Goal: Find contact information: Find contact information

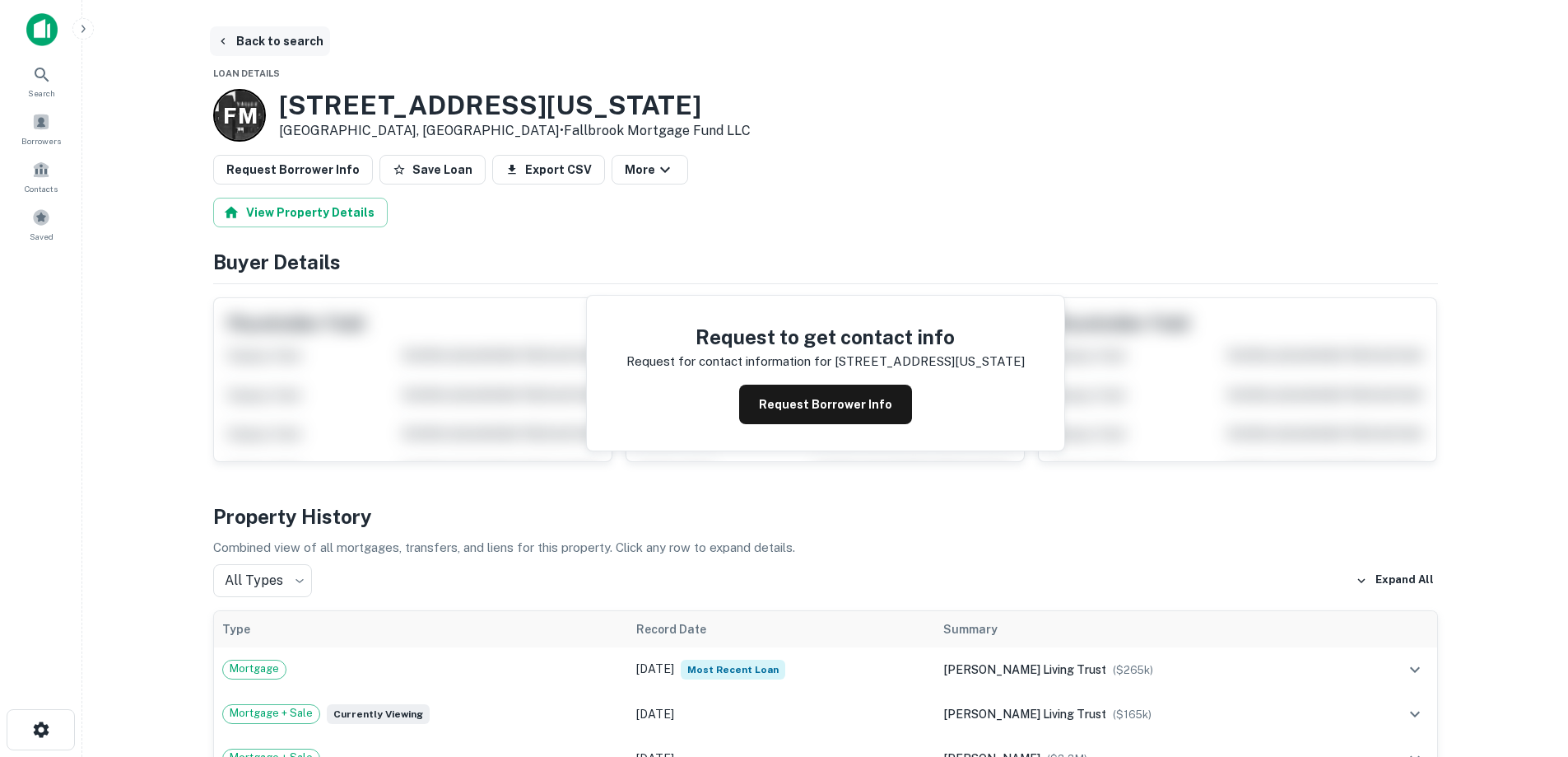
click at [256, 36] on button "Back to search" at bounding box center [270, 41] width 121 height 29
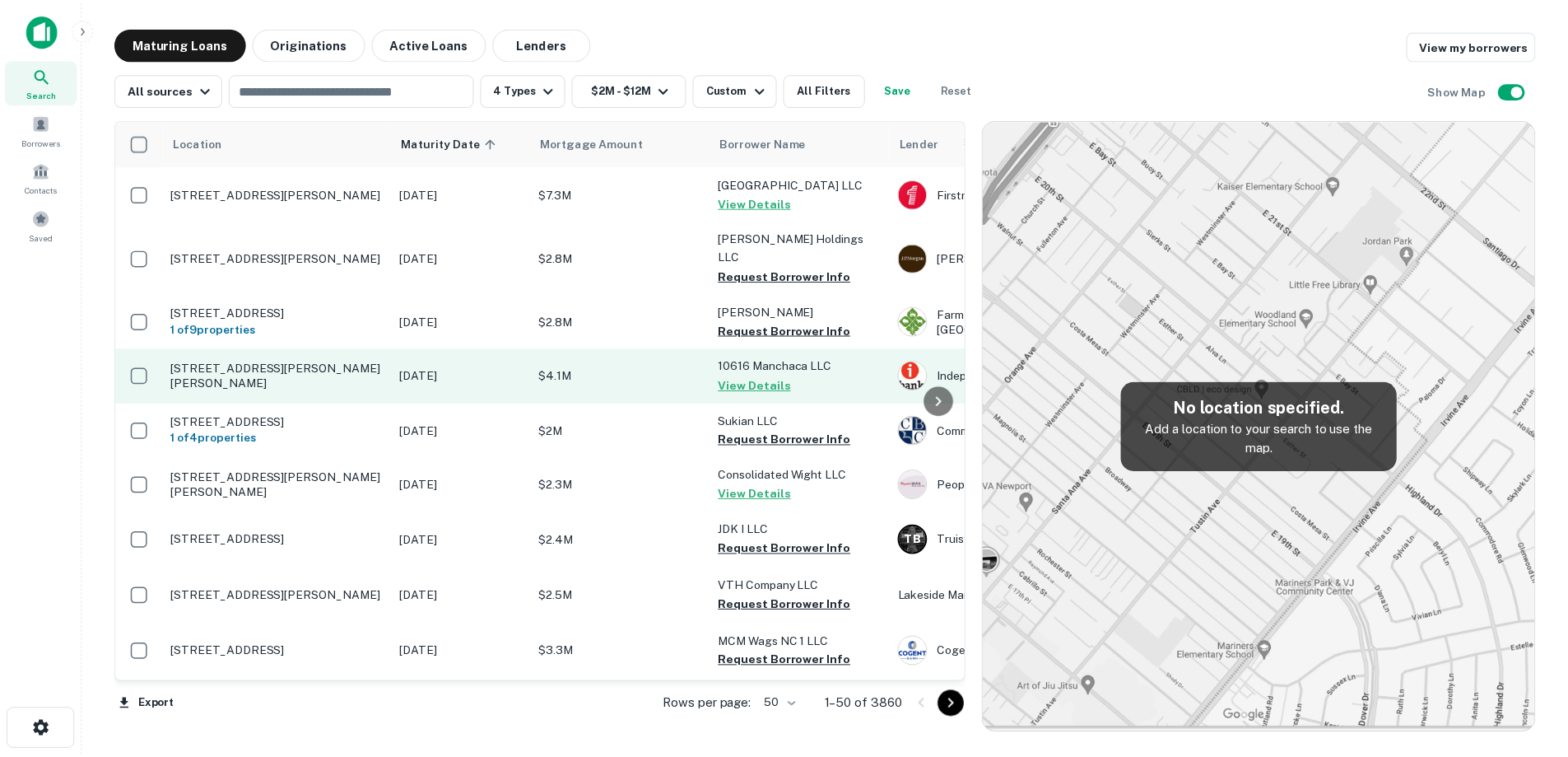
scroll to position [2372, 0]
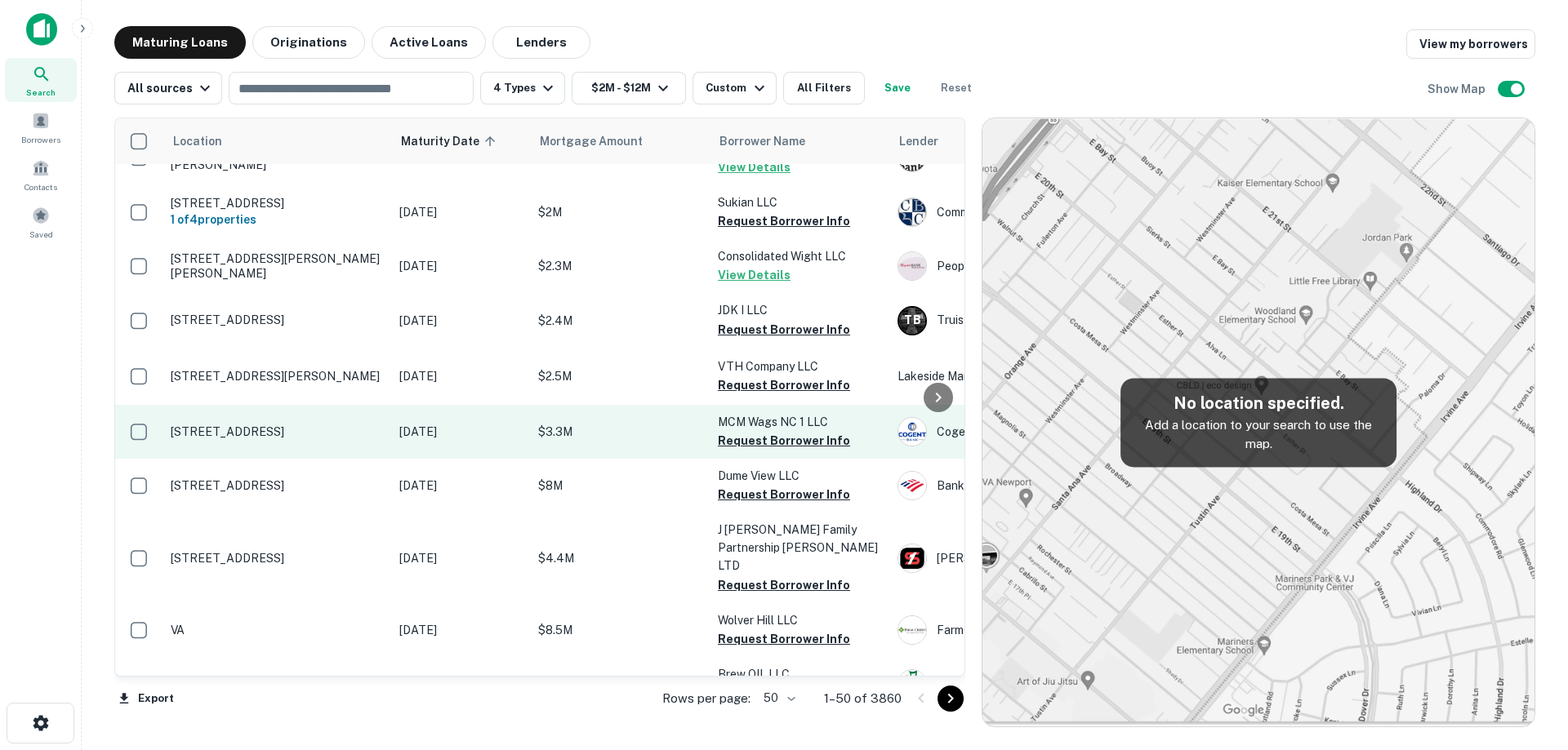
click at [437, 423] on p "[DATE]" at bounding box center [460, 432] width 122 height 18
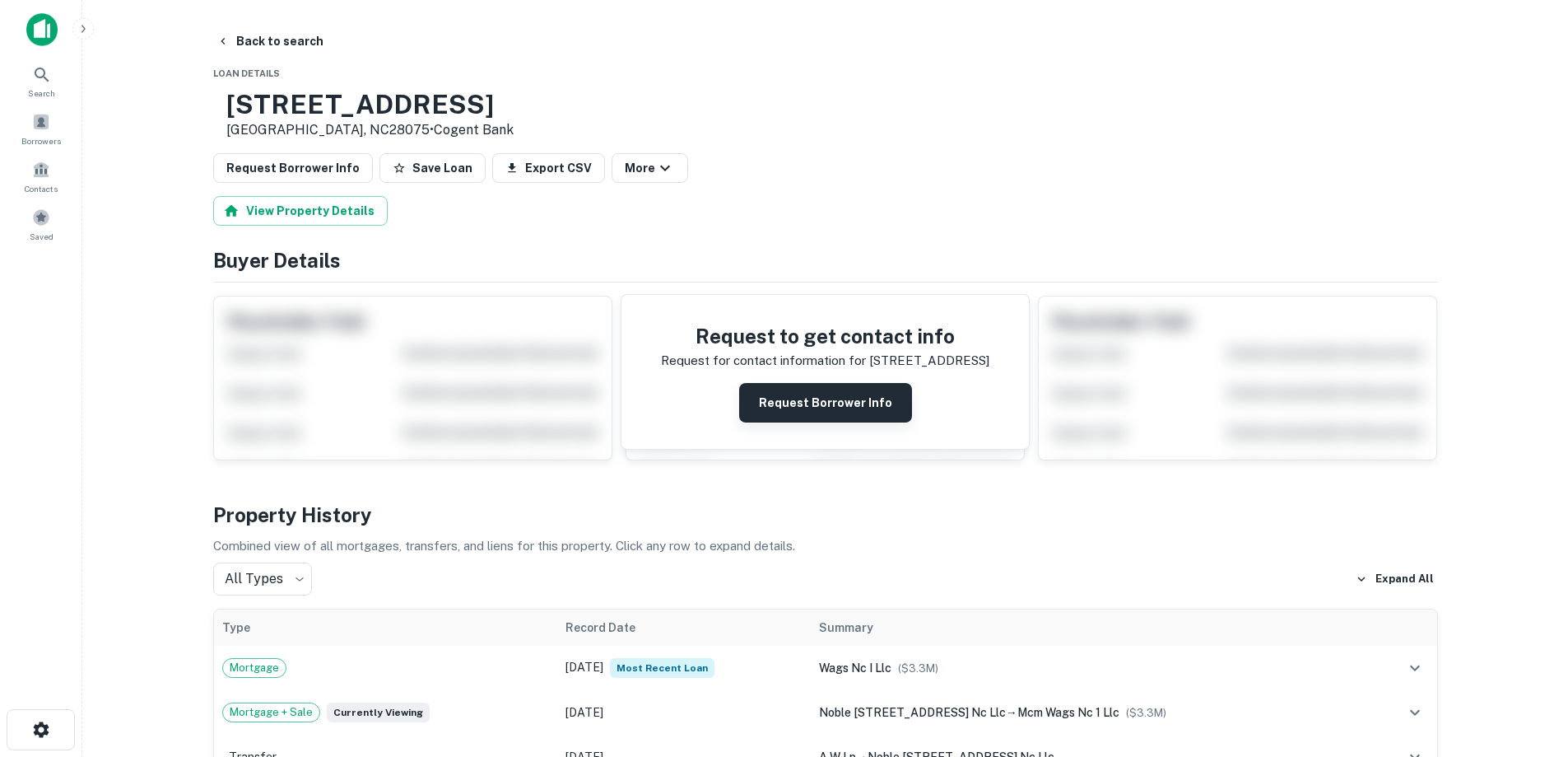
click at [809, 412] on button "Request Borrower Info" at bounding box center [825, 402] width 173 height 39
click at [421, 113] on h3 "[STREET_ADDRESS]" at bounding box center [370, 104] width 287 height 31
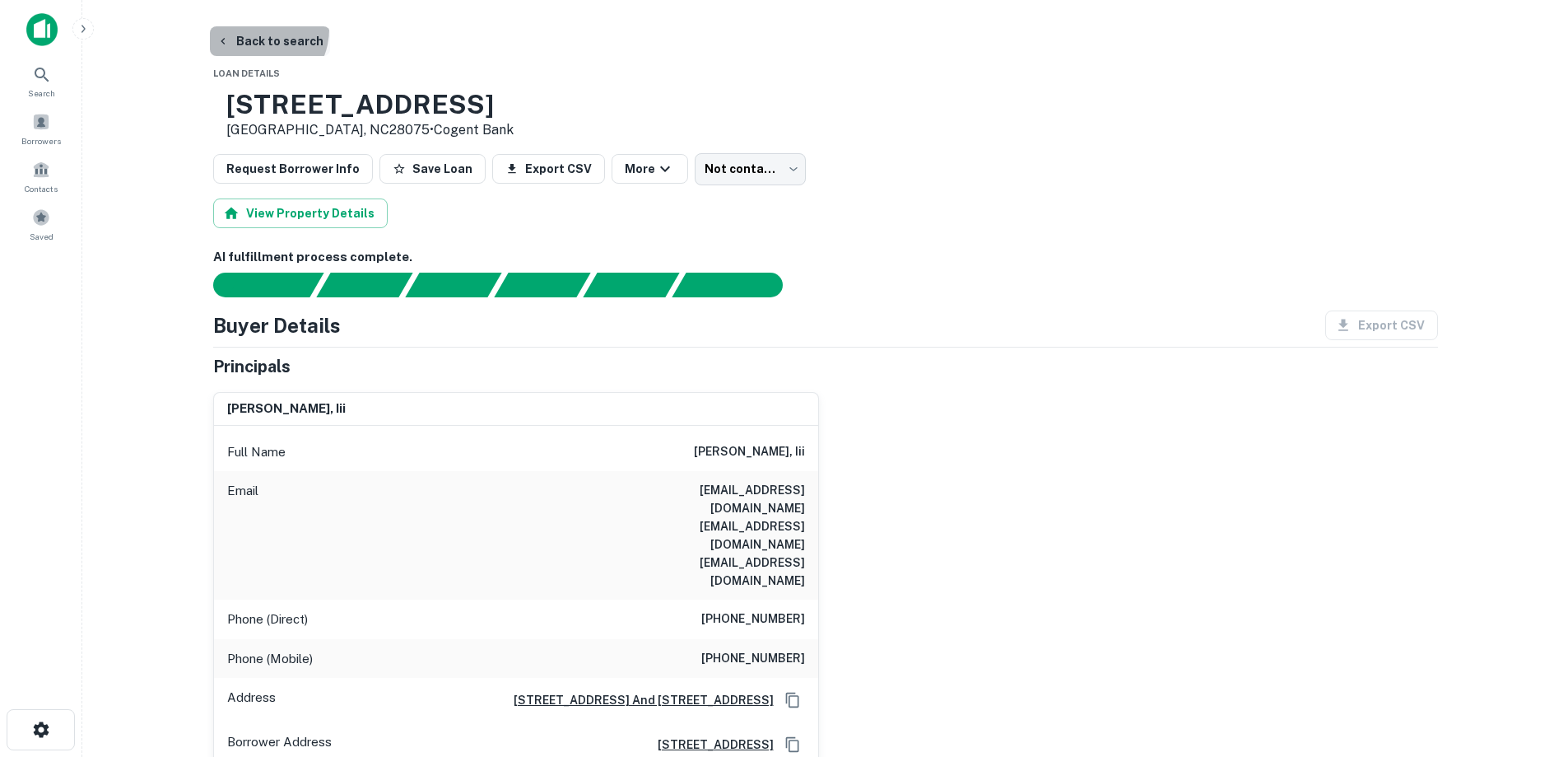
click at [252, 29] on button "Back to search" at bounding box center [270, 41] width 121 height 29
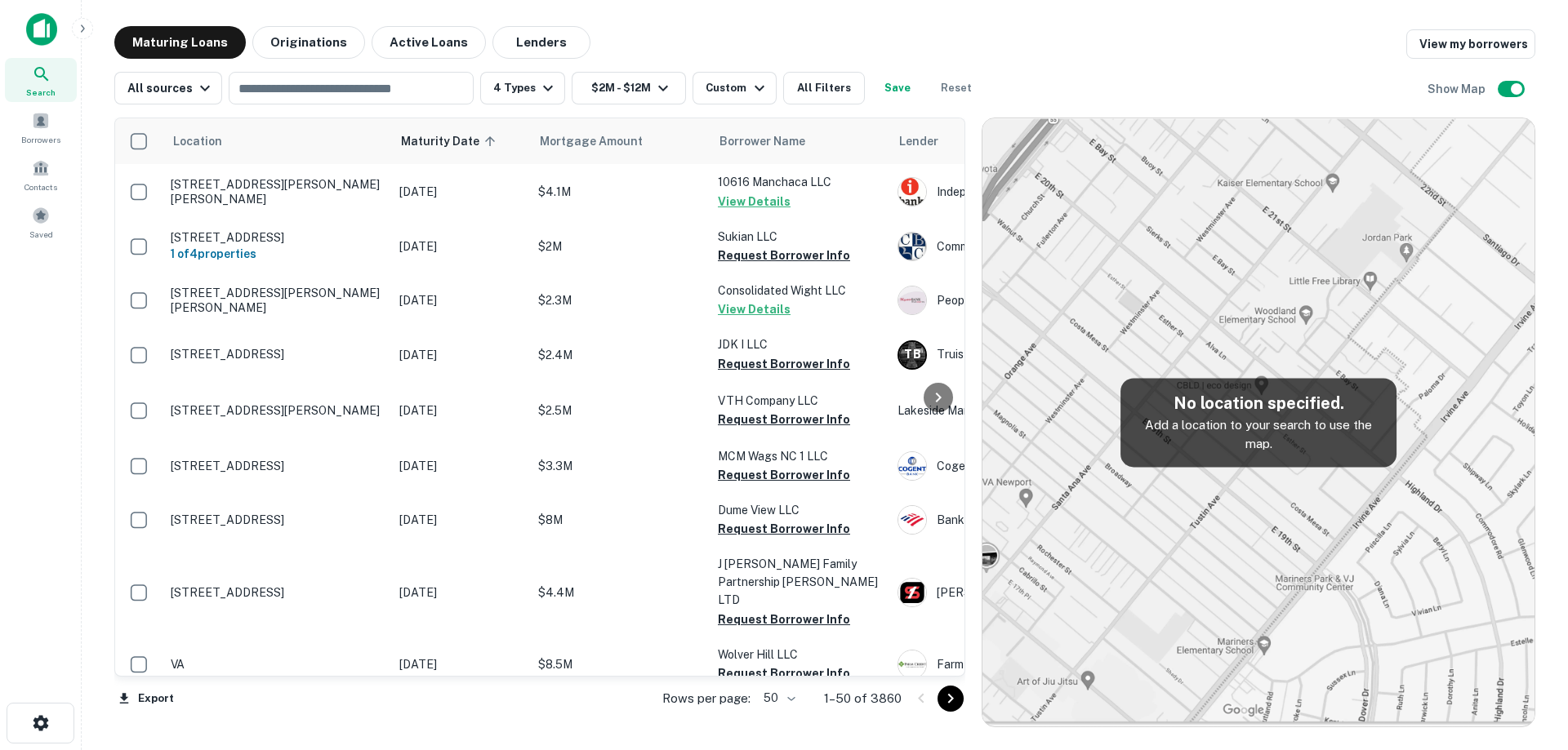
scroll to position [2351, 0]
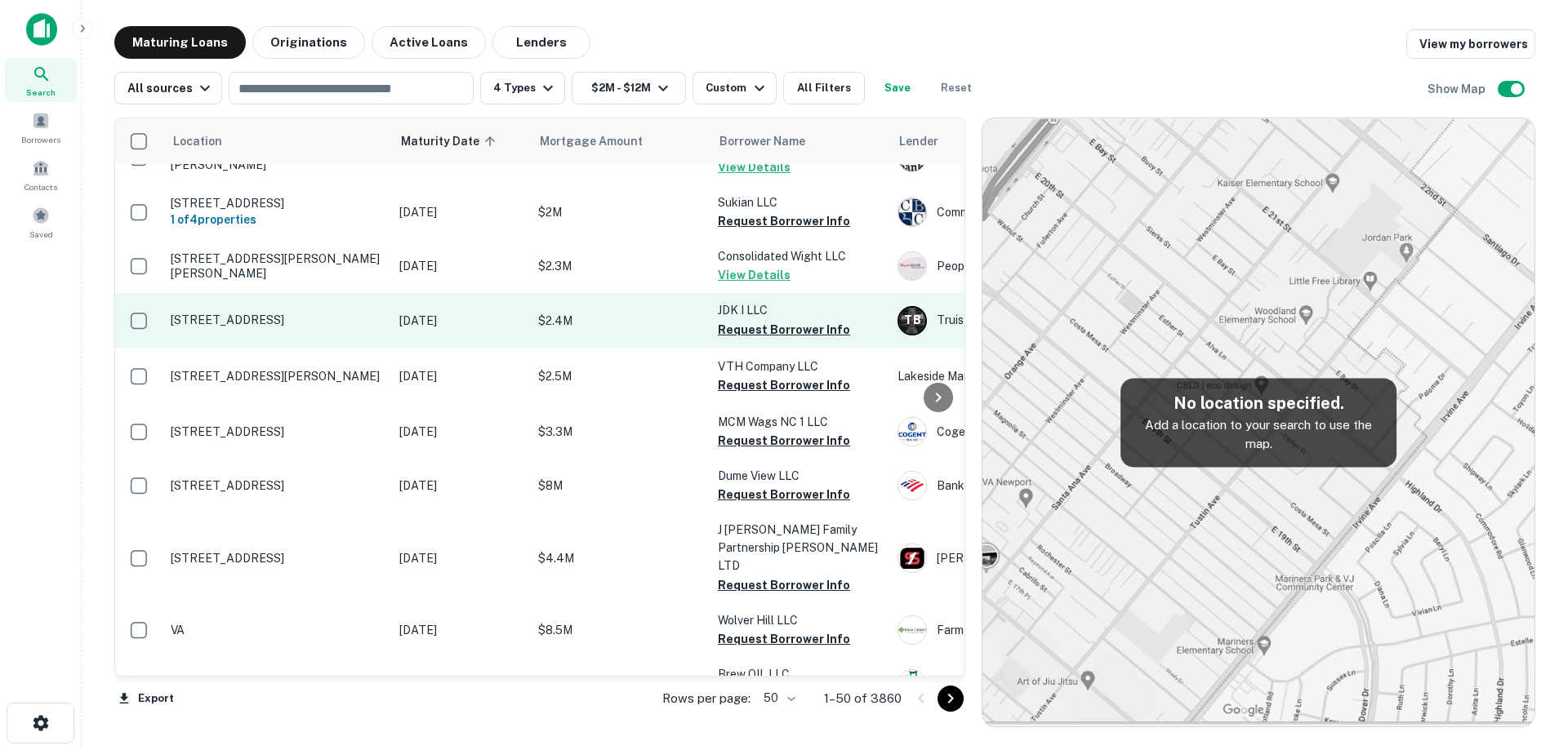
click at [397, 301] on td "[DATE]" at bounding box center [460, 319] width 139 height 53
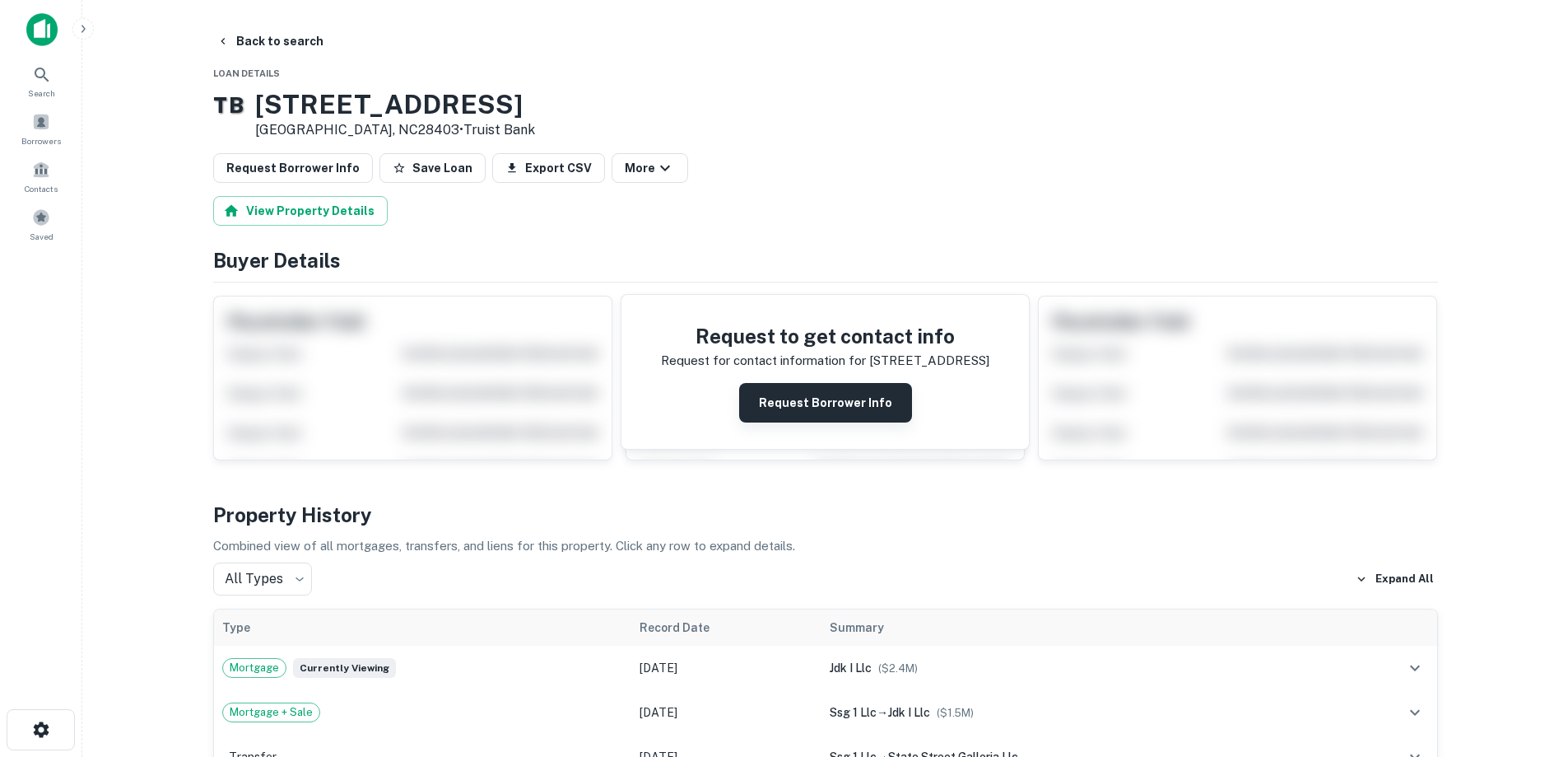
click at [777, 419] on button "Request Borrower Info" at bounding box center [825, 402] width 173 height 39
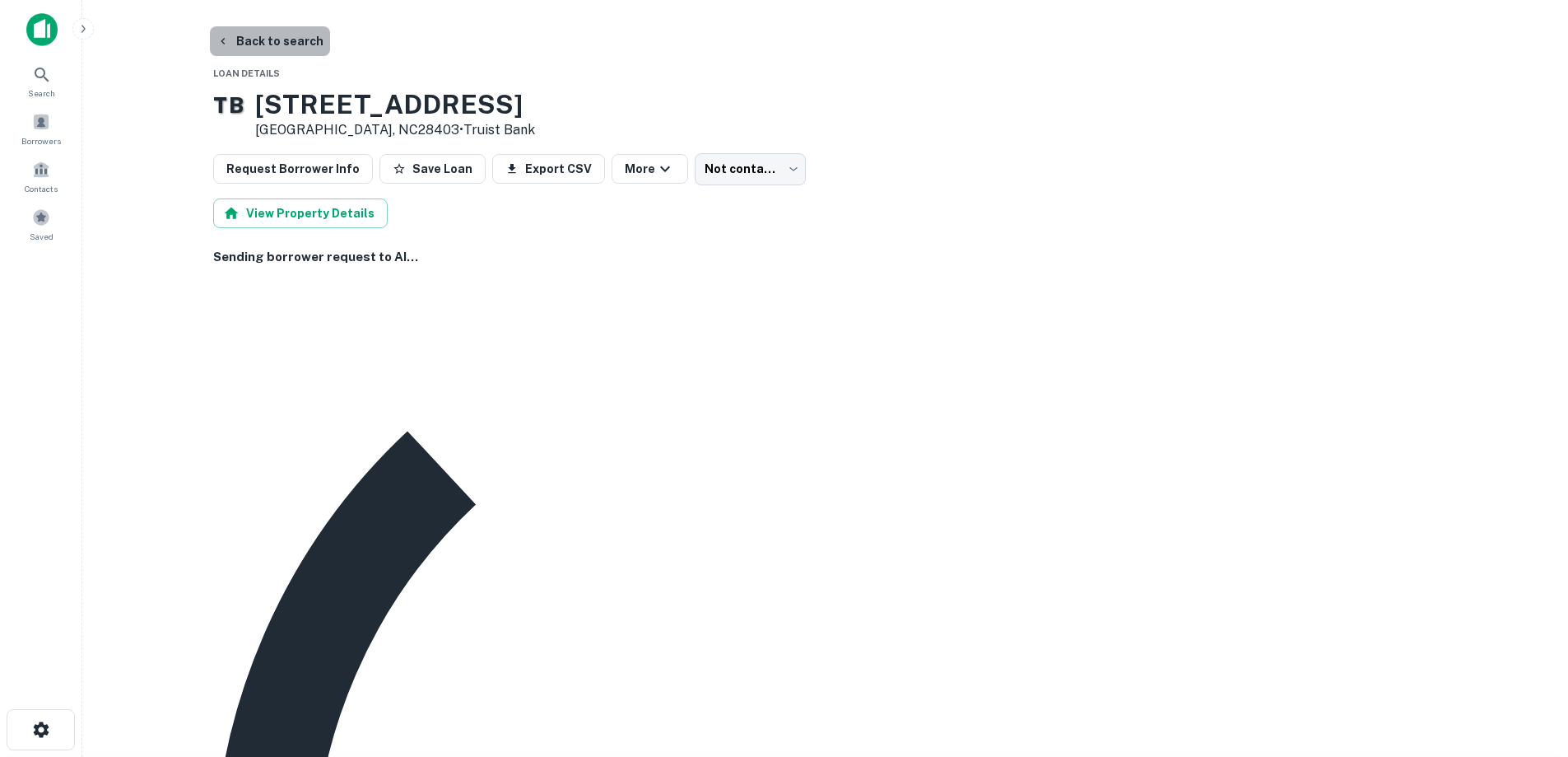
click at [303, 43] on button "Back to search" at bounding box center [270, 41] width 121 height 29
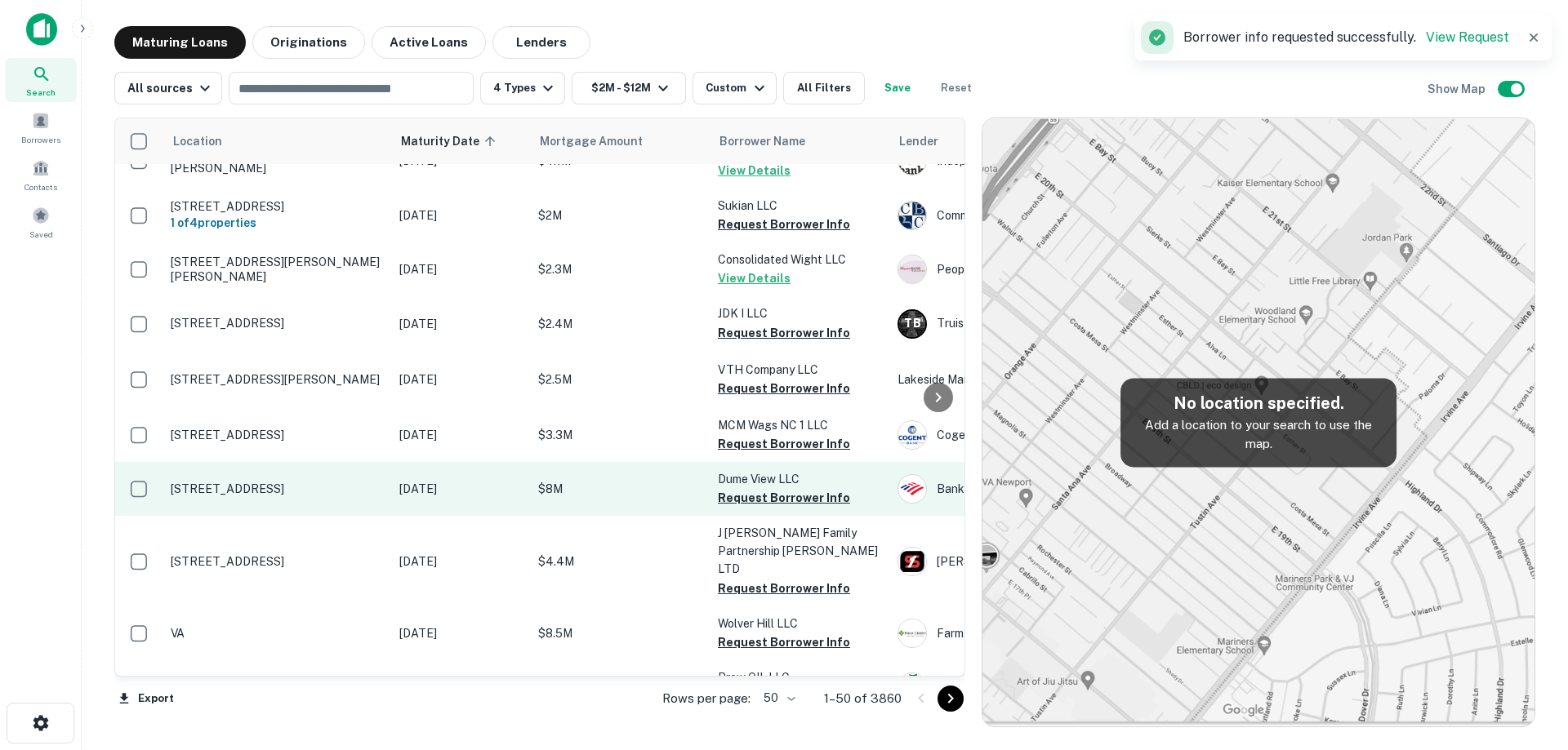
scroll to position [2351, 0]
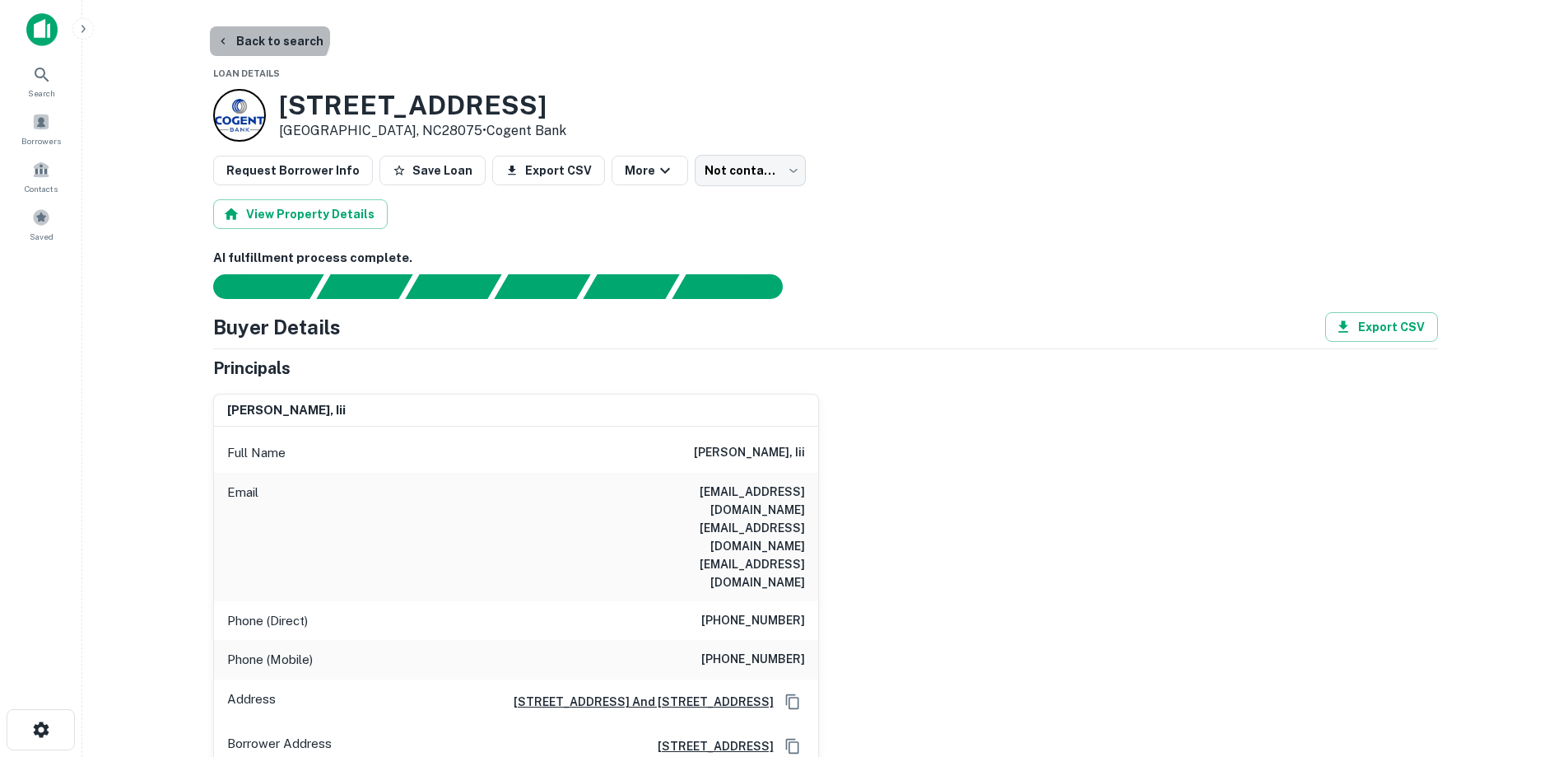
click at [267, 30] on button "Back to search" at bounding box center [270, 41] width 121 height 29
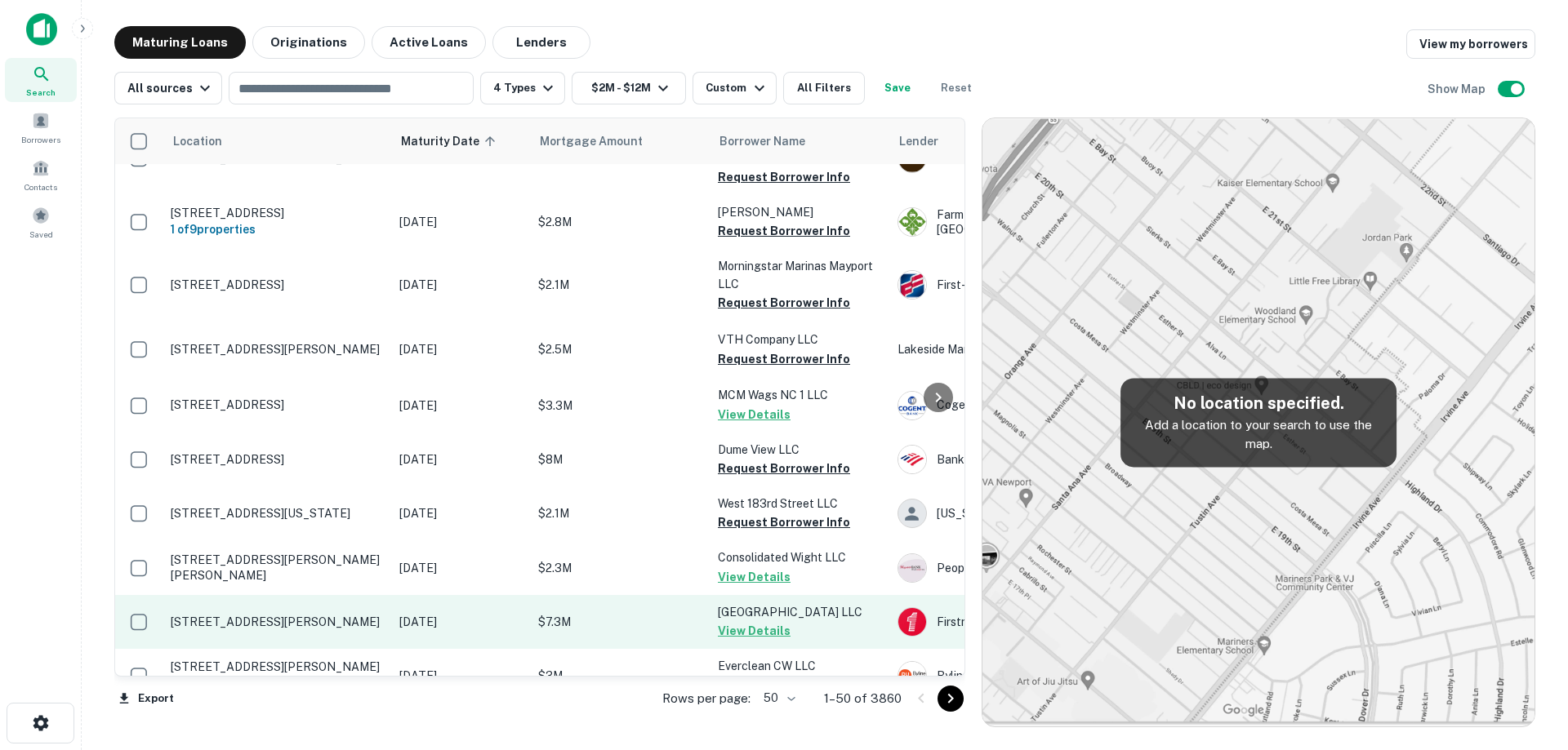
scroll to position [2360, 0]
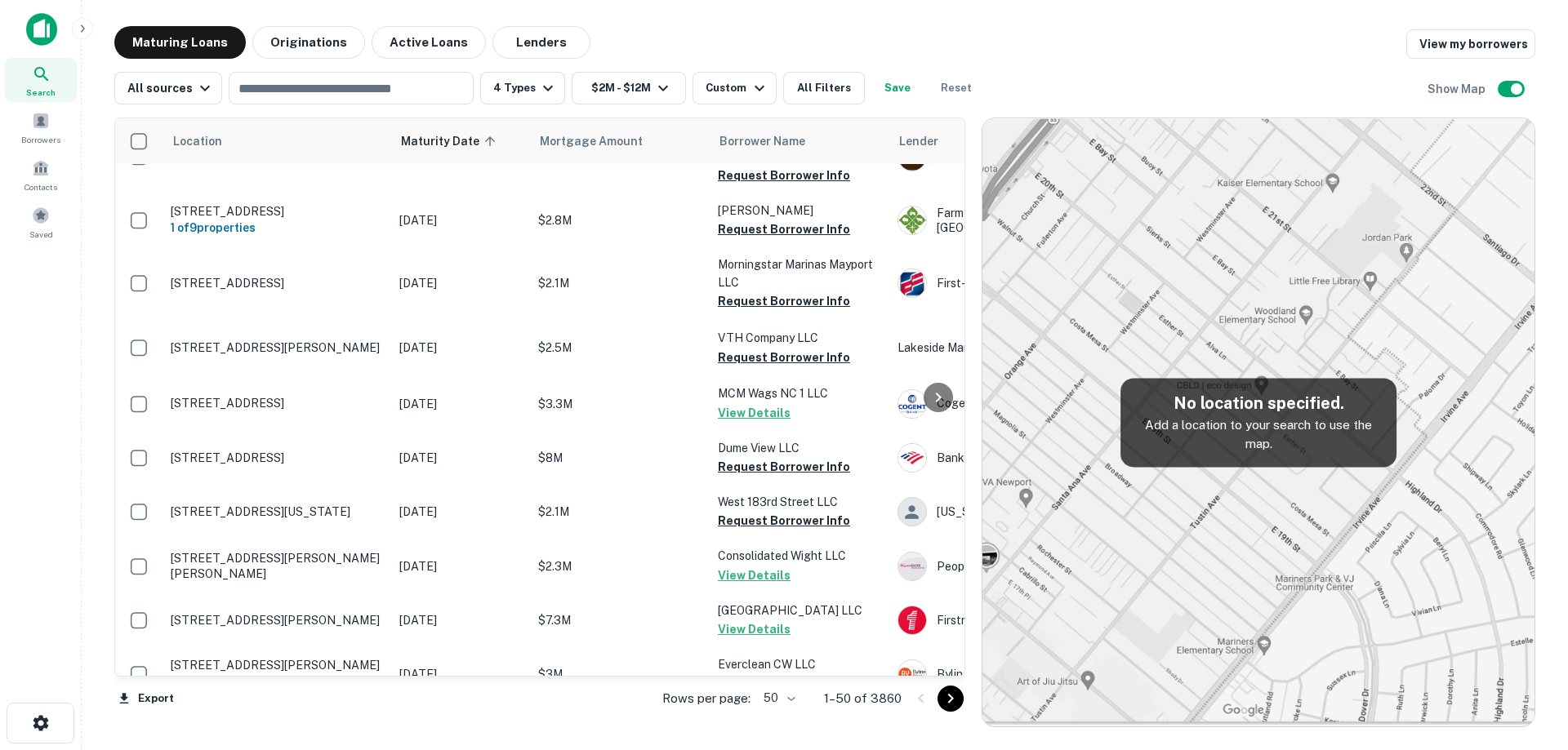
click at [792, 700] on body "Search Borrowers Contacts Saved Maturing Loans Originations Active Loans Lender…" at bounding box center [784, 375] width 1568 height 750
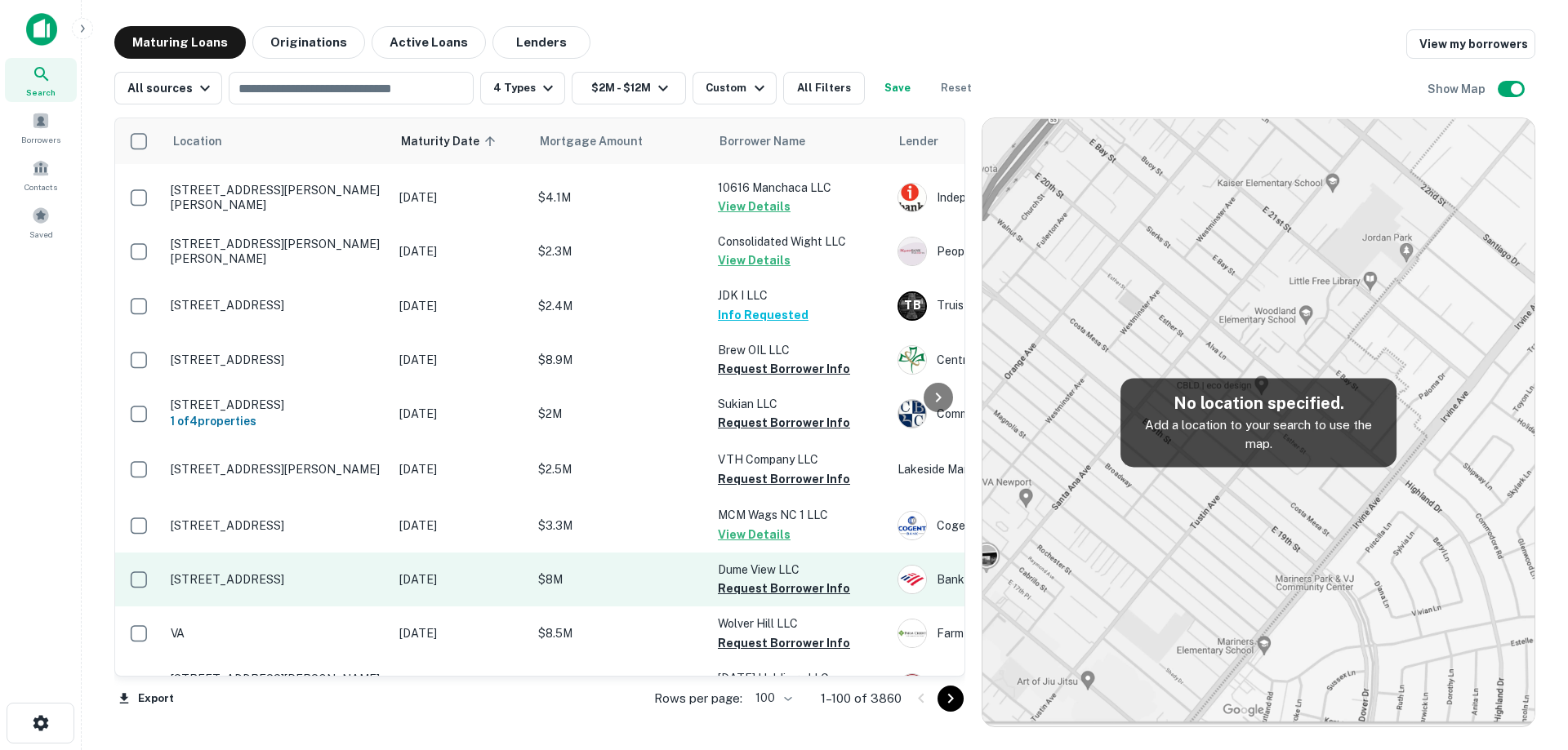
scroll to position [2441, 0]
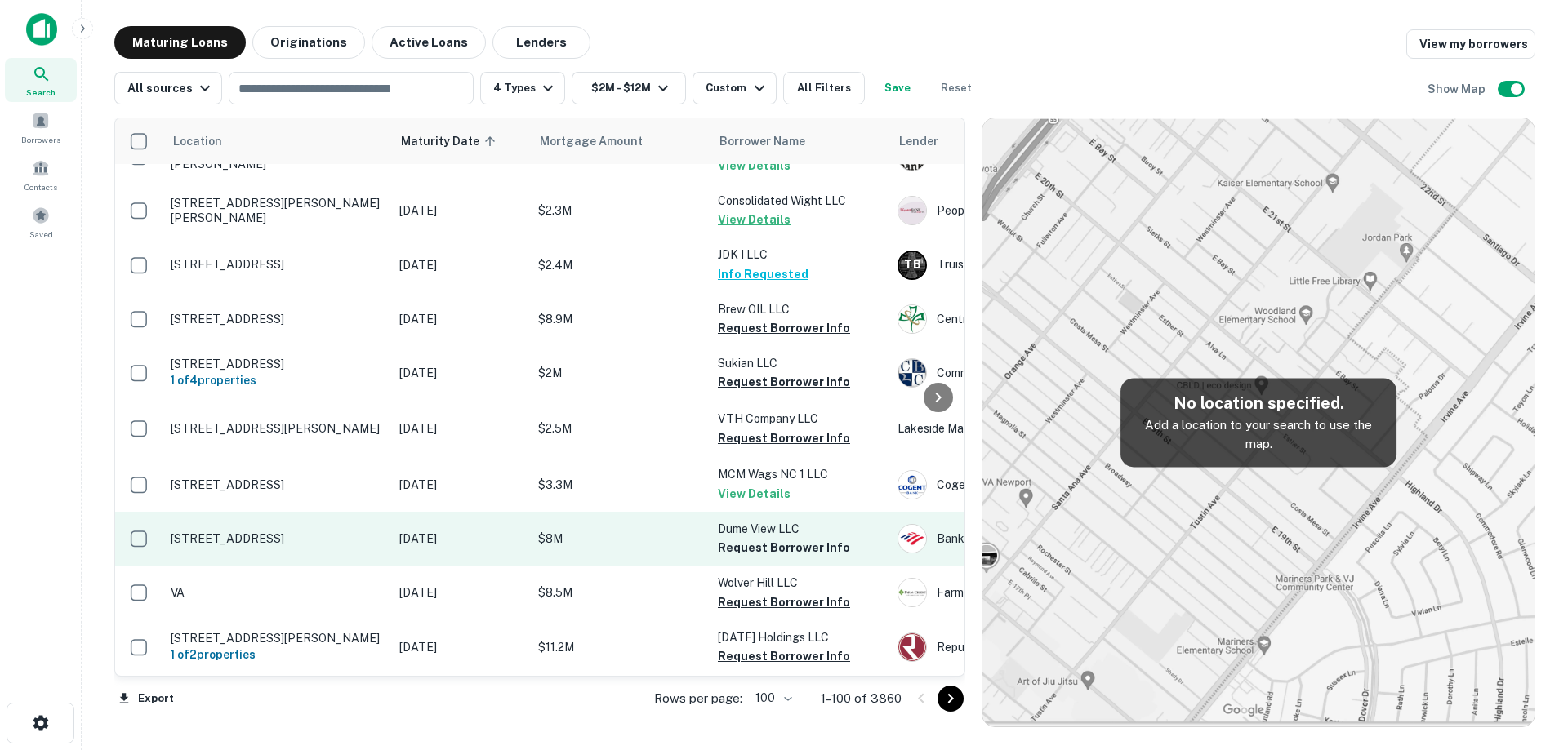
click at [368, 531] on p "[STREET_ADDRESS]" at bounding box center [276, 538] width 212 height 14
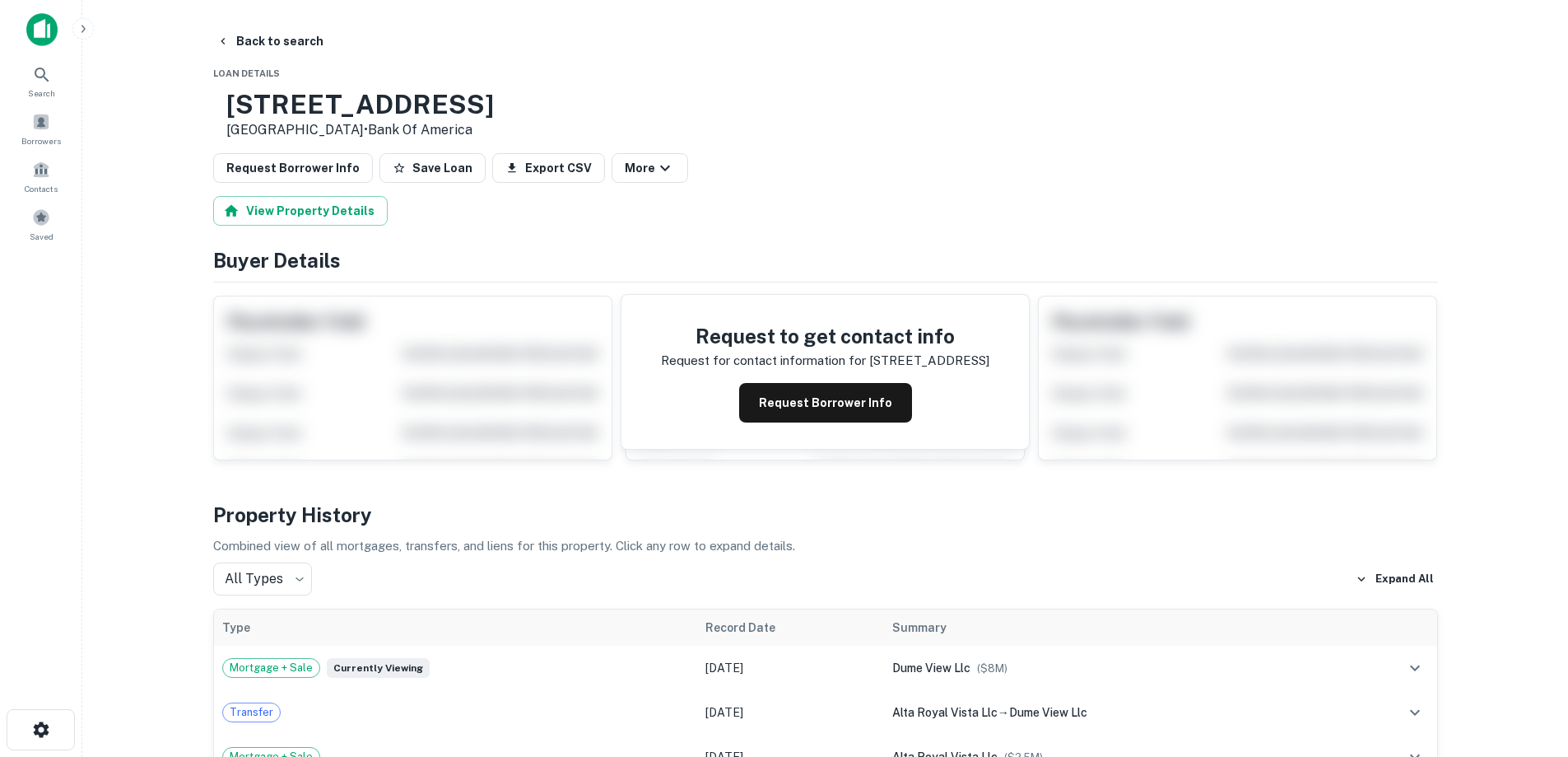
drag, startPoint x: 281, startPoint y: 98, endPoint x: 414, endPoint y: 124, distance: 135.5
click at [414, 124] on div "[STREET_ADDRESS] • Bank Of America" at bounding box center [360, 114] width 268 height 51
copy div "[STREET_ADDRESS]"
click at [818, 409] on button "Request Borrower Info" at bounding box center [825, 402] width 173 height 39
click at [369, 93] on h3 "[STREET_ADDRESS]" at bounding box center [360, 104] width 268 height 31
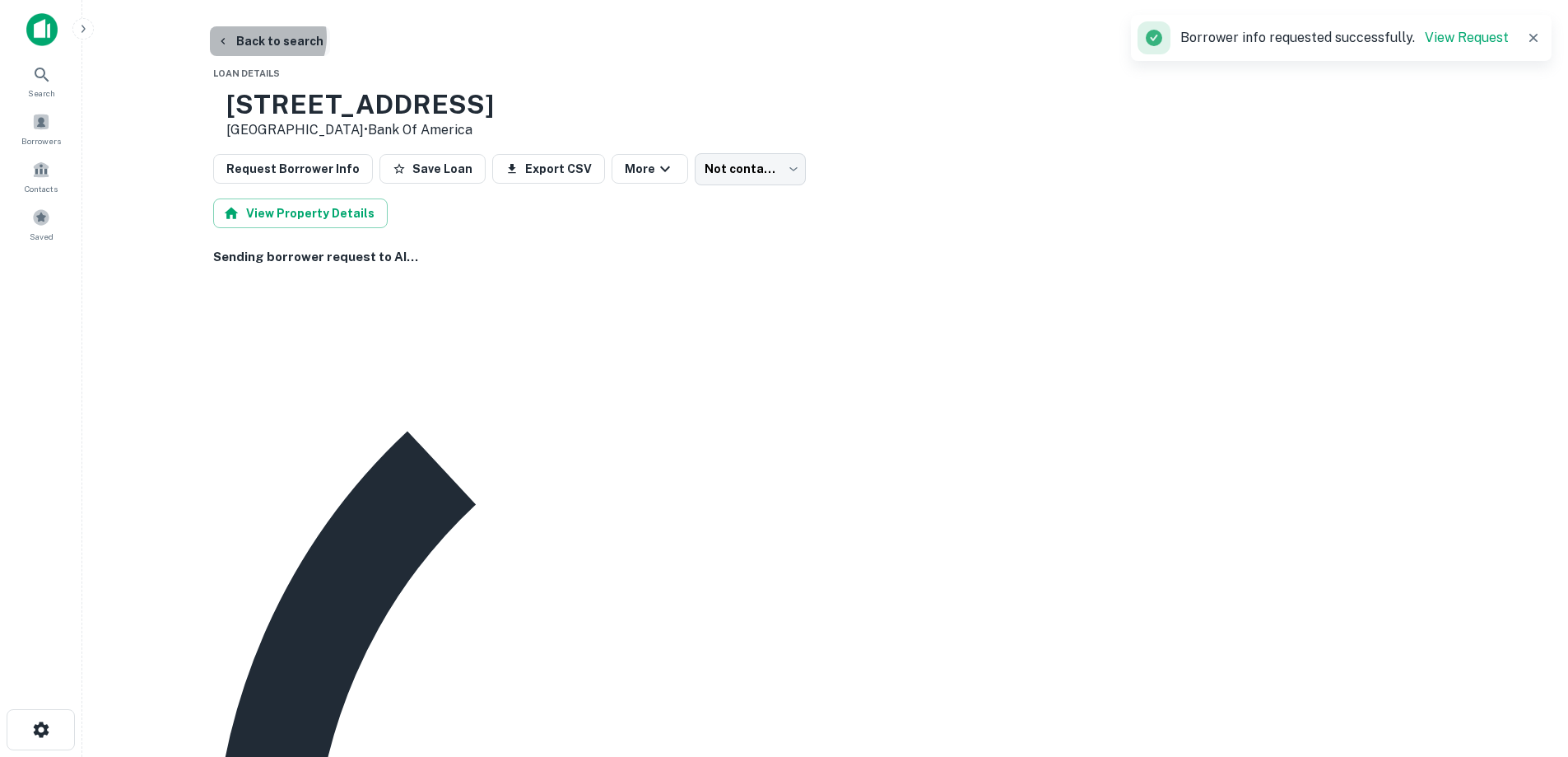
click at [260, 37] on button "Back to search" at bounding box center [270, 41] width 121 height 29
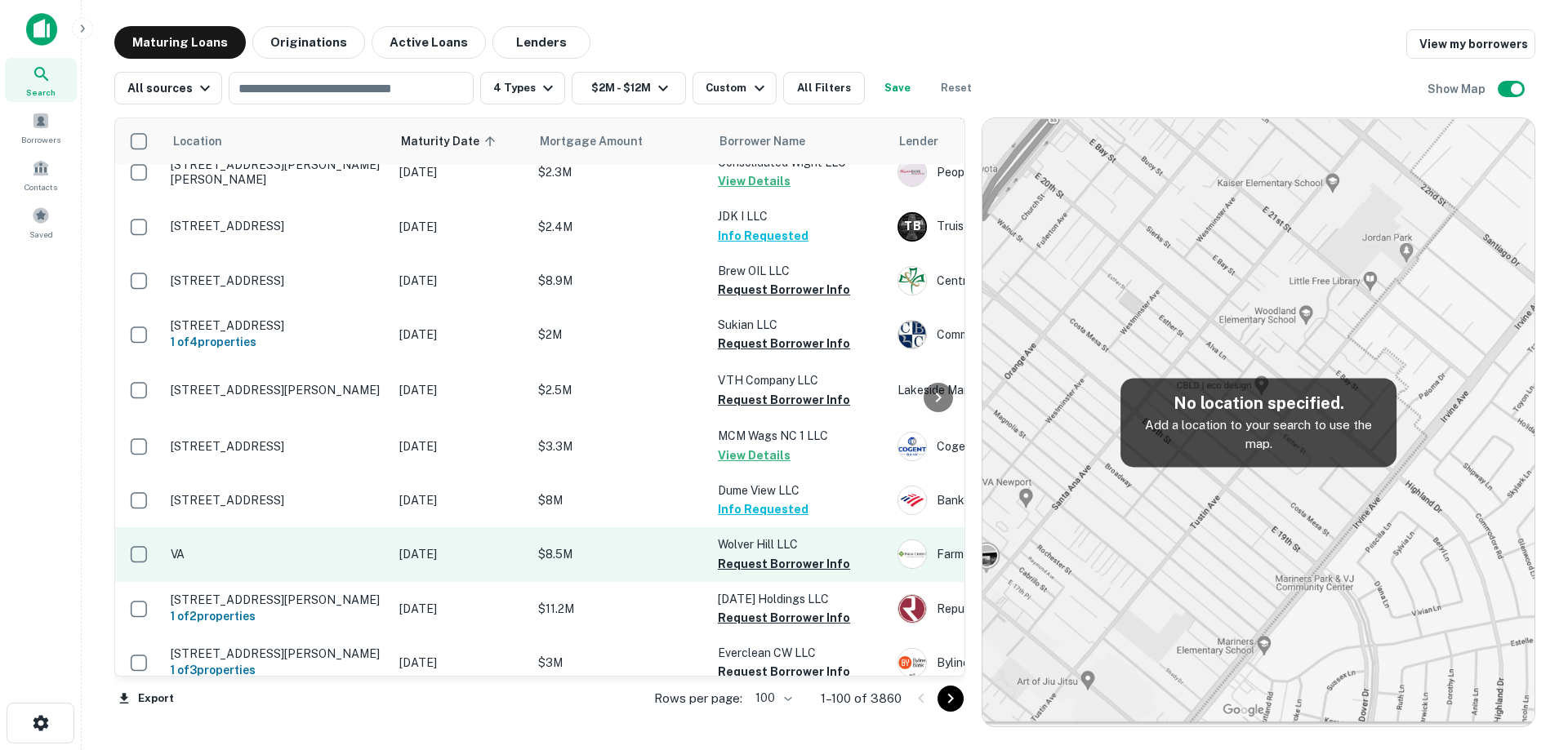
scroll to position [2524, 0]
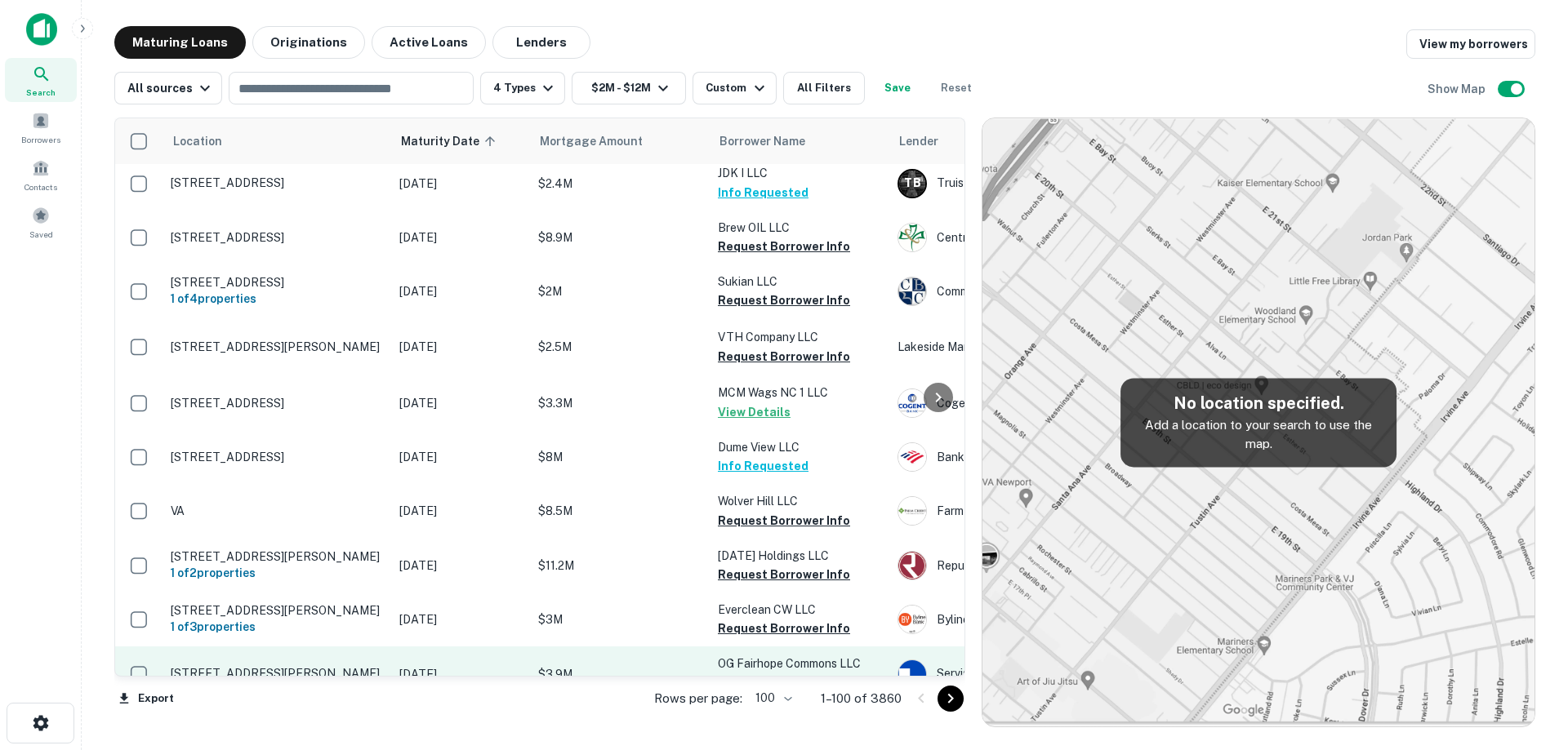
click at [382, 666] on p "[STREET_ADDRESS][PERSON_NAME]" at bounding box center [276, 673] width 212 height 14
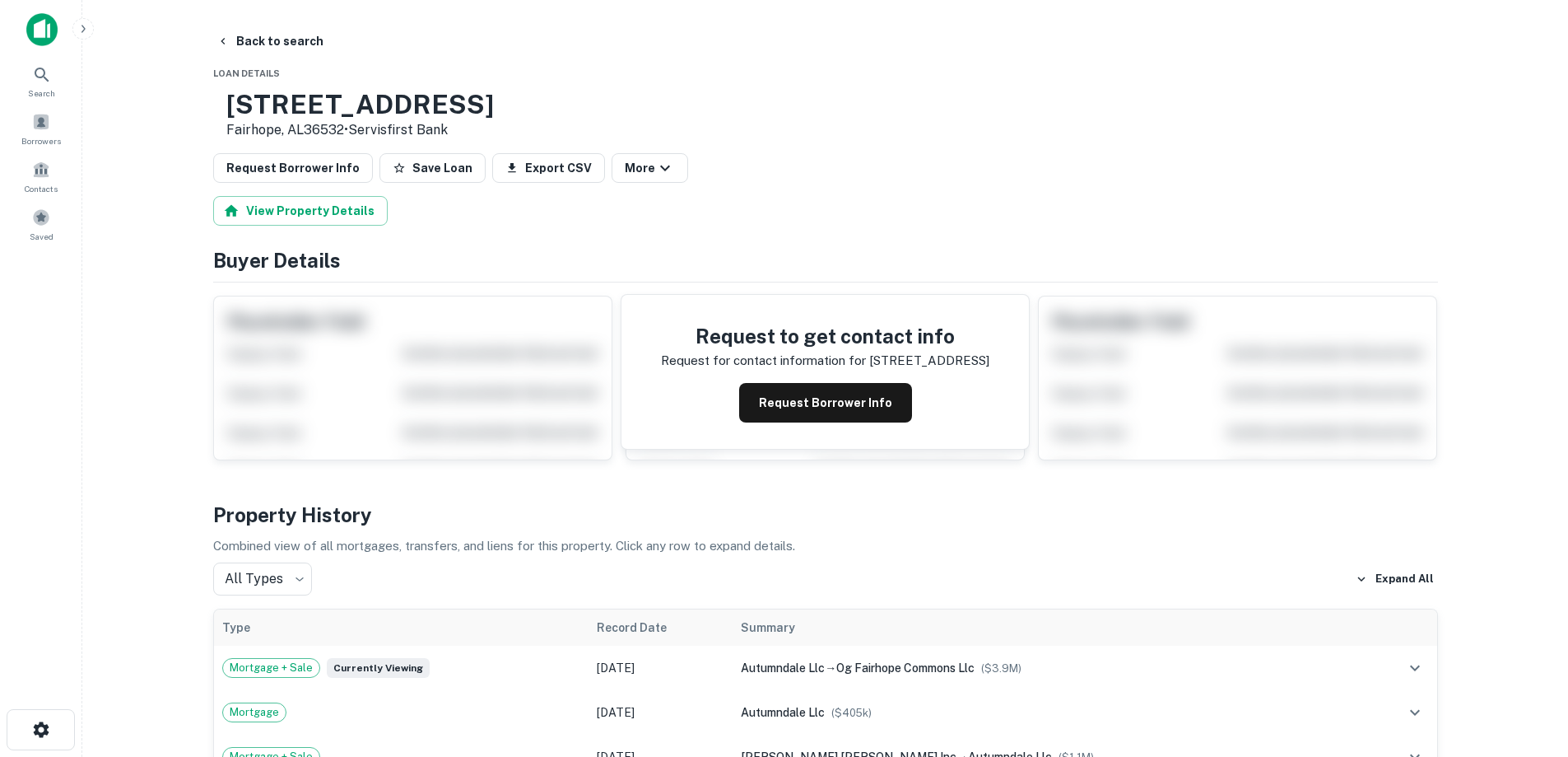
drag, startPoint x: 365, startPoint y: 113, endPoint x: 401, endPoint y: 129, distance: 39.4
click at [401, 129] on div "[STREET_ADDRESS][PERSON_NAME] • Servisfirst Bank" at bounding box center [353, 114] width 281 height 51
copy div "[STREET_ADDRESS][PERSON_NAME]"
drag, startPoint x: 790, startPoint y: 394, endPoint x: 210, endPoint y: 87, distance: 656.2
click at [788, 395] on button "Request Borrower Info" at bounding box center [825, 402] width 173 height 39
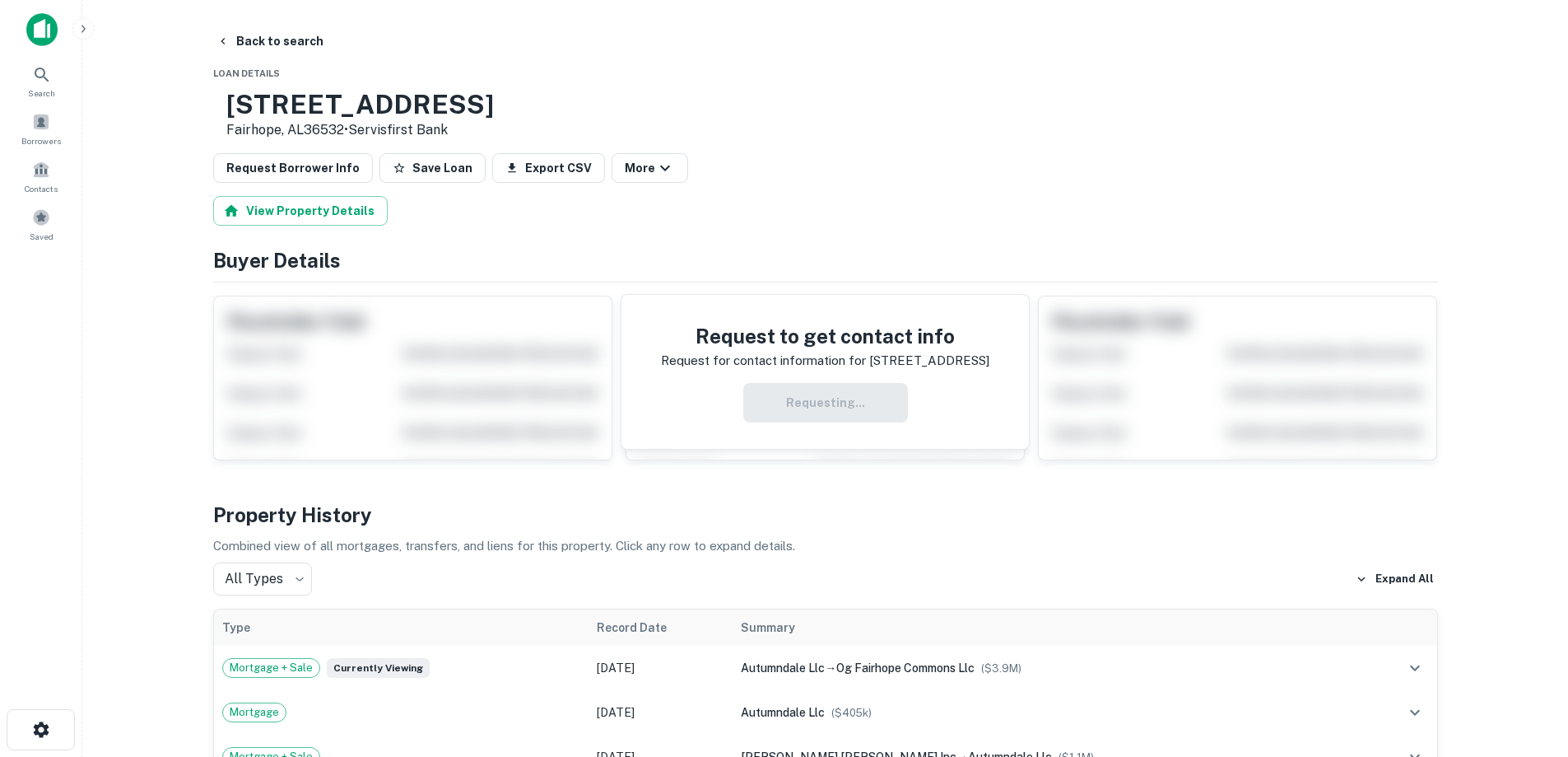
click at [353, 104] on h3 "[STREET_ADDRESS]" at bounding box center [360, 104] width 268 height 31
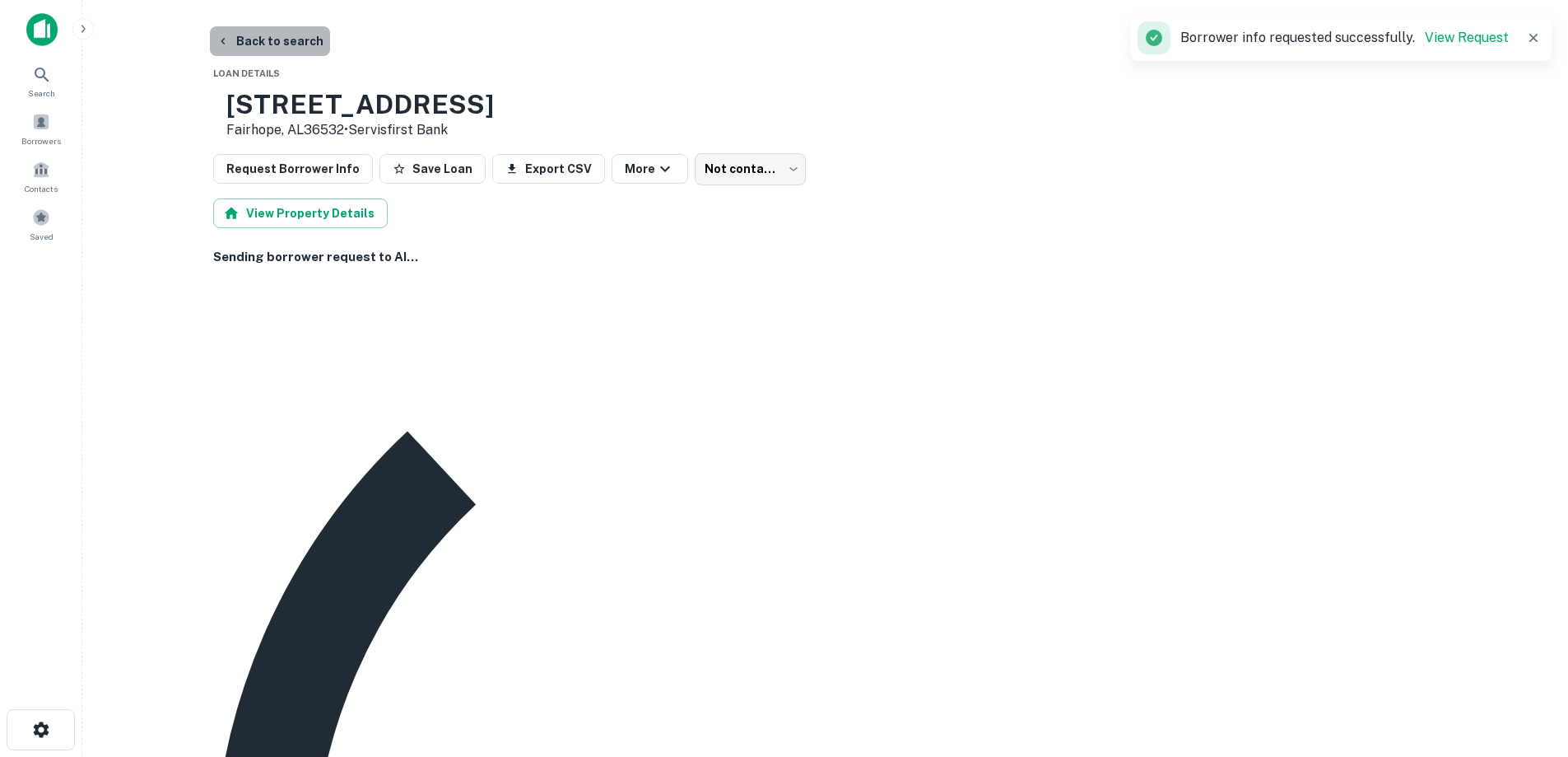
click at [281, 34] on button "Back to search" at bounding box center [270, 41] width 121 height 29
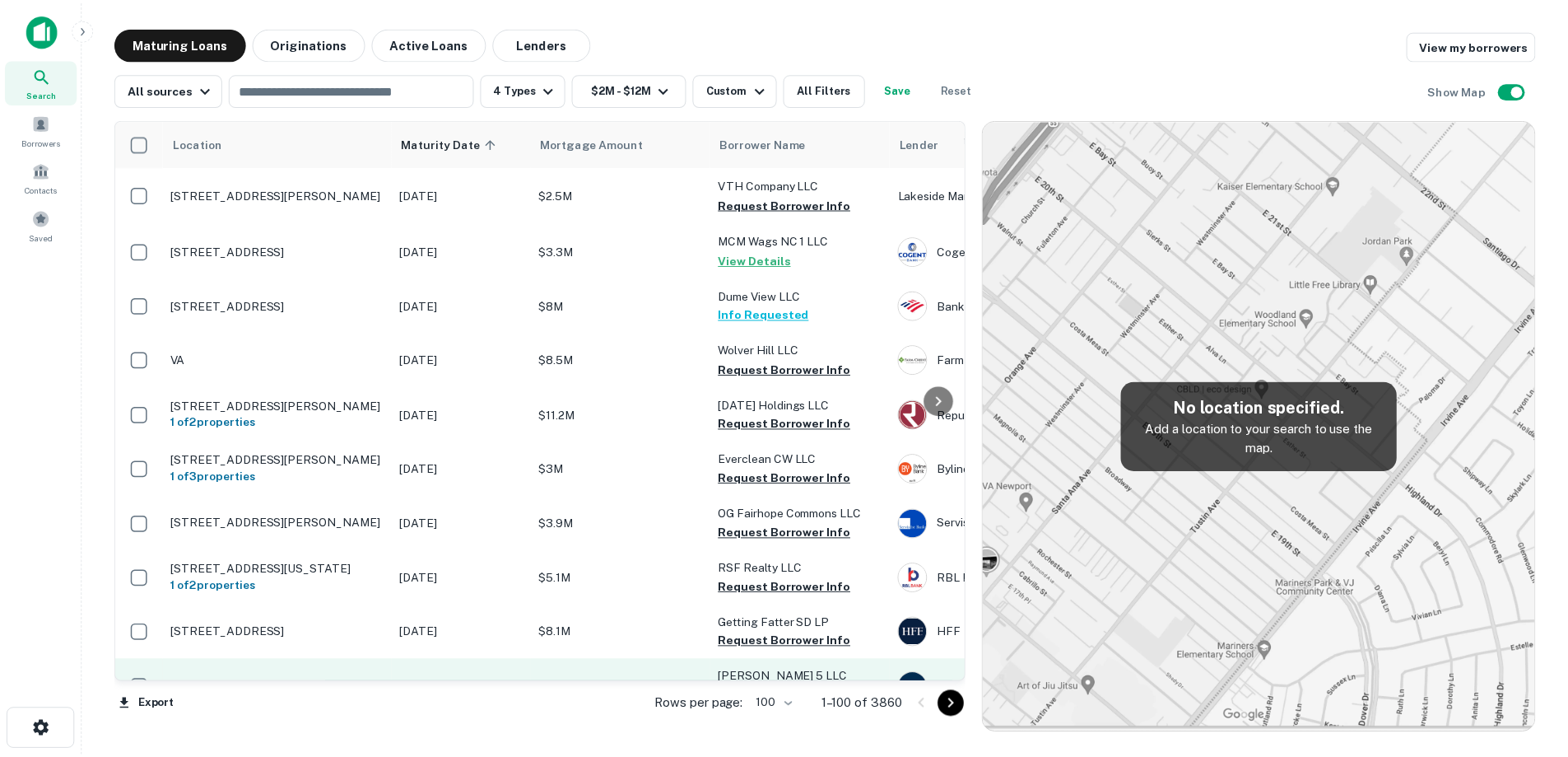
scroll to position [2712, 0]
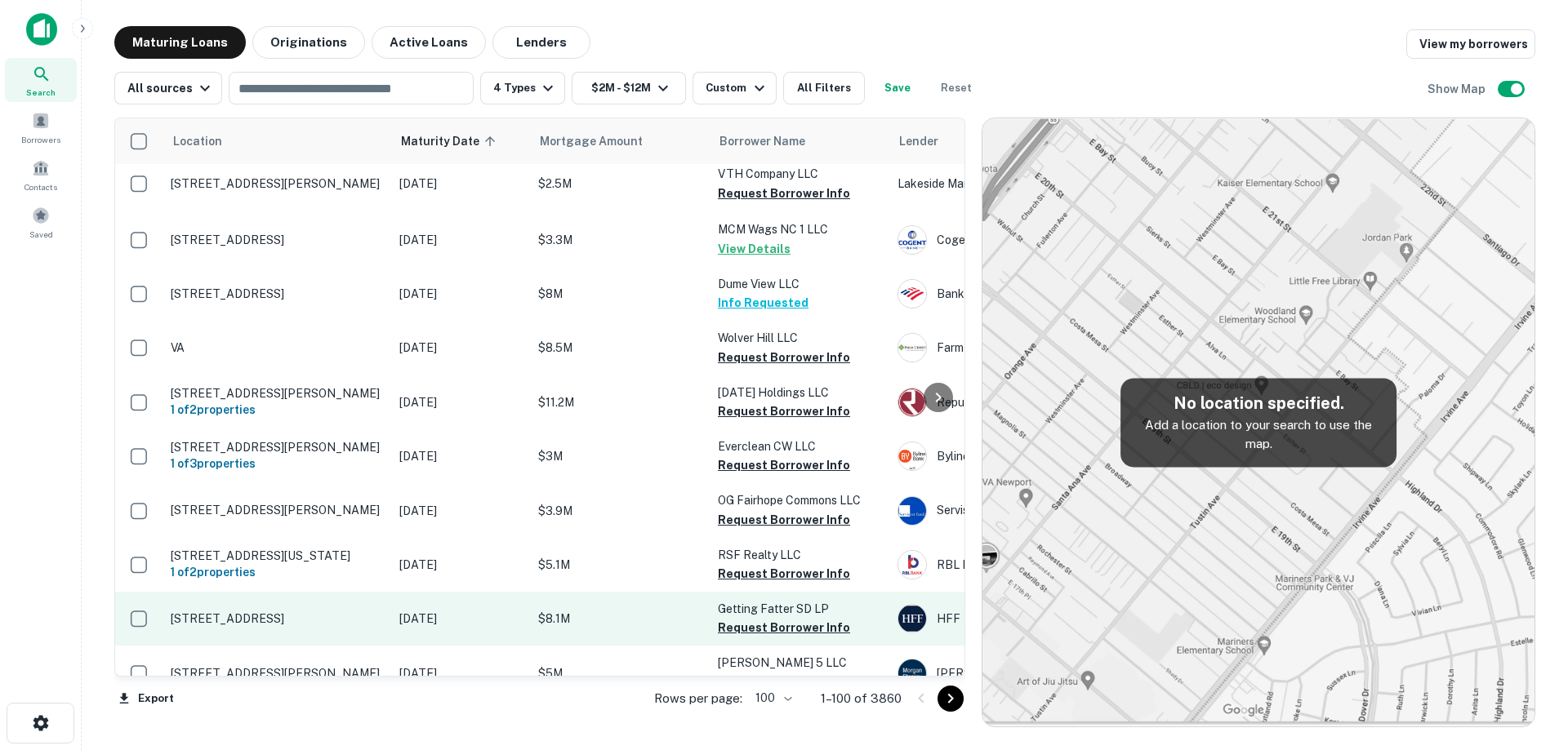
click at [355, 611] on p "[STREET_ADDRESS]" at bounding box center [276, 619] width 212 height 14
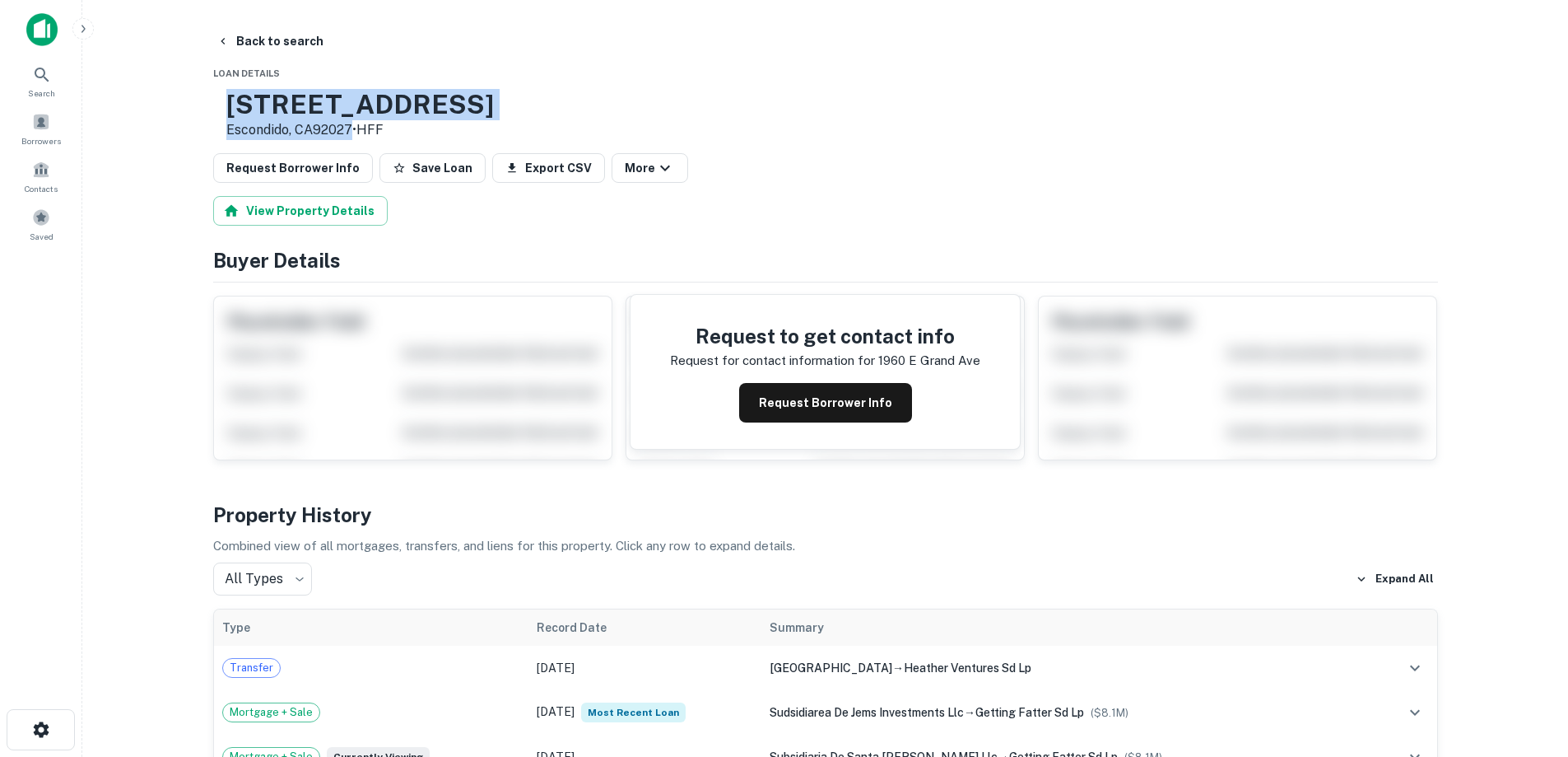
drag, startPoint x: 280, startPoint y: 100, endPoint x: 408, endPoint y: 127, distance: 130.8
click at [408, 127] on div "[STREET_ADDRESS] • HFF" at bounding box center [360, 114] width 268 height 51
copy div "[STREET_ADDRESS]"
click at [779, 403] on button "Request Borrower Info" at bounding box center [825, 402] width 173 height 39
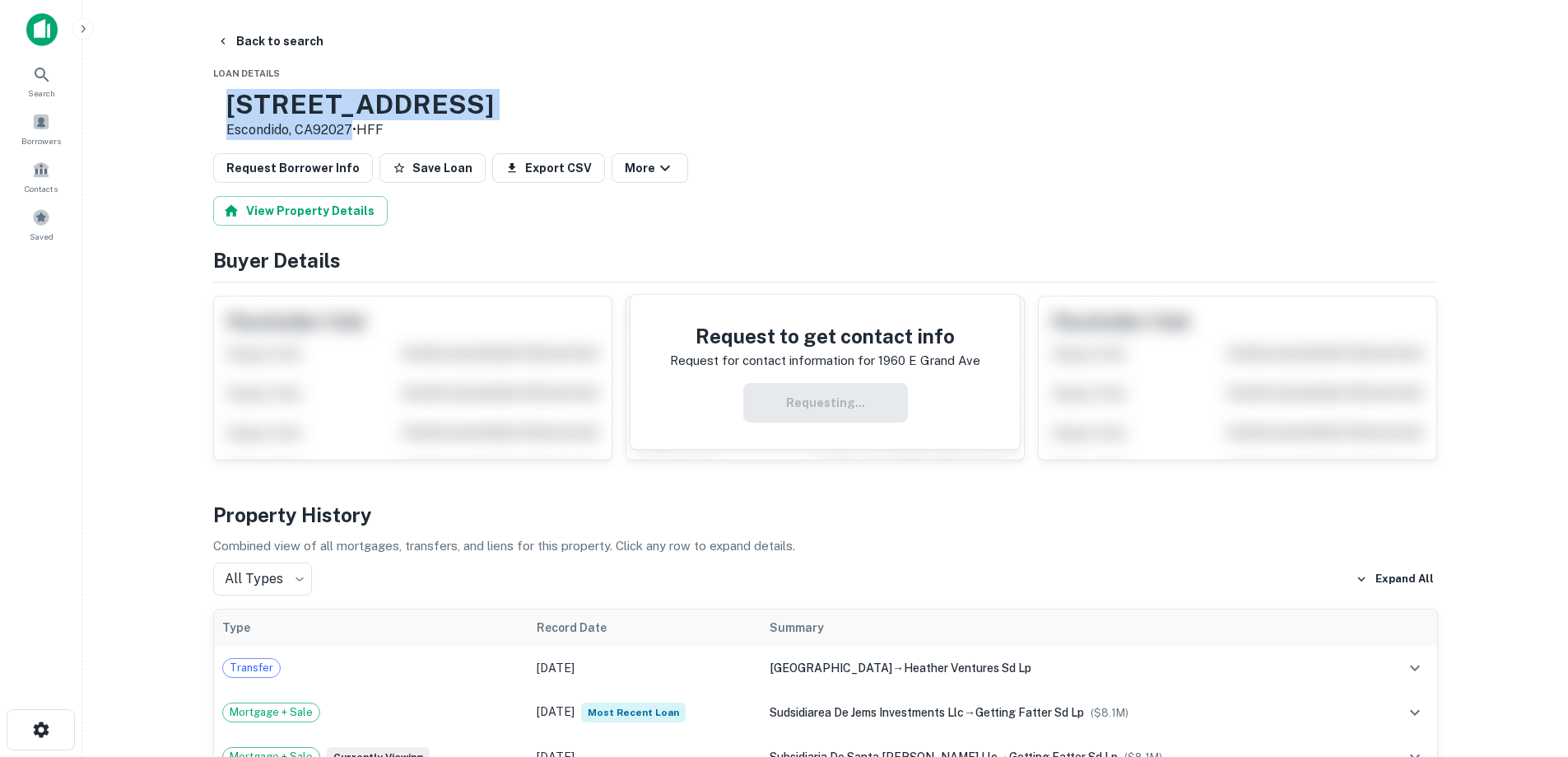
click at [396, 91] on h3 "[STREET_ADDRESS]" at bounding box center [360, 104] width 268 height 31
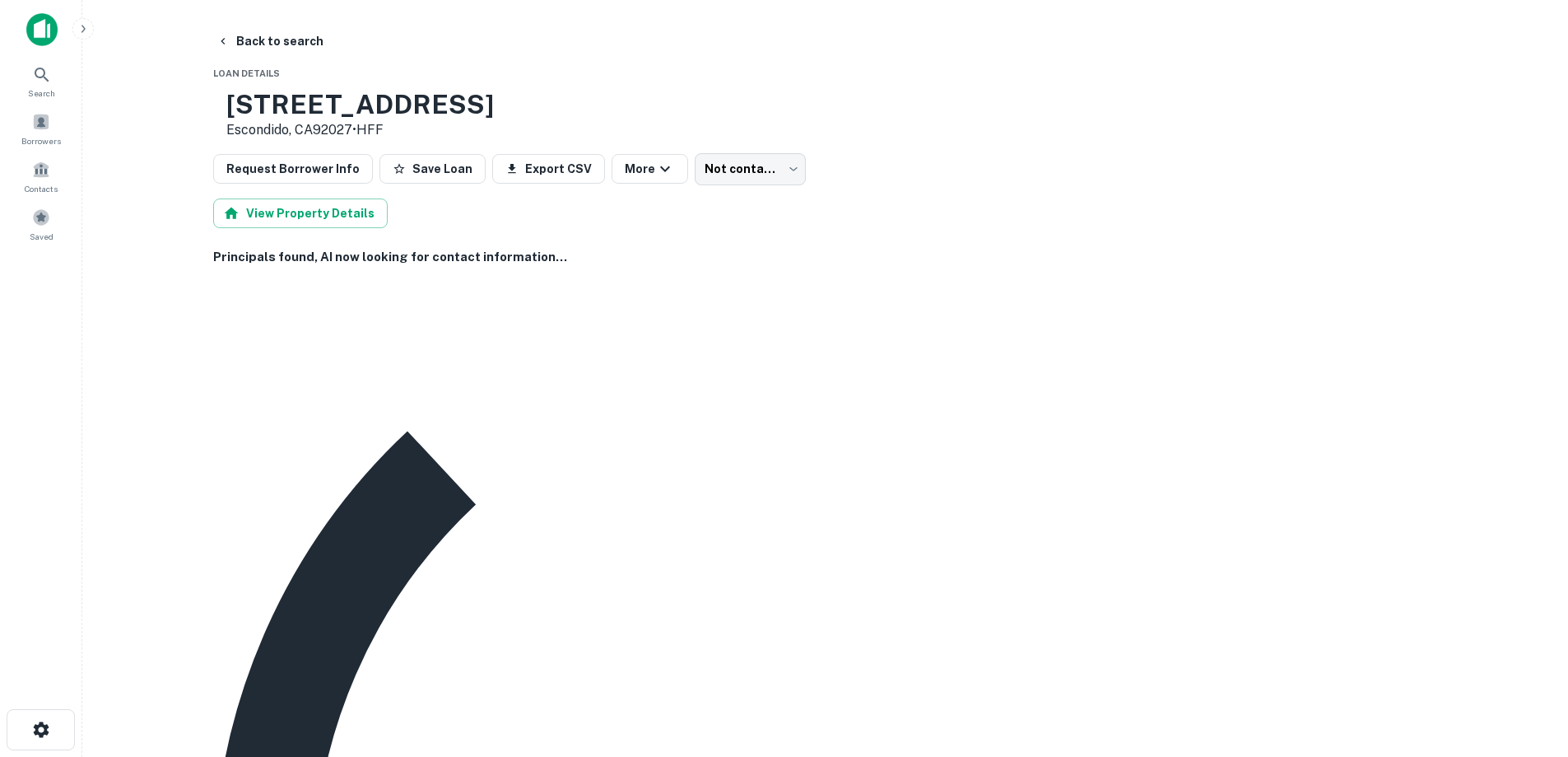
drag, startPoint x: 786, startPoint y: 490, endPoint x: 433, endPoint y: 276, distance: 412.8
click at [282, 40] on button "Back to search" at bounding box center [270, 41] width 121 height 29
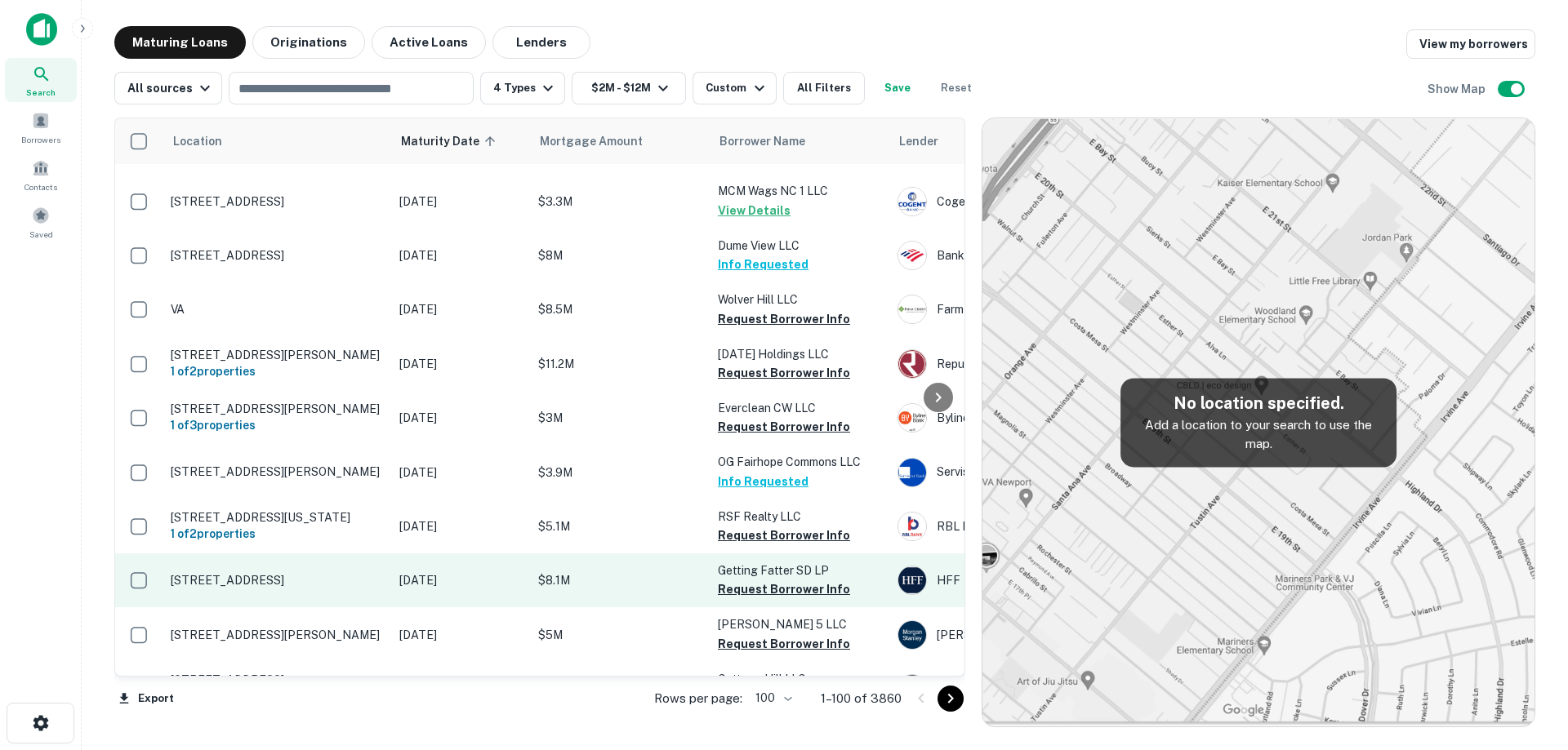
scroll to position [2768, 0]
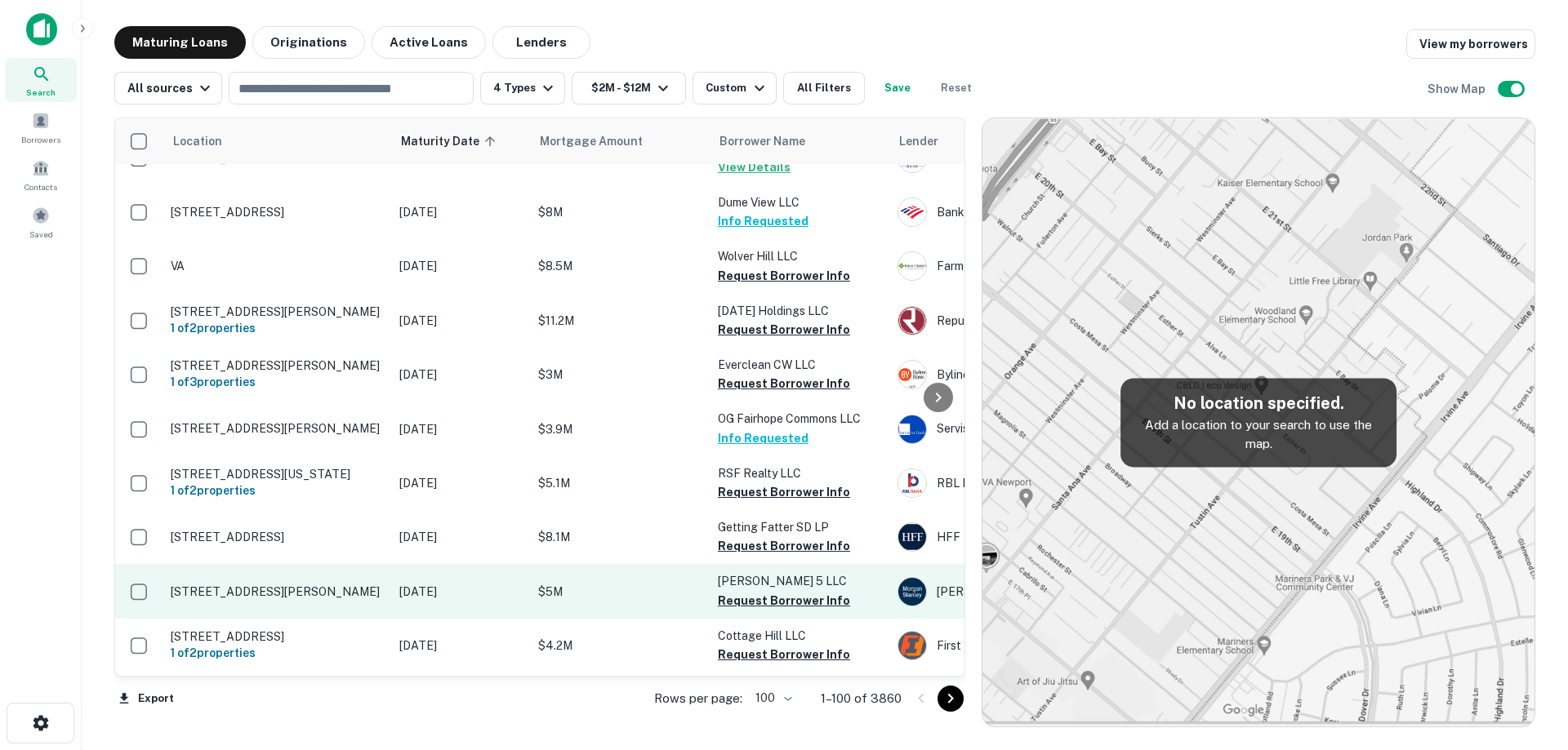
click at [365, 584] on p "[STREET_ADDRESS][PERSON_NAME]" at bounding box center [276, 591] width 212 height 14
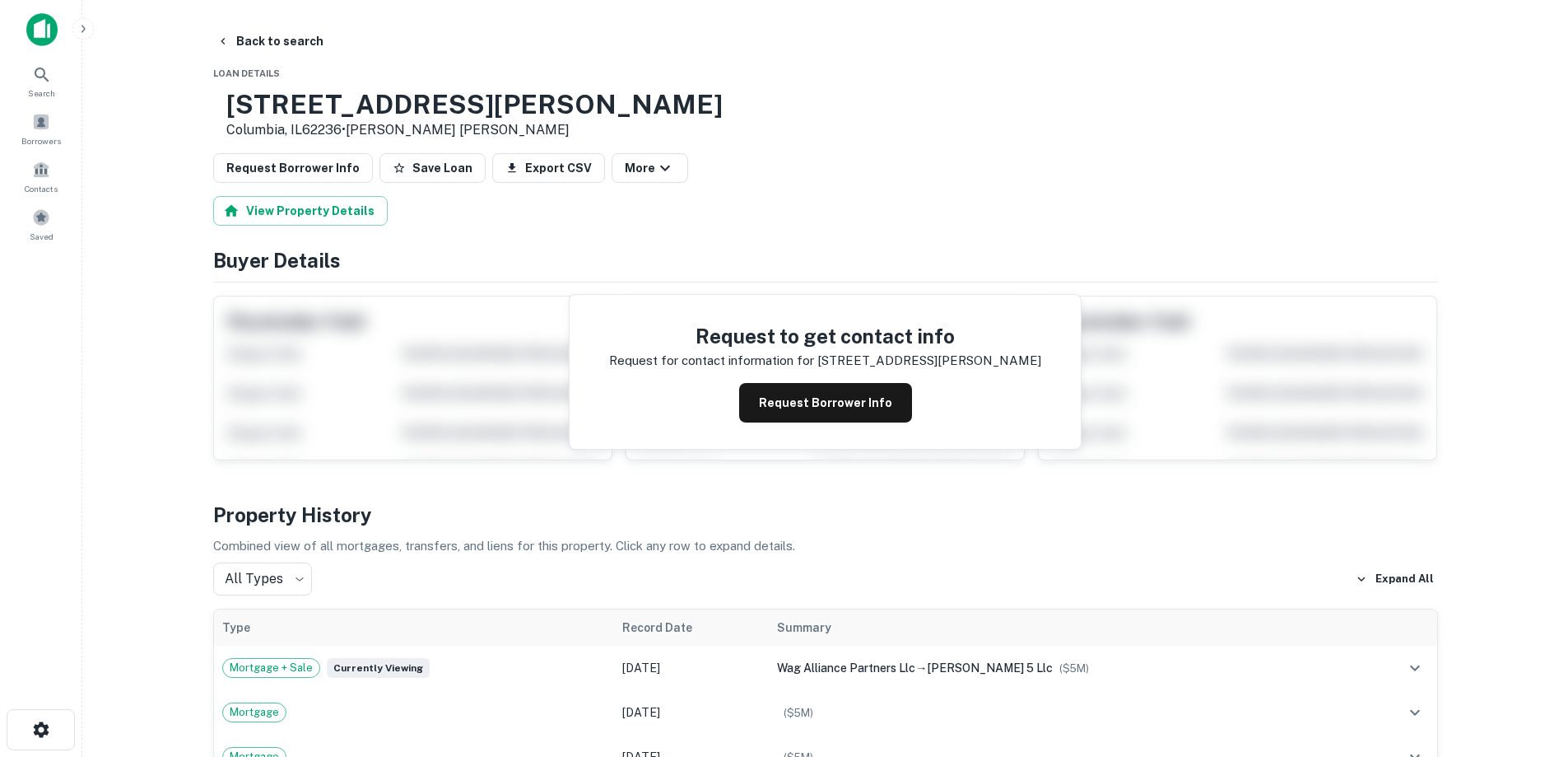
drag, startPoint x: 279, startPoint y: 103, endPoint x: 398, endPoint y: 128, distance: 121.6
click at [398, 128] on div "[STREET_ADDRESS][PERSON_NAME] • [PERSON_NAME] [PERSON_NAME]" at bounding box center [468, 114] width 510 height 51
drag, startPoint x: 376, startPoint y: 125, endPoint x: 378, endPoint y: 112, distance: 13.2
click at [858, 413] on button "Request Borrower Info" at bounding box center [825, 402] width 173 height 39
click at [467, 101] on h3 "[STREET_ADDRESS][PERSON_NAME]" at bounding box center [474, 104] width 496 height 31
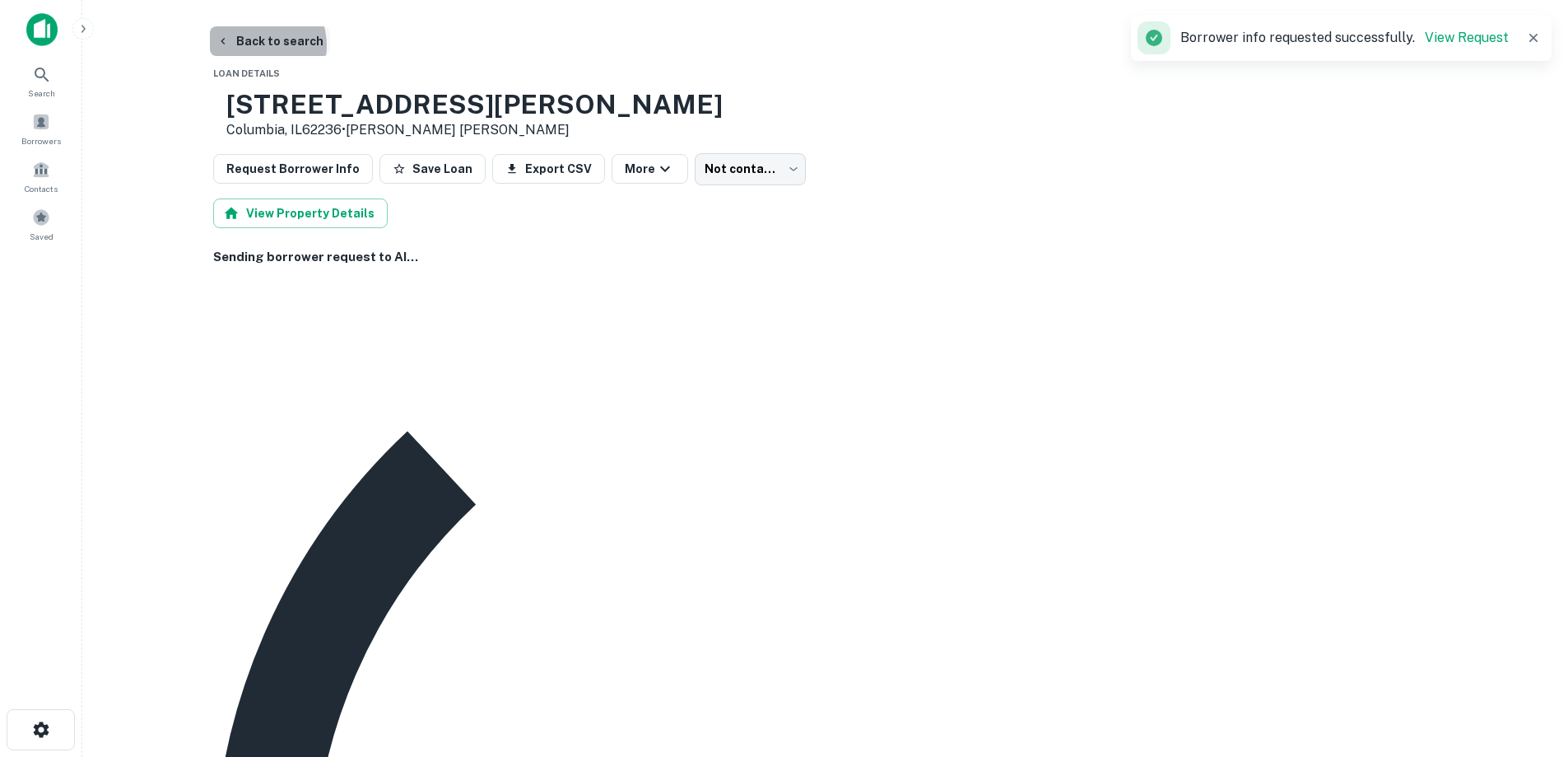
click at [255, 46] on button "Back to search" at bounding box center [270, 41] width 121 height 29
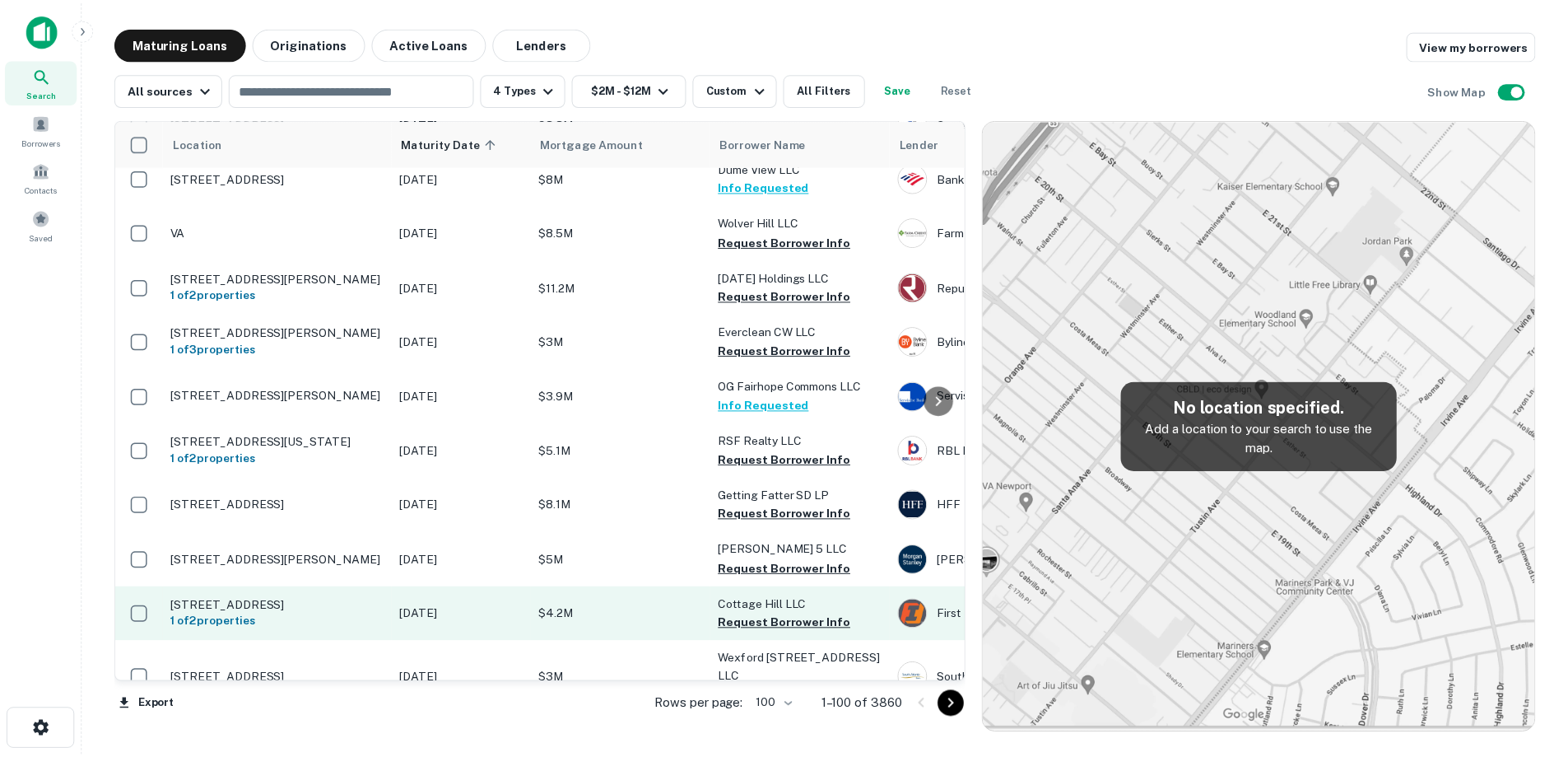
scroll to position [2876, 0]
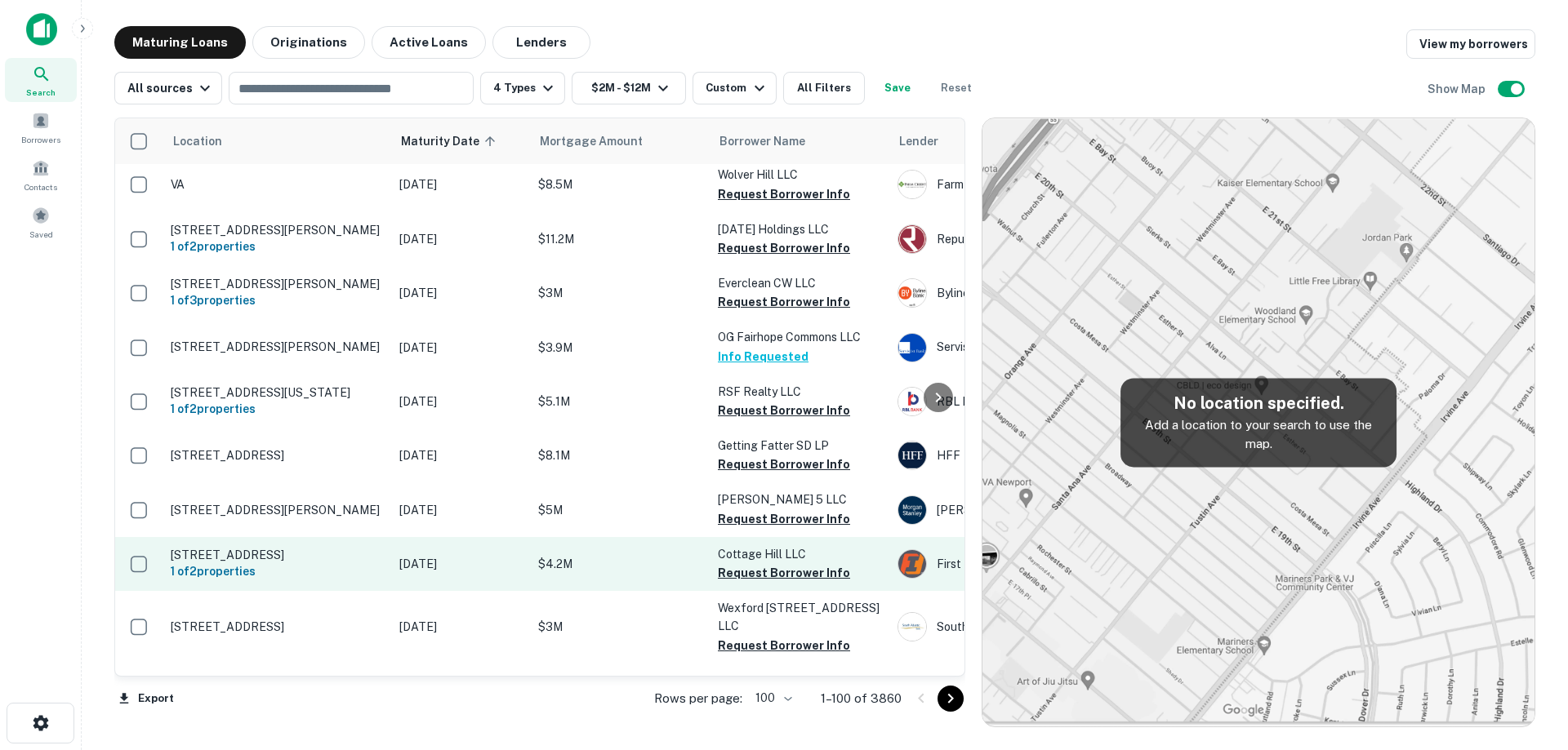
click at [393, 545] on td "[DATE]" at bounding box center [460, 563] width 139 height 53
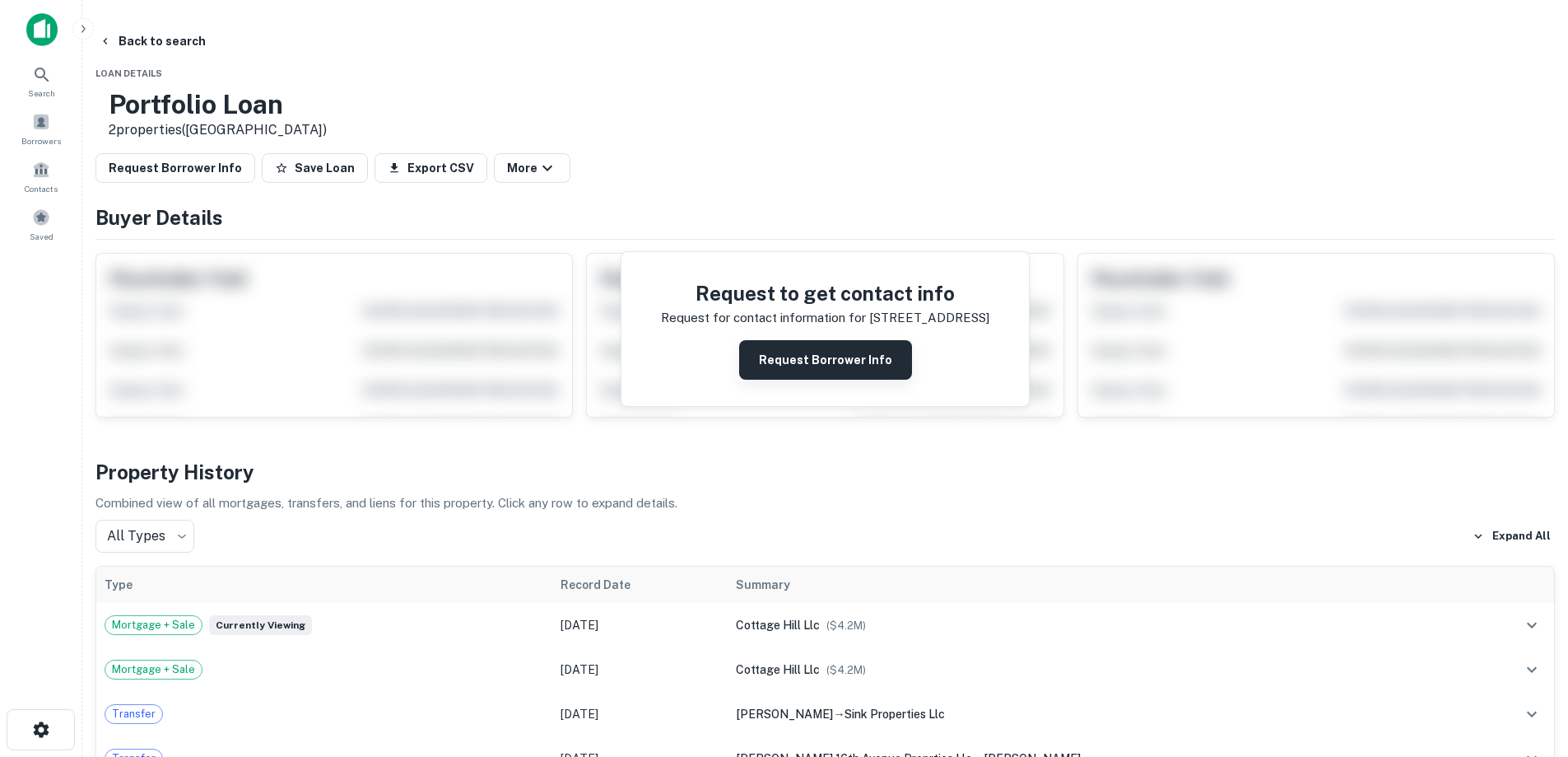
click at [862, 359] on button "Request Borrower Info" at bounding box center [825, 359] width 173 height 39
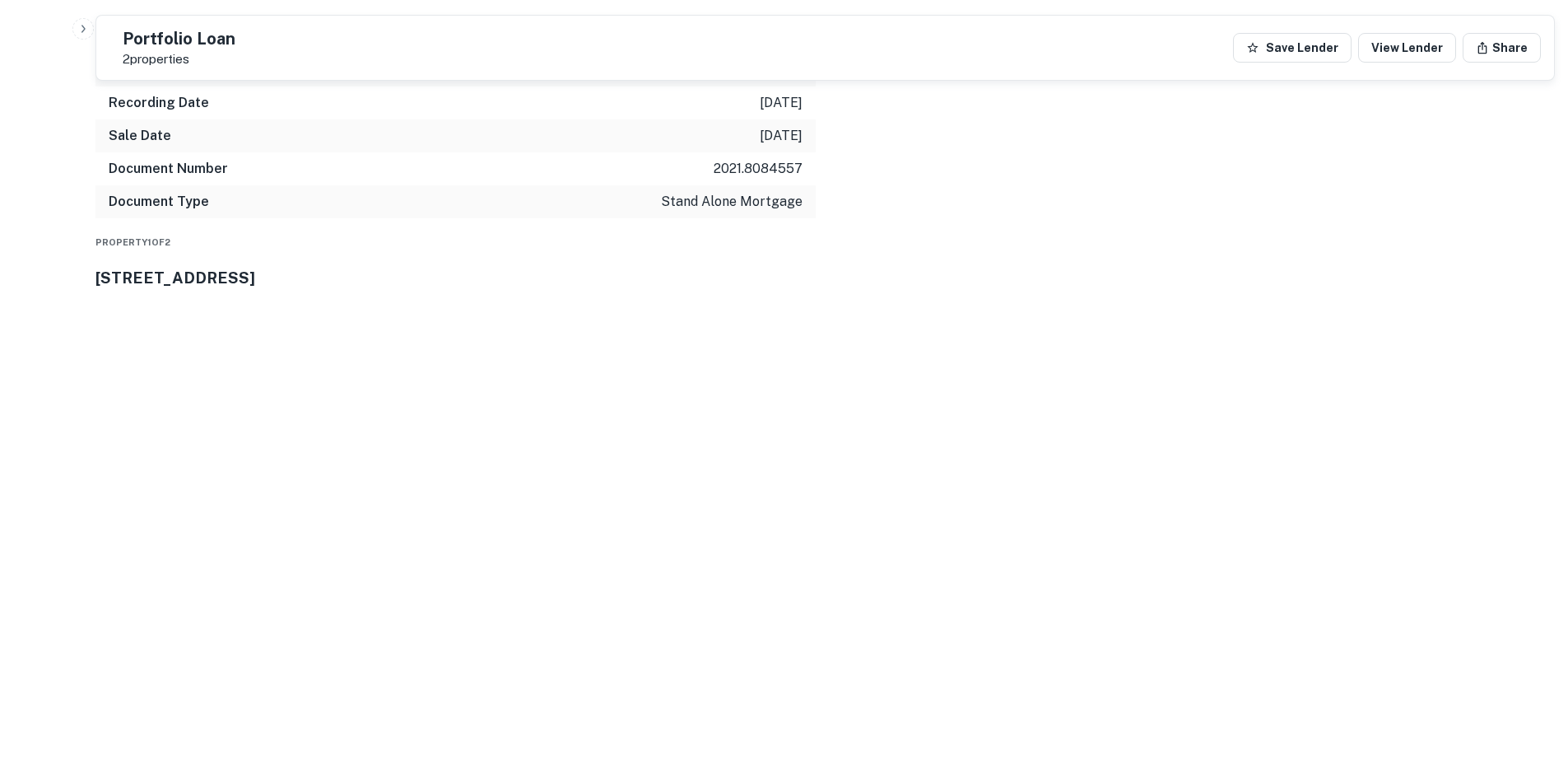
scroll to position [1647, 0]
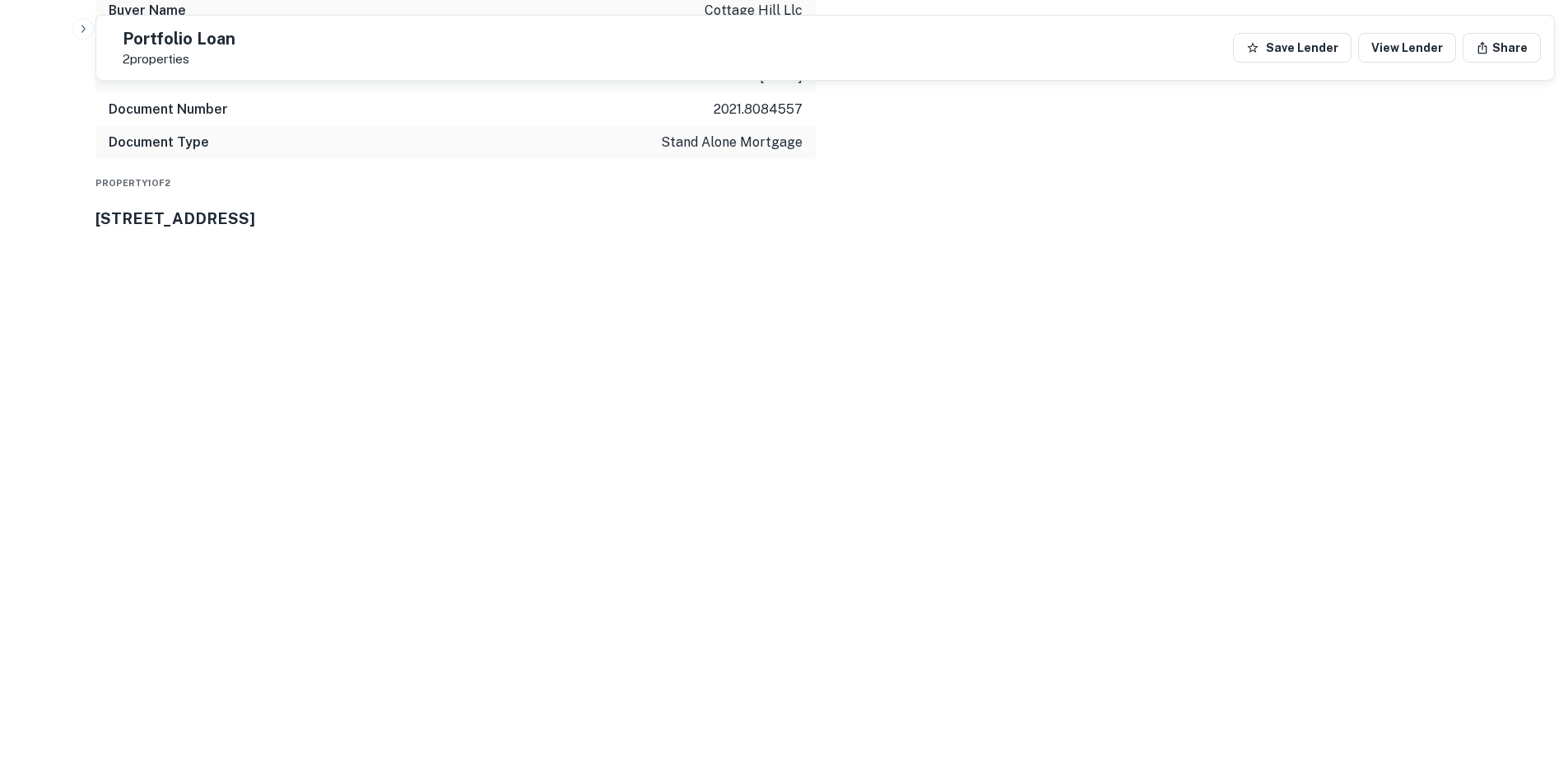
drag, startPoint x: 572, startPoint y: 247, endPoint x: 194, endPoint y: 247, distance: 378.0
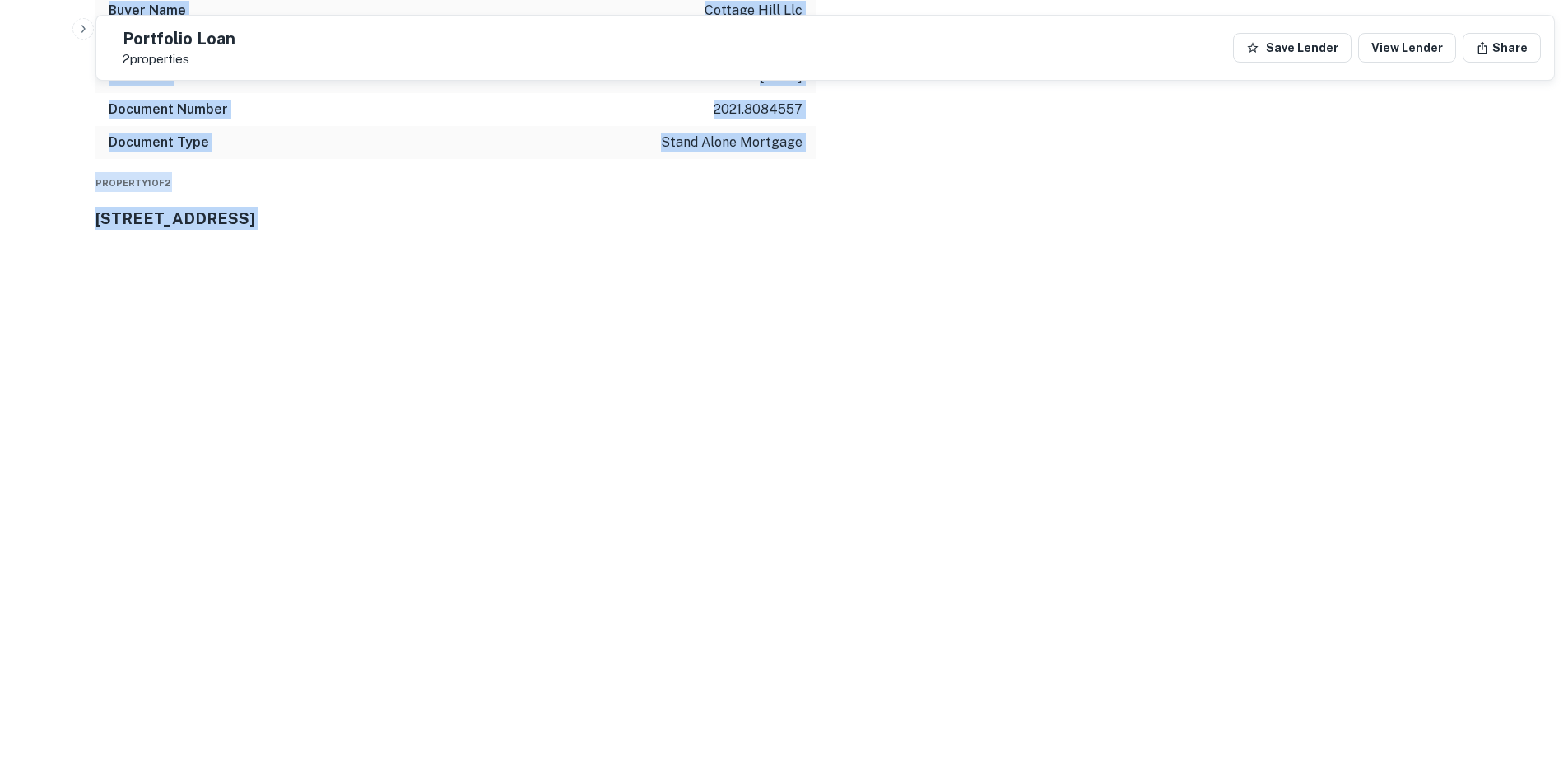
drag, startPoint x: 444, startPoint y: 290, endPoint x: 598, endPoint y: 295, distance: 154.1
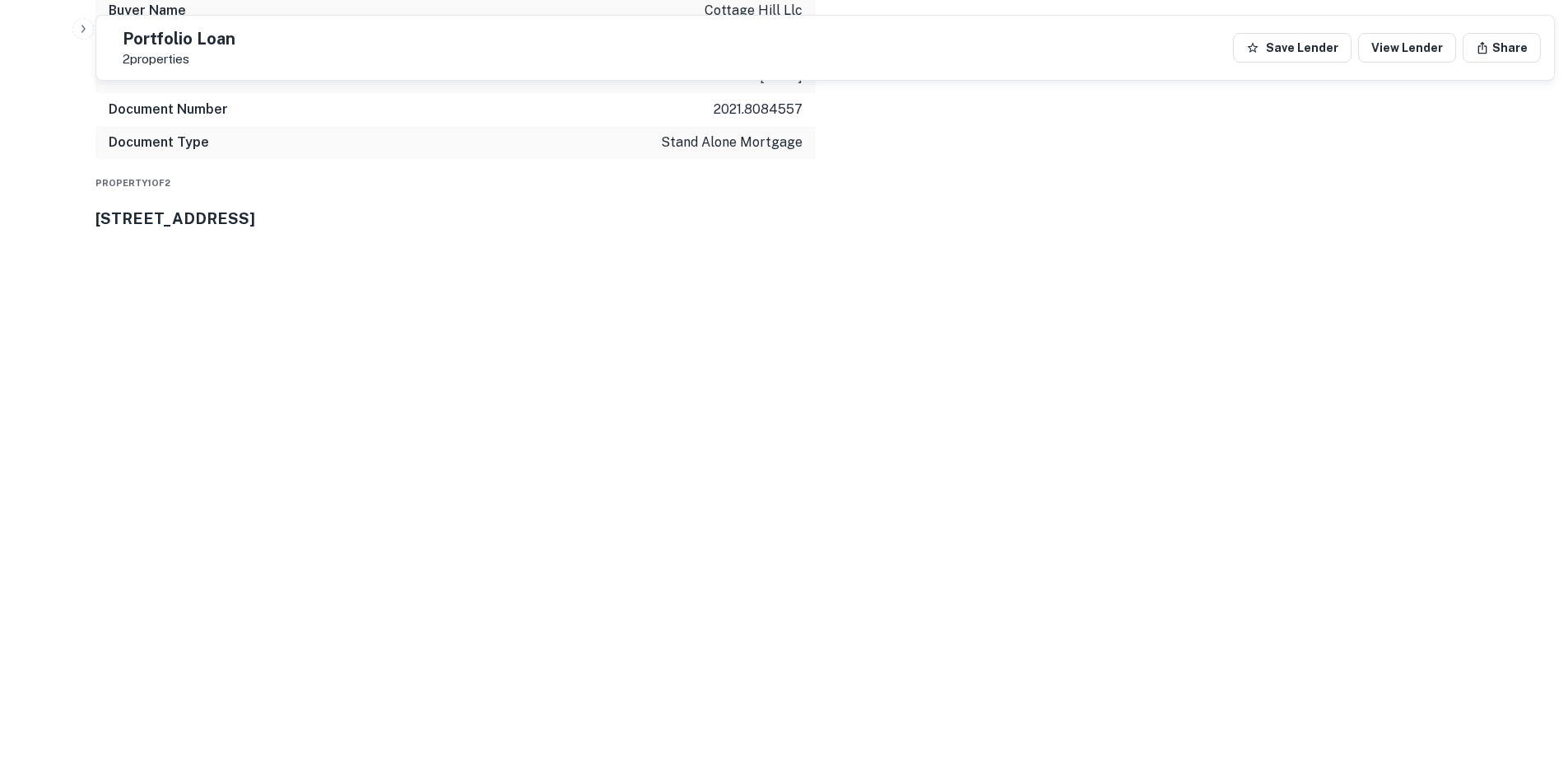
click at [491, 230] on div "Property 1 of 2 [STREET_ADDRESS]" at bounding box center [825, 201] width 1459 height 59
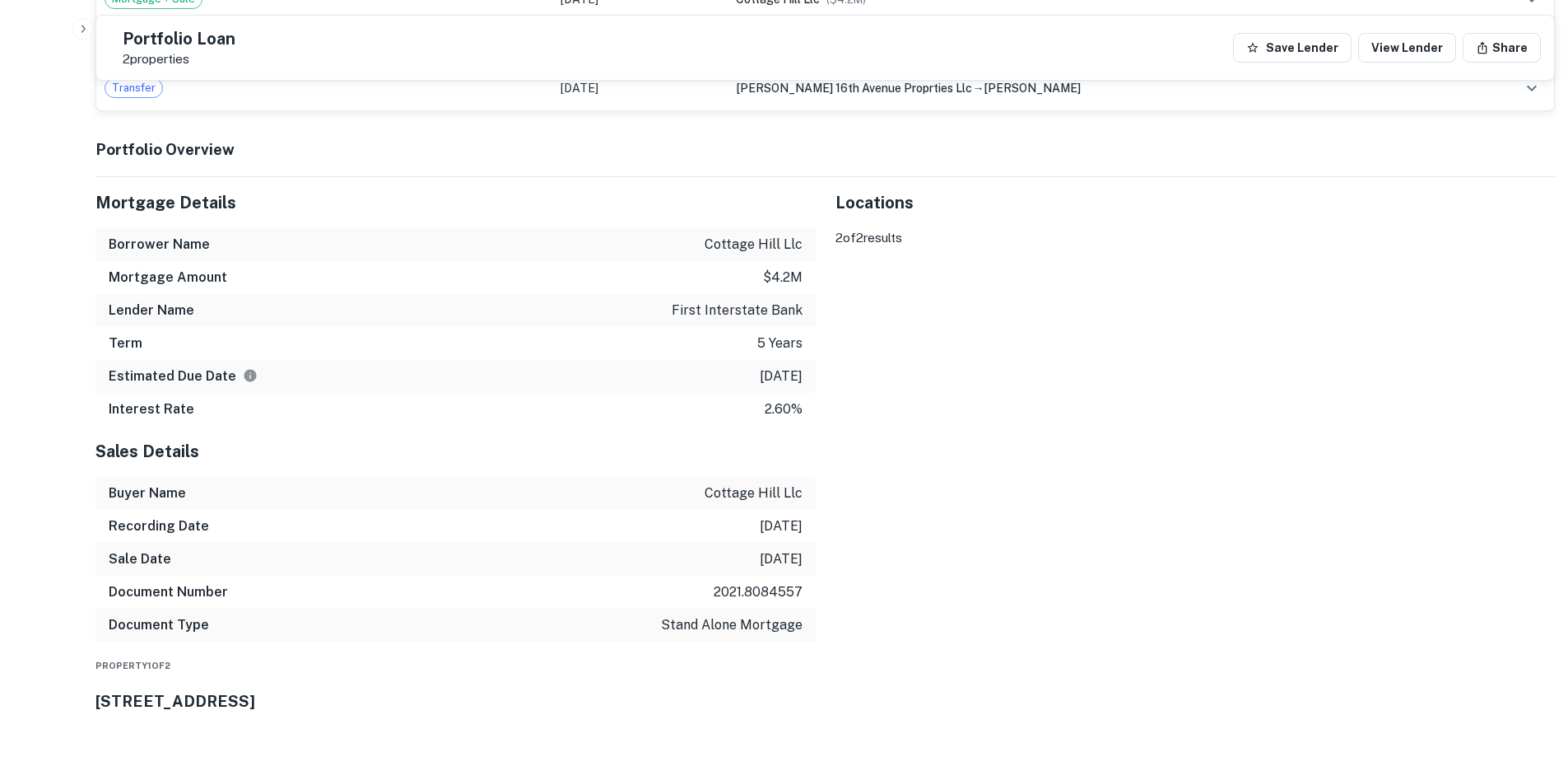
scroll to position [1308, 0]
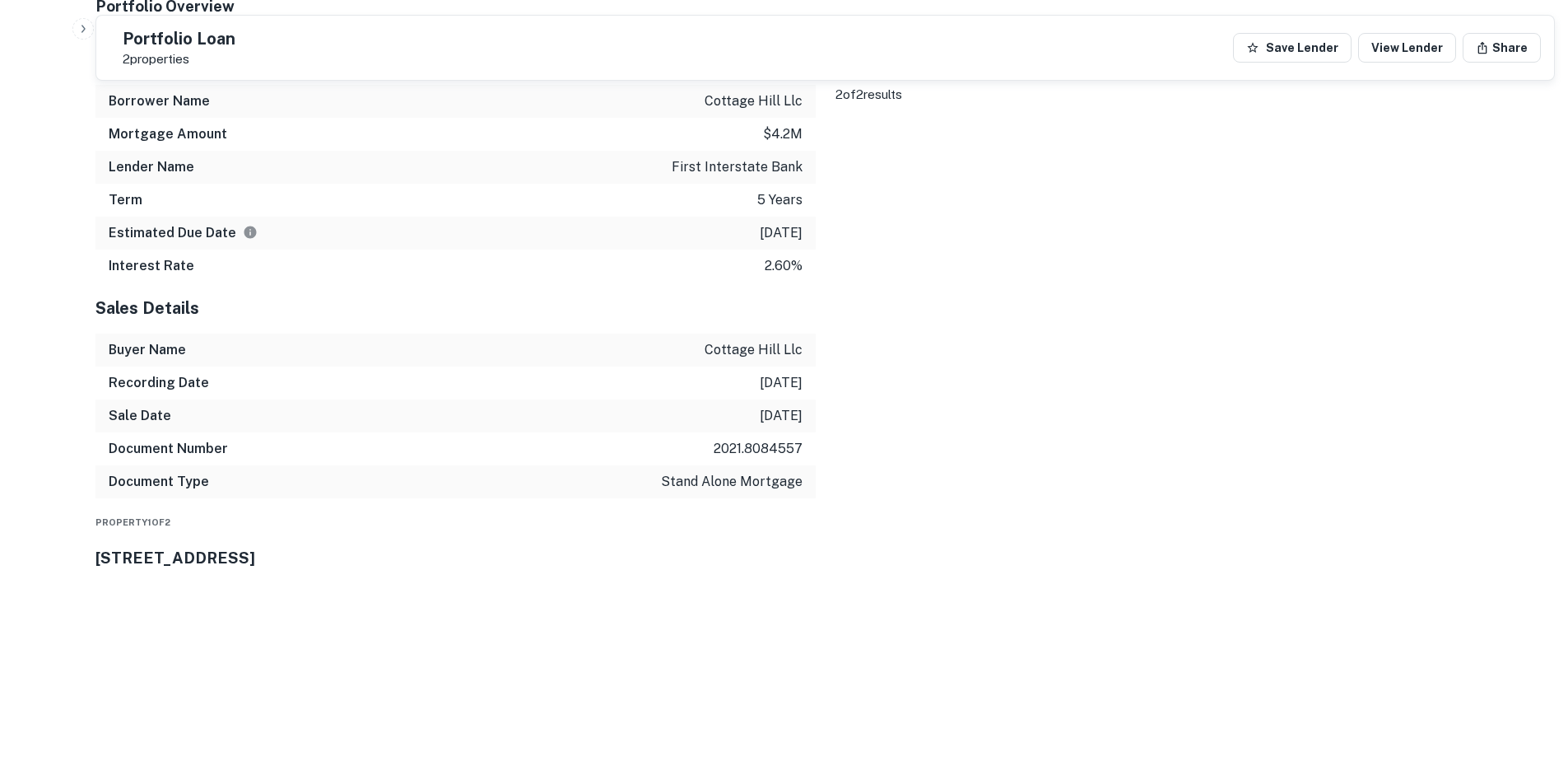
click at [563, 570] on div "Property 1 of 2 [STREET_ADDRESS]" at bounding box center [825, 540] width 1459 height 59
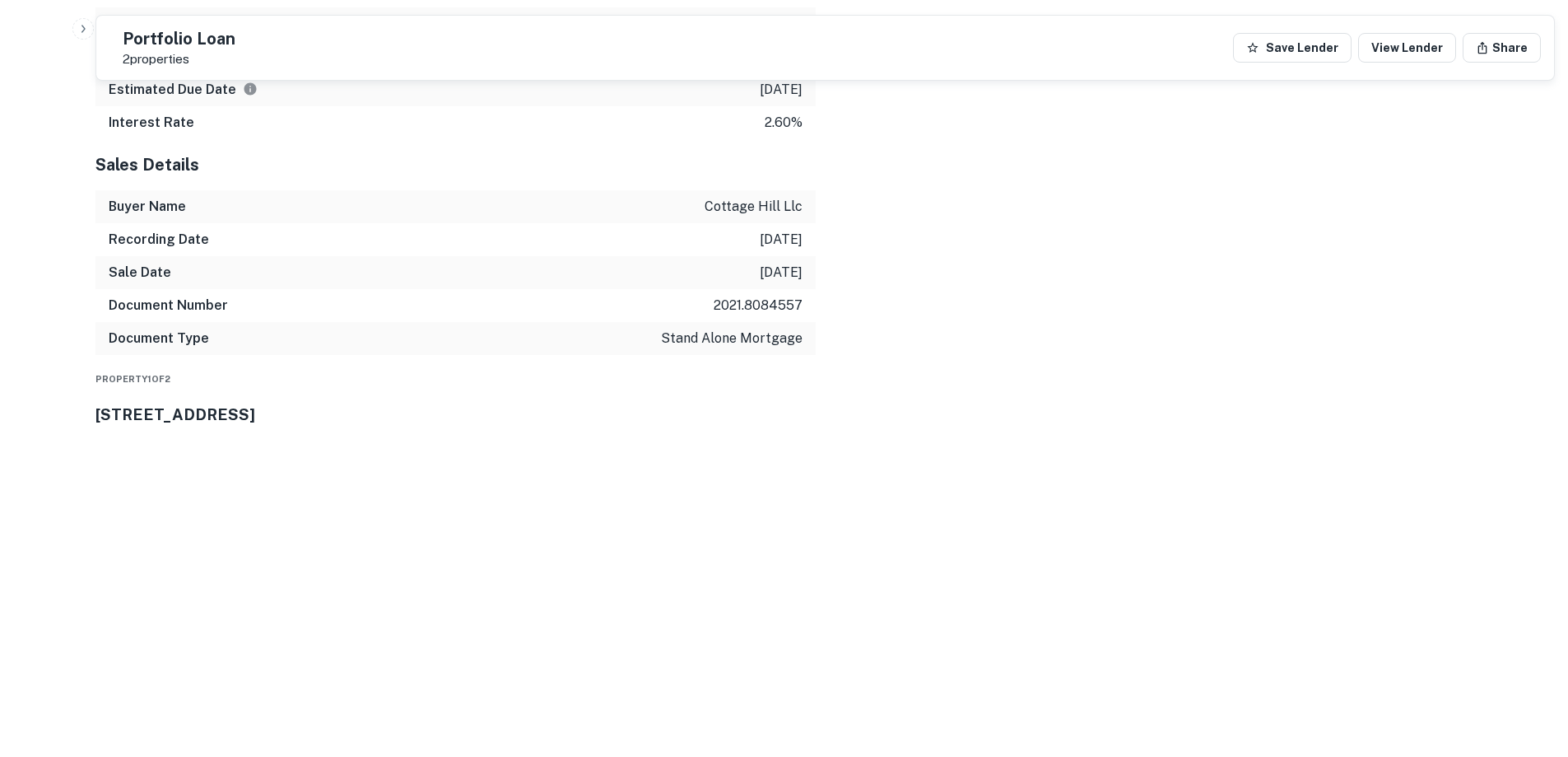
scroll to position [1637, 0]
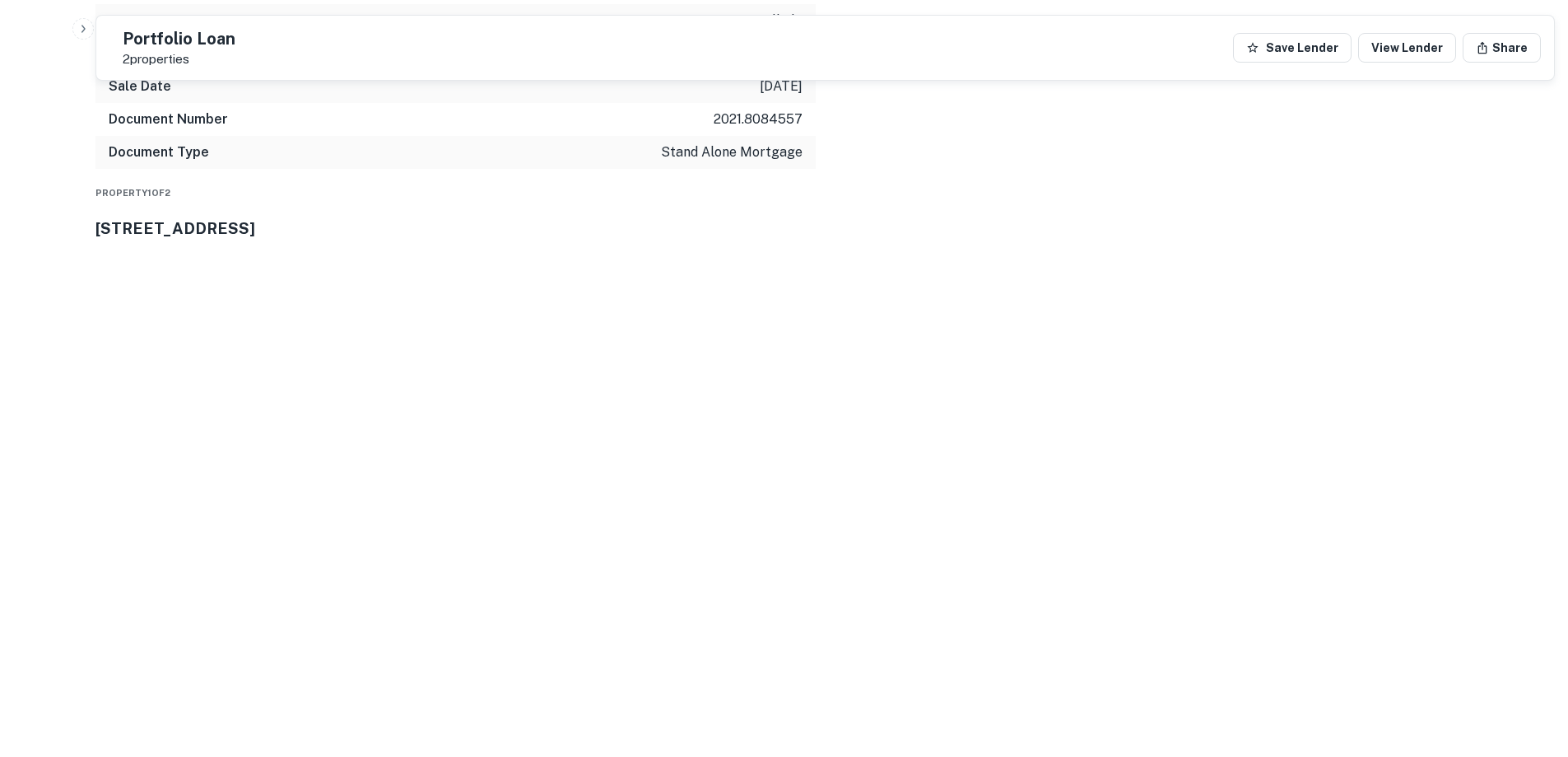
copy p "[STREET_ADDRESS]"
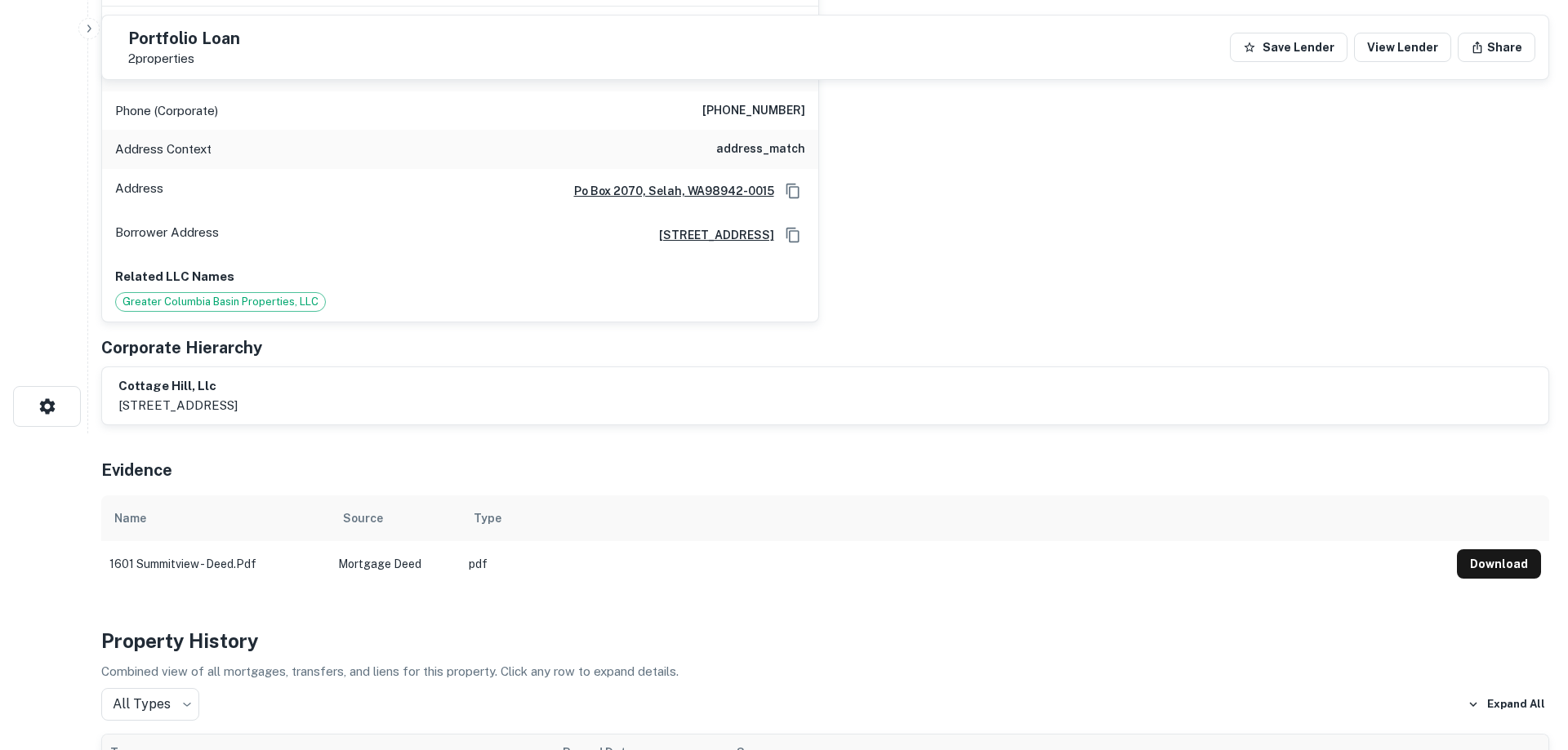
scroll to position [0, 0]
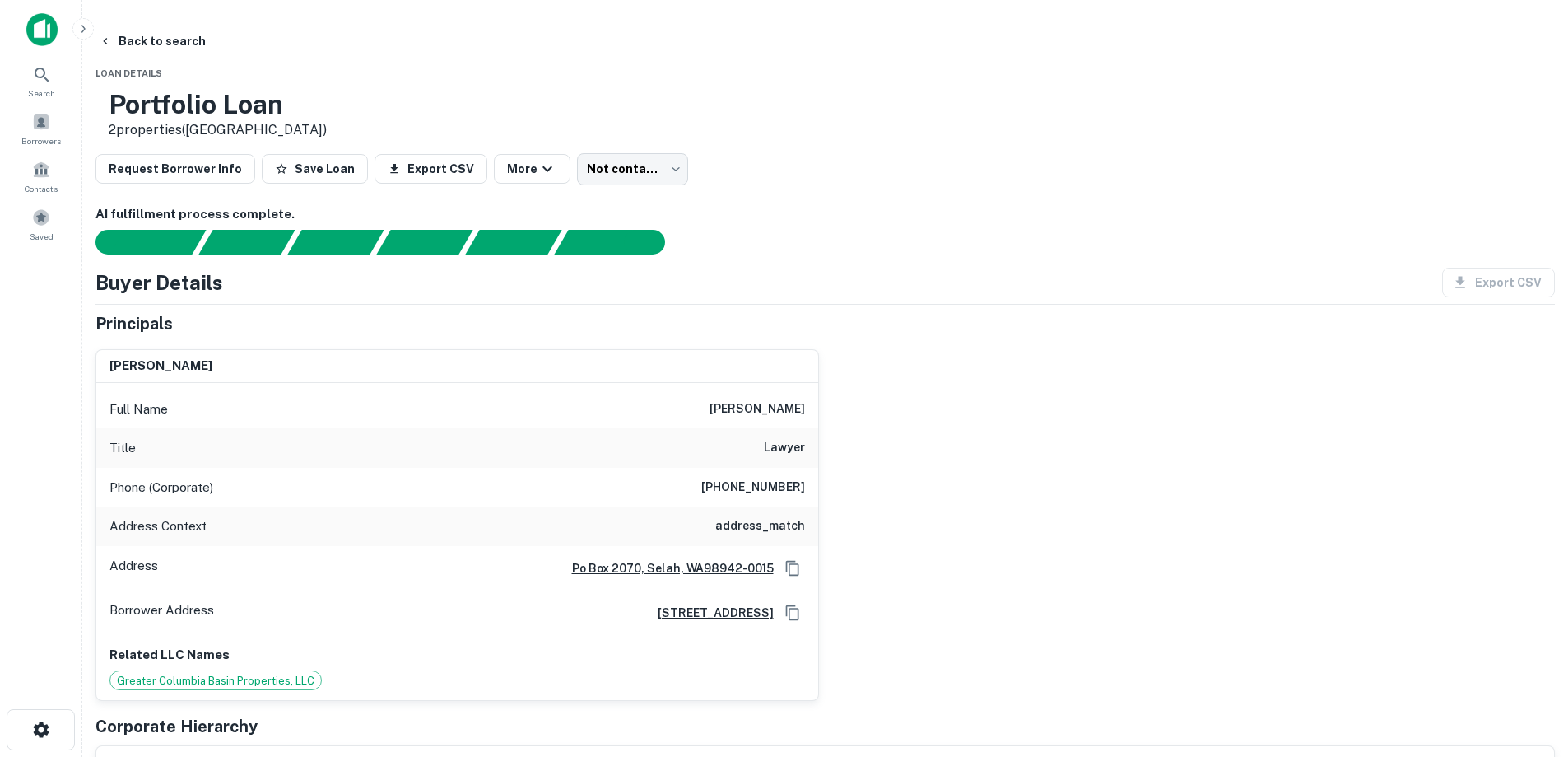
click at [745, 484] on h6 "[PHONE_NUMBER]" at bounding box center [754, 488] width 104 height 20
copy h6 "[PHONE_NUMBER]"
click at [756, 485] on h6 "[PHONE_NUMBER]" at bounding box center [754, 488] width 104 height 20
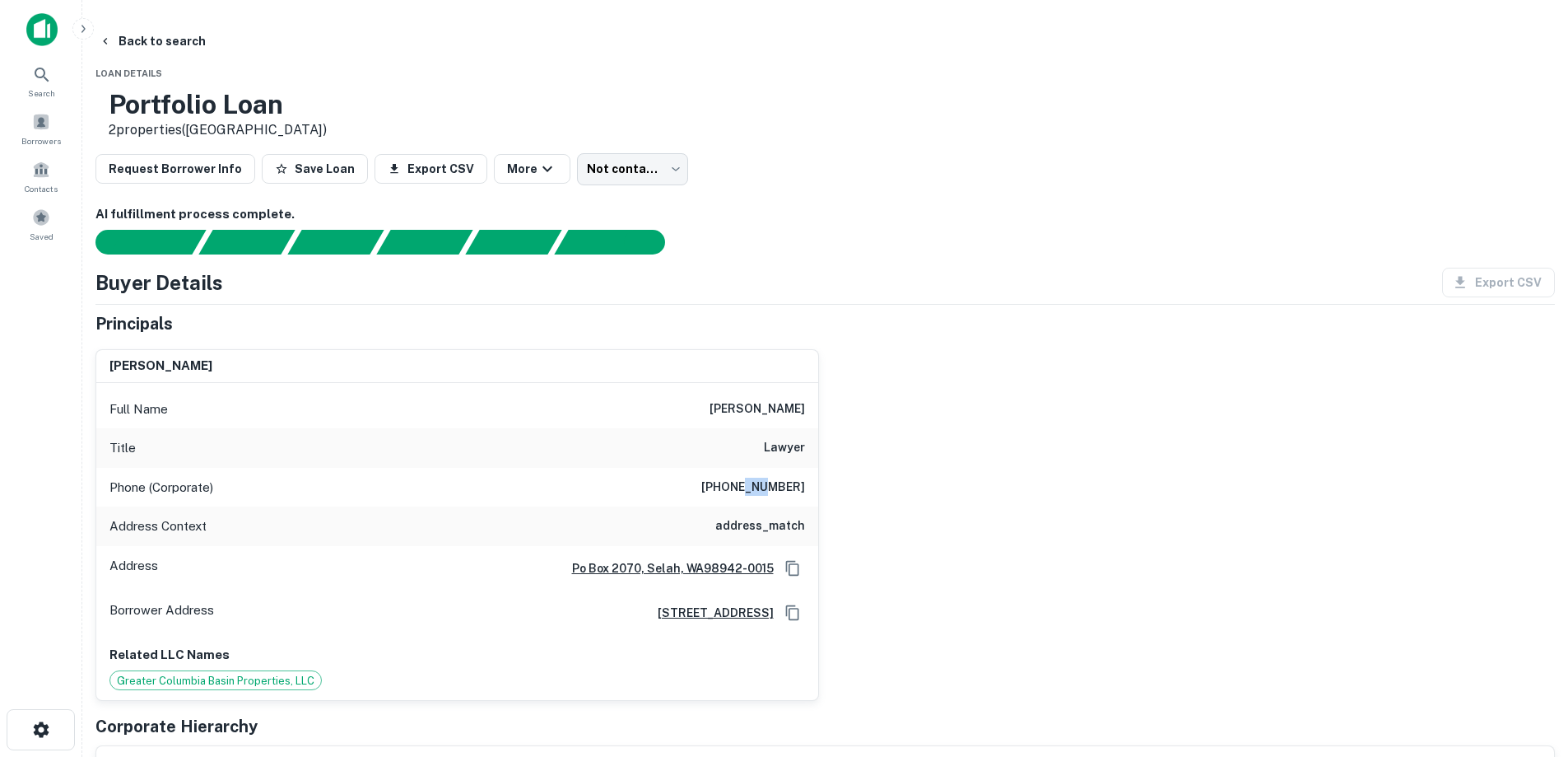
click at [756, 485] on h6 "[PHONE_NUMBER]" at bounding box center [754, 488] width 104 height 20
click at [770, 410] on h6 "[PERSON_NAME]" at bounding box center [758, 410] width 96 height 20
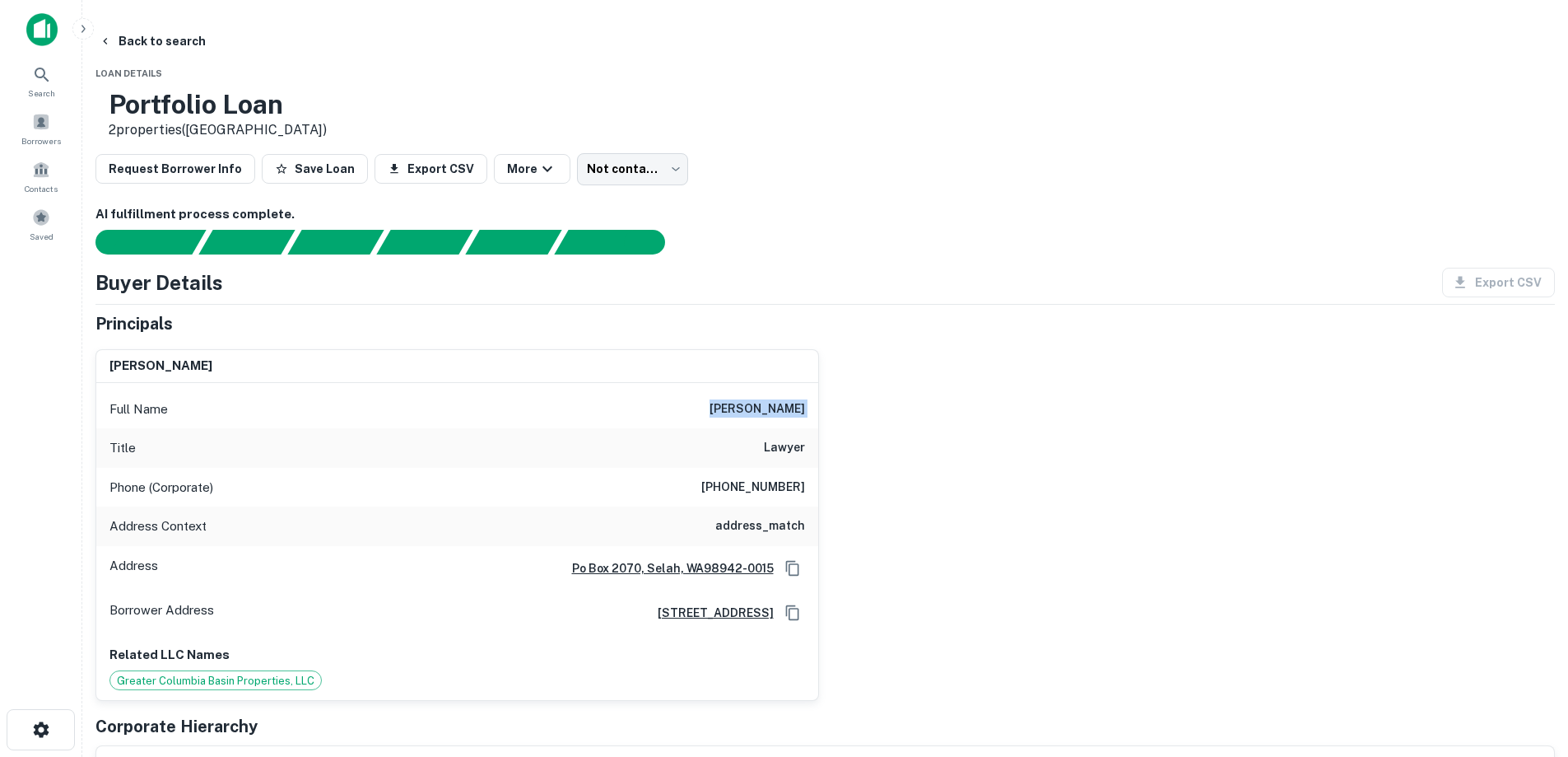
copy h6 "[PERSON_NAME]"
click at [212, 41] on button "Back to search" at bounding box center [153, 41] width 121 height 29
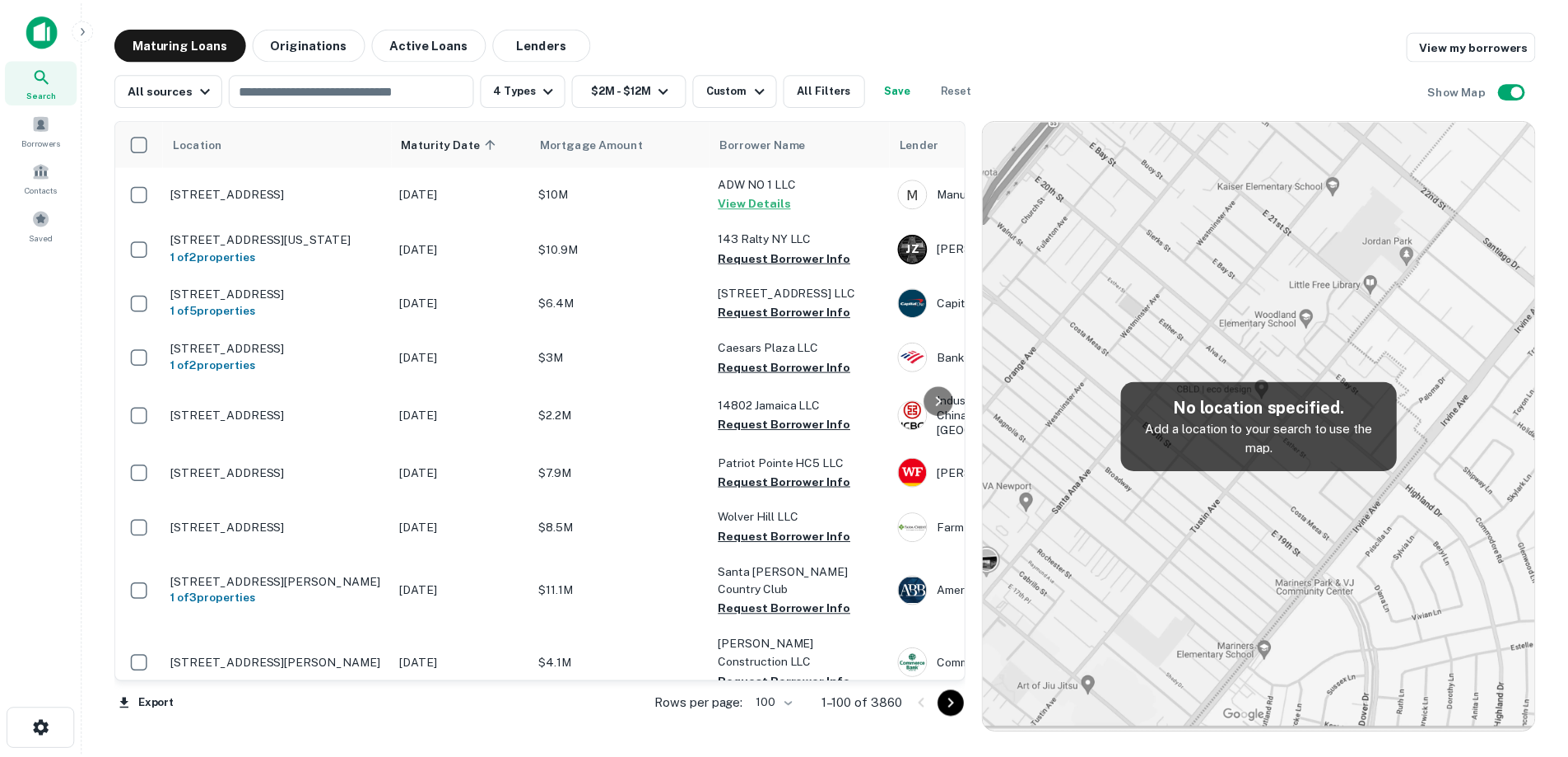
scroll to position [2876, 0]
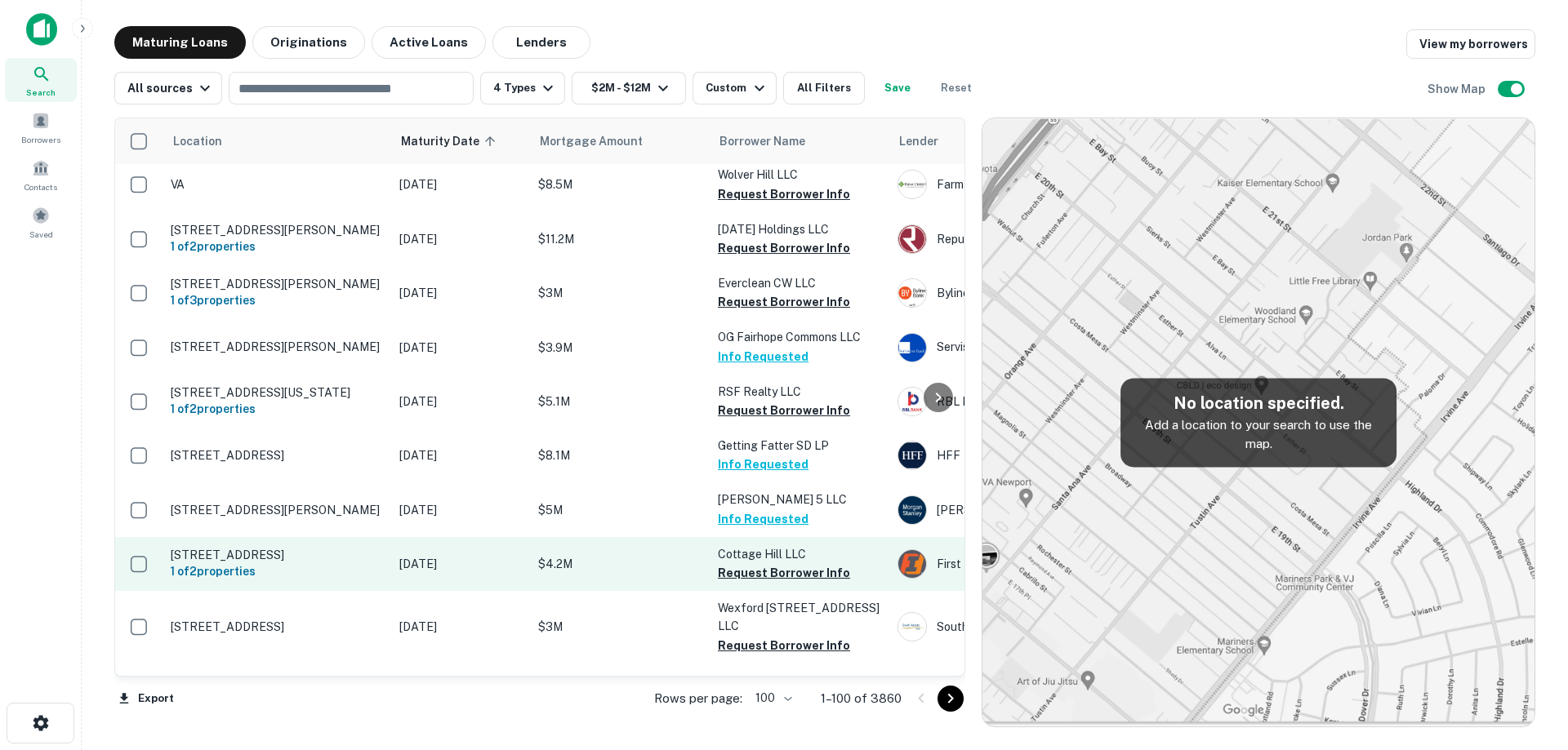
click at [543, 555] on p "$4.2M" at bounding box center [620, 564] width 163 height 18
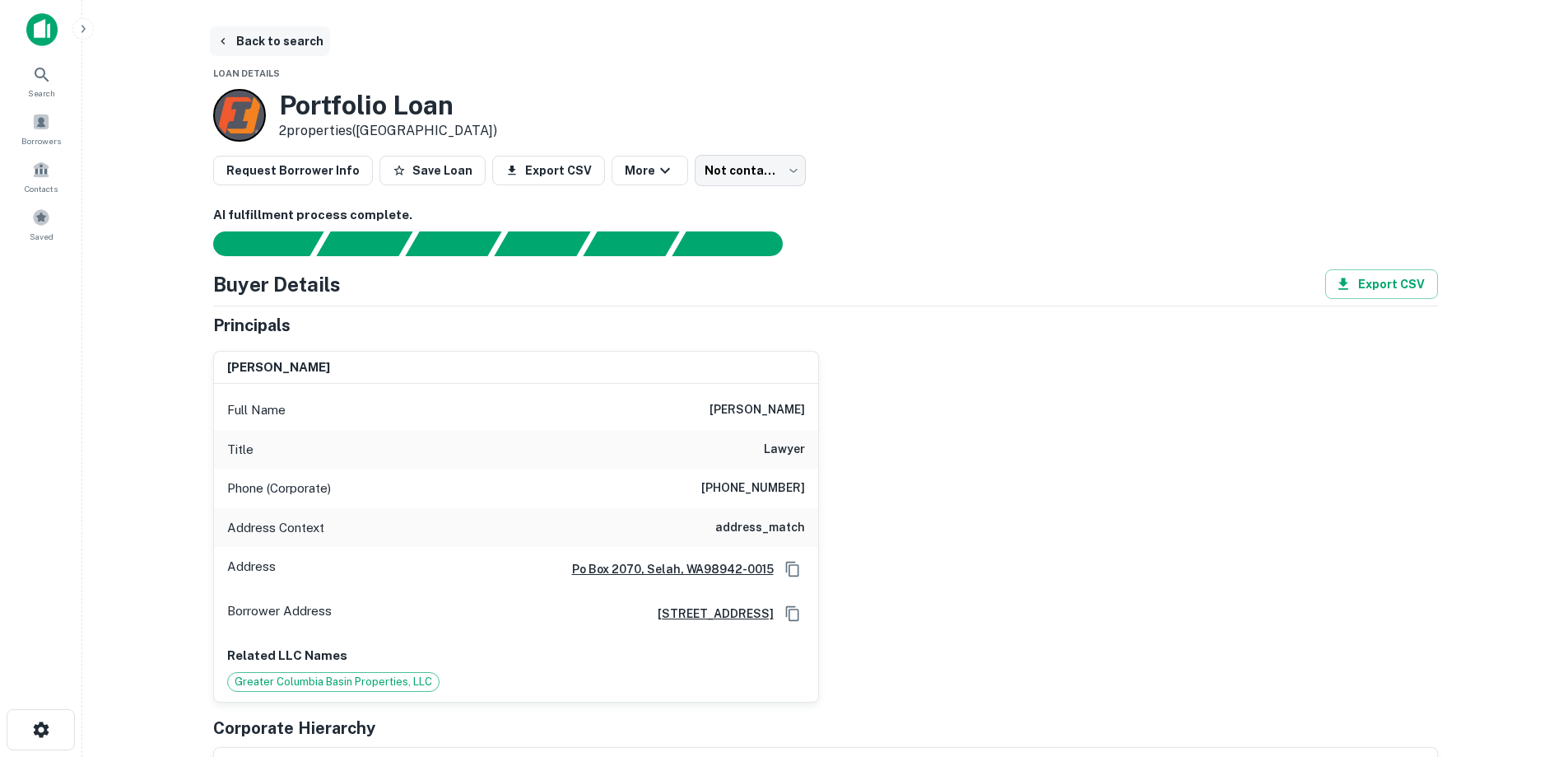
click at [305, 42] on button "Back to search" at bounding box center [270, 41] width 121 height 29
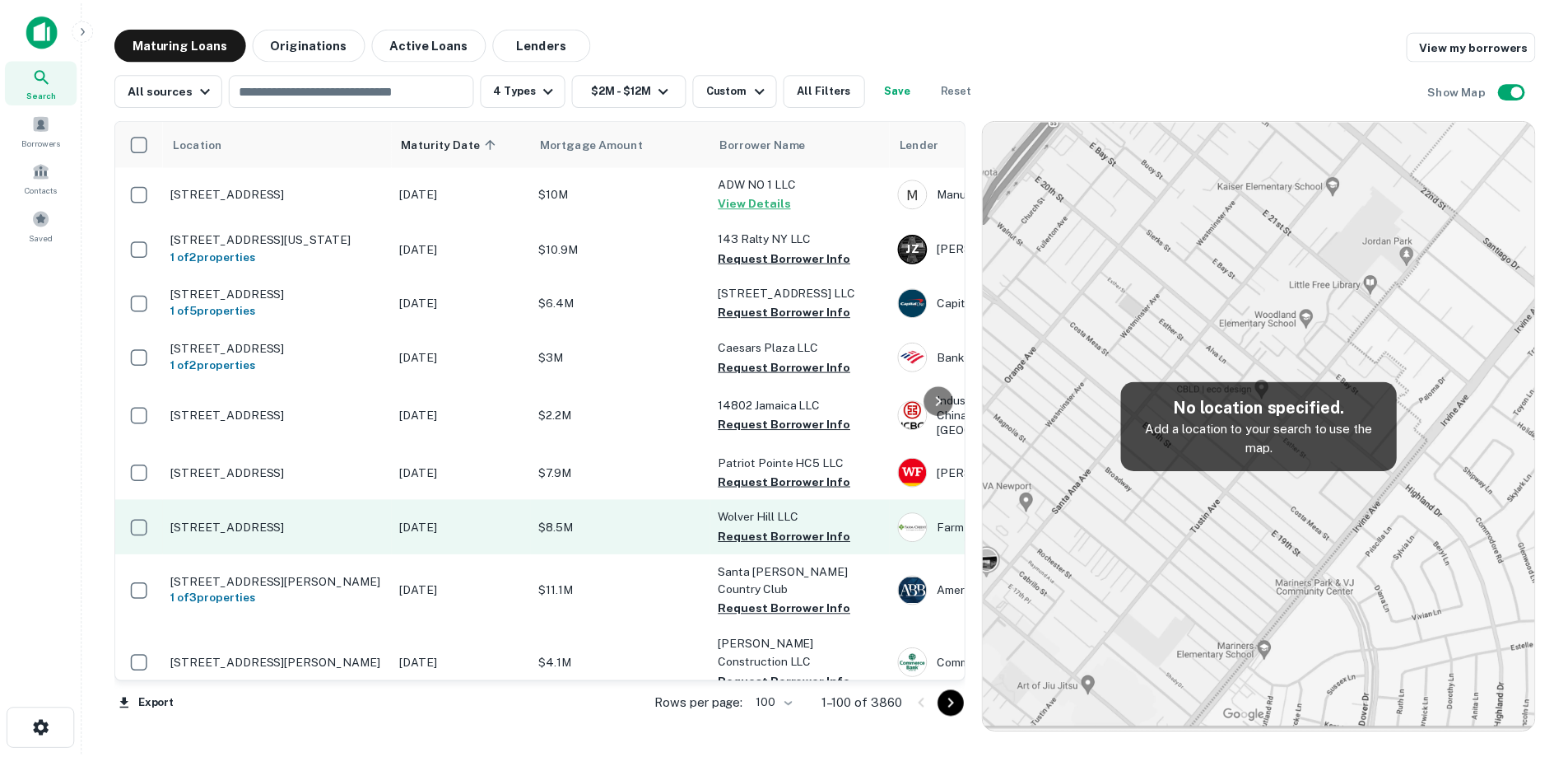
scroll to position [2876, 0]
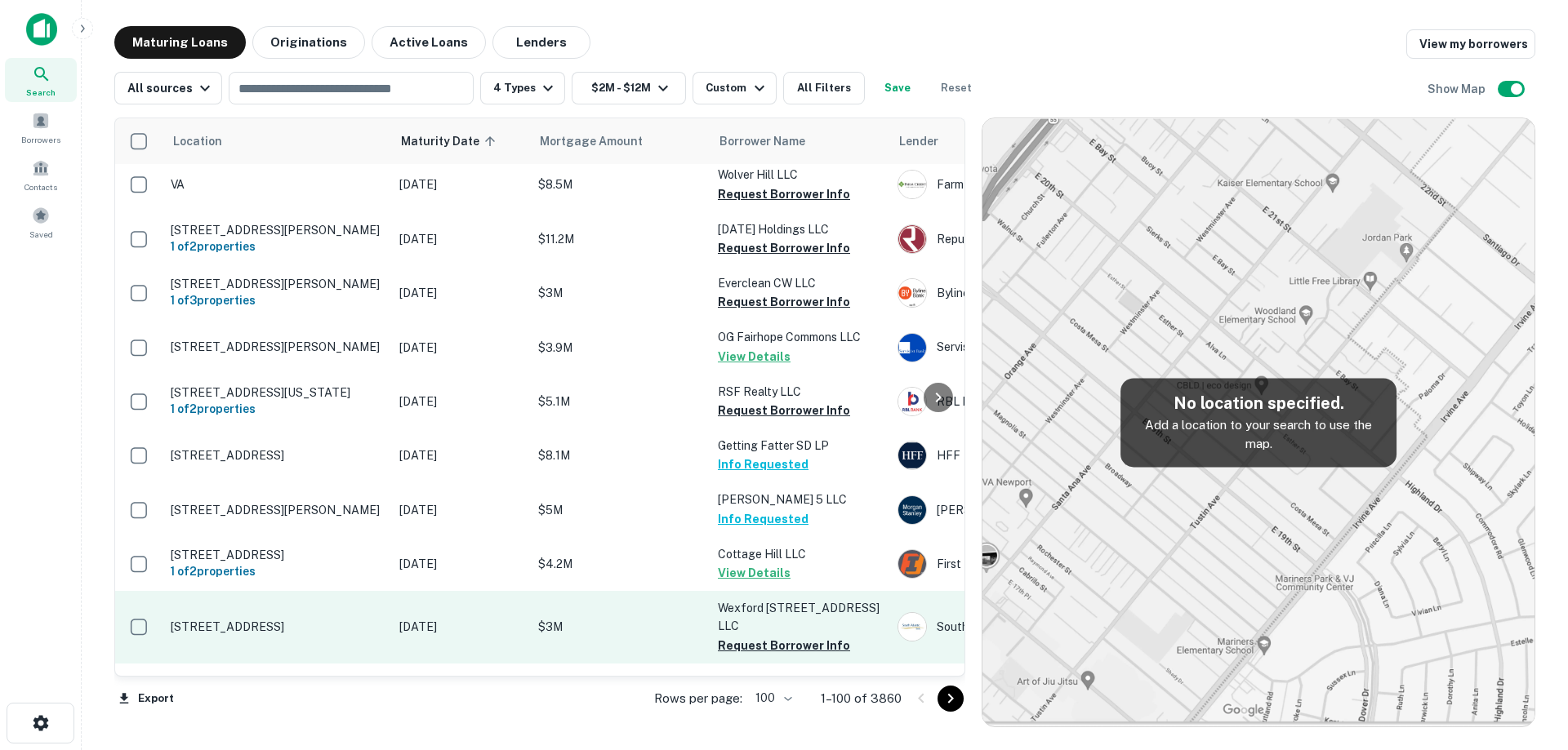
click at [439, 618] on p "[DATE]" at bounding box center [460, 627] width 122 height 18
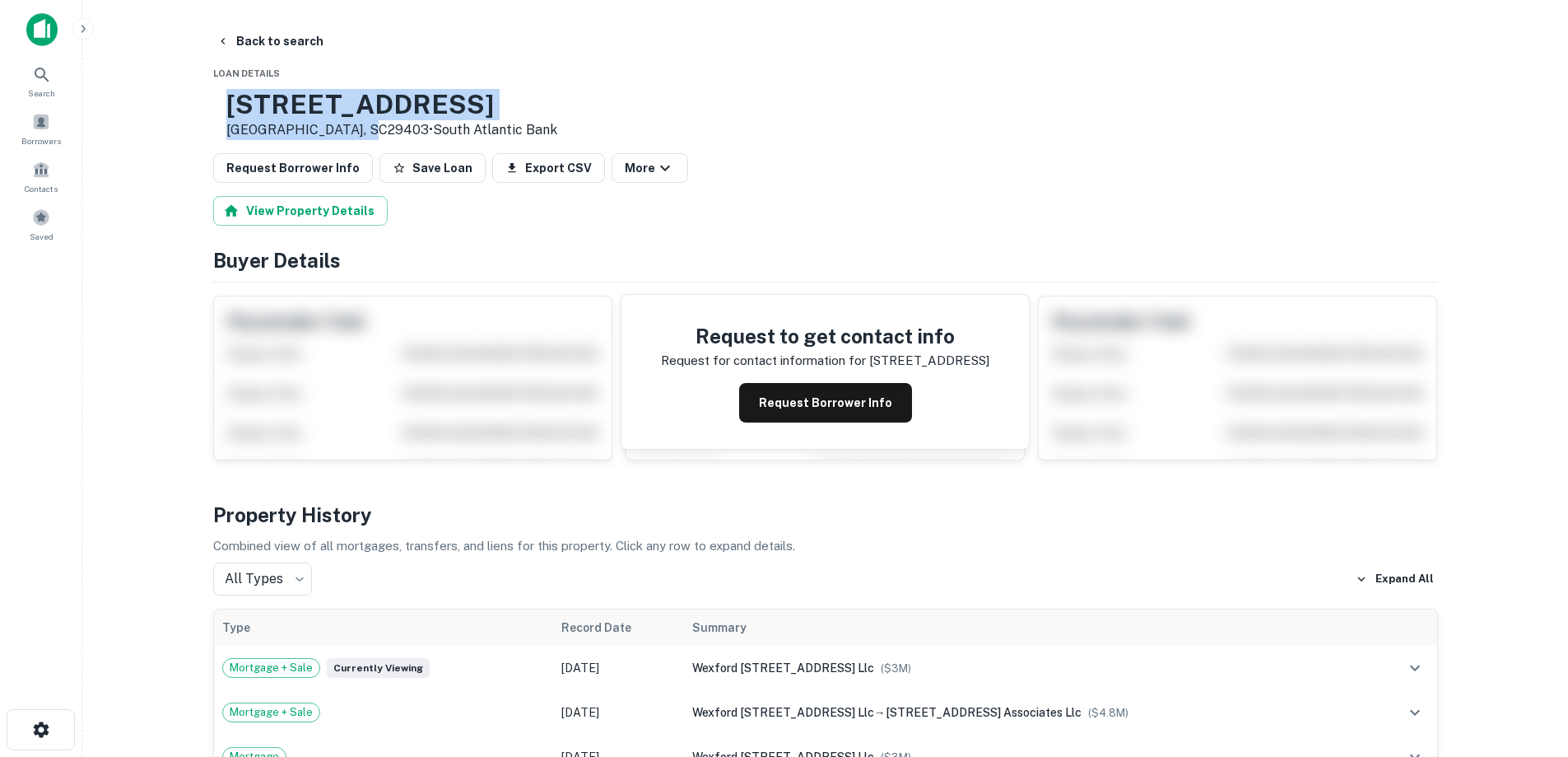
drag, startPoint x: 279, startPoint y: 98, endPoint x: 412, endPoint y: 124, distance: 135.5
click at [412, 124] on div "[STREET_ADDRESS] • South Atlantic Bank" at bounding box center [392, 114] width 331 height 51
copy div "[STREET_ADDRESS]"
click at [838, 418] on button "Request Borrower Info" at bounding box center [825, 402] width 173 height 39
click at [334, 117] on h3 "[STREET_ADDRESS]" at bounding box center [392, 104] width 331 height 31
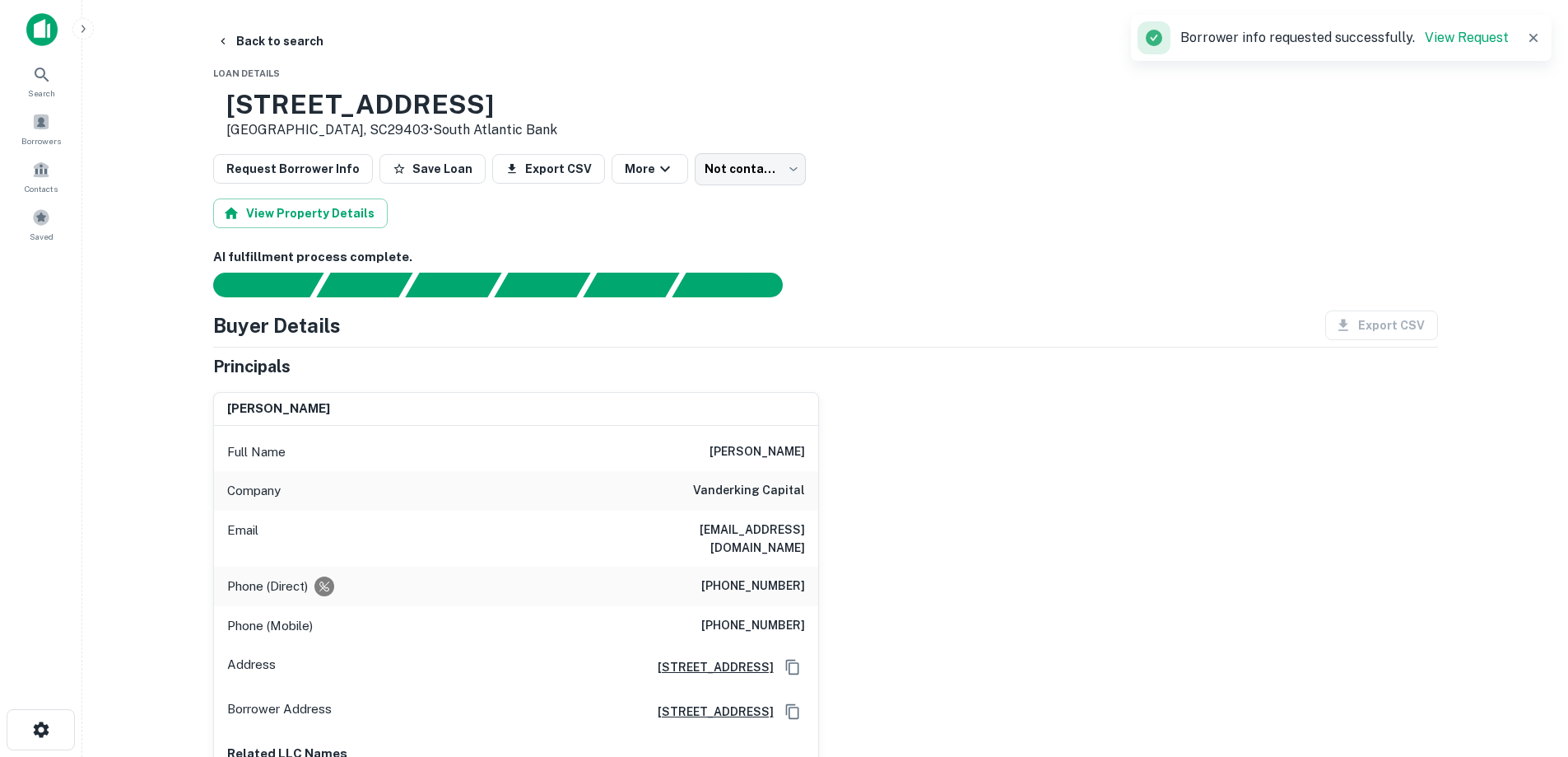
click at [769, 487] on h6 "vanderking capital" at bounding box center [749, 491] width 112 height 20
copy h6 "vanderking capital"
click at [730, 536] on h6 "[EMAIL_ADDRESS][DOMAIN_NAME]" at bounding box center [706, 538] width 197 height 37
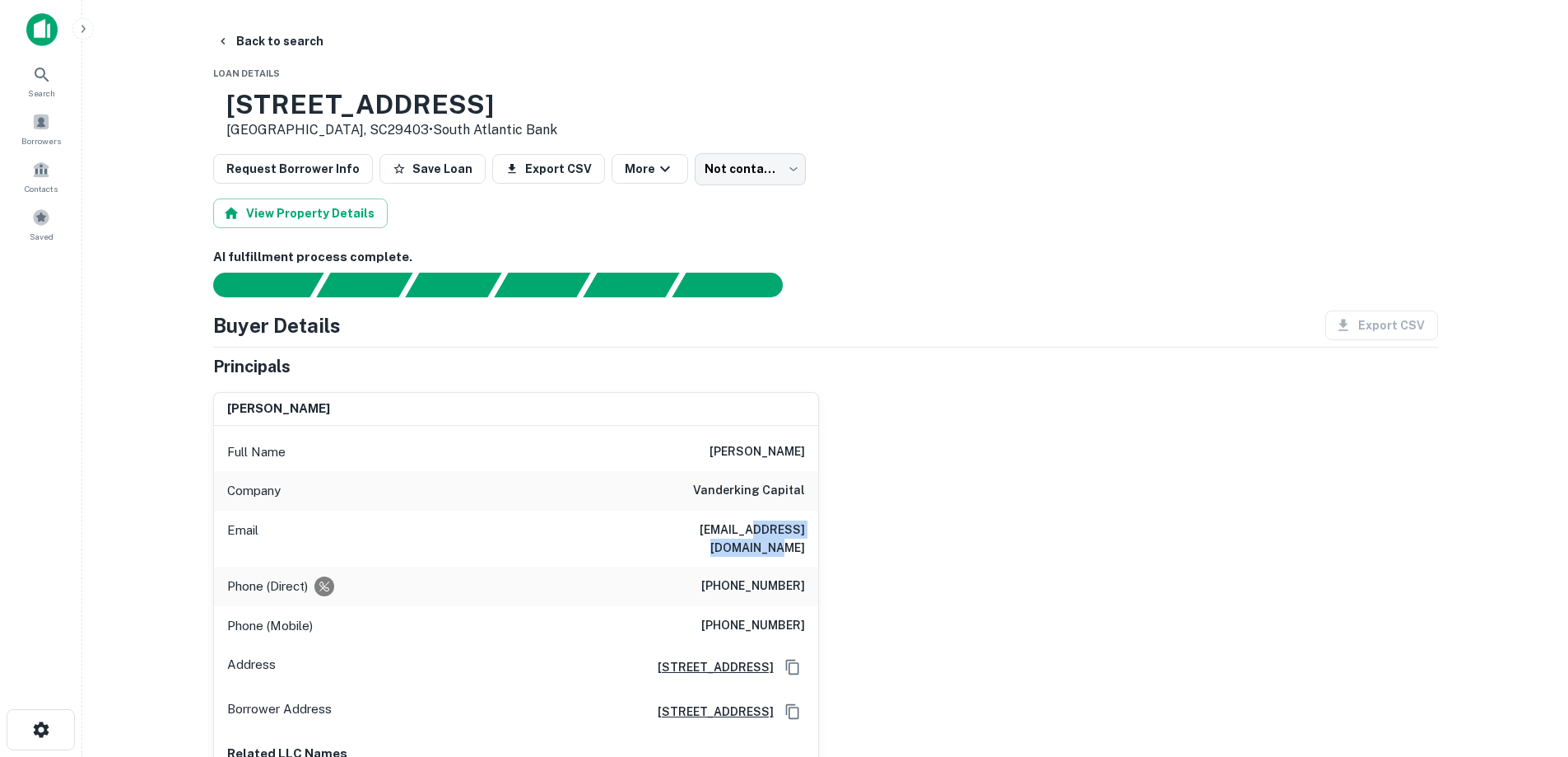
click at [730, 536] on h6 "[EMAIL_ADDRESS][DOMAIN_NAME]" at bounding box center [706, 538] width 197 height 37
click at [742, 453] on h6 "[PERSON_NAME]" at bounding box center [758, 453] width 96 height 20
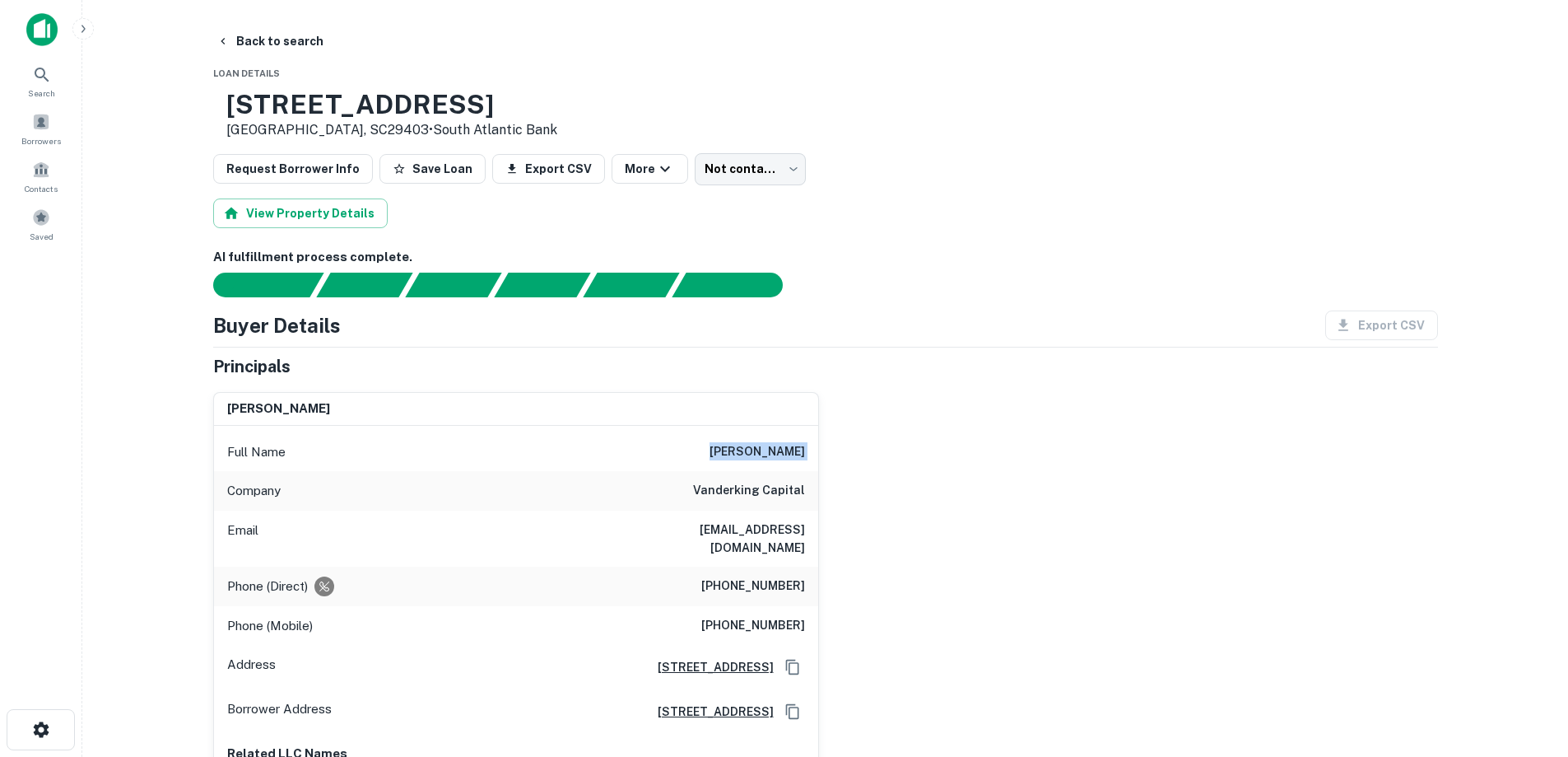
copy h6 "[PERSON_NAME]"
click at [733, 496] on h6 "vanderking capital" at bounding box center [749, 491] width 112 height 20
drag, startPoint x: 732, startPoint y: 496, endPoint x: 760, endPoint y: 496, distance: 28.0
click at [760, 496] on h6 "vanderking capital" at bounding box center [749, 491] width 112 height 20
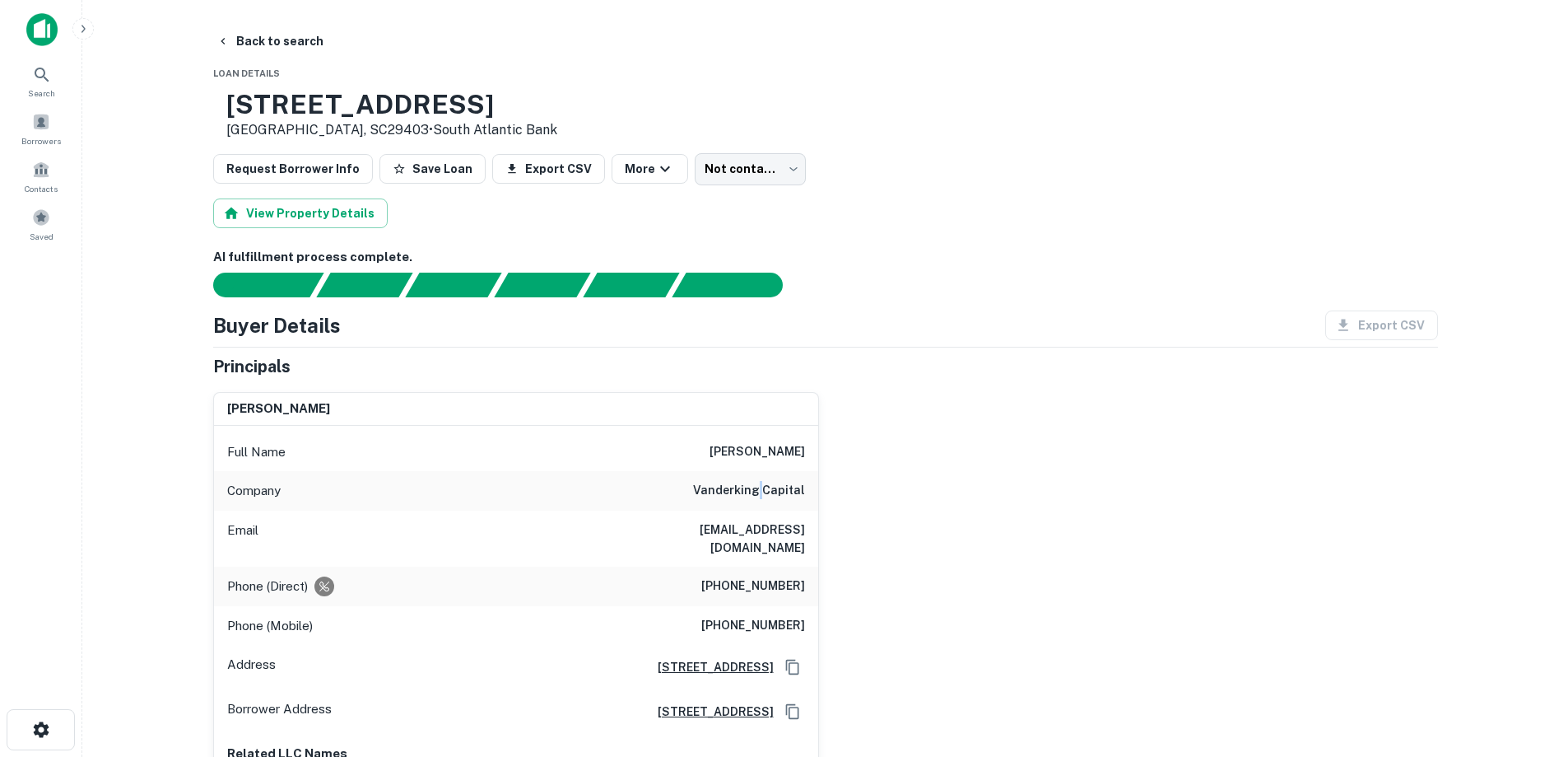
click at [760, 496] on h6 "vanderking capital" at bounding box center [749, 491] width 112 height 20
click at [759, 511] on div "Company vanderking capital" at bounding box center [515, 490] width 604 height 39
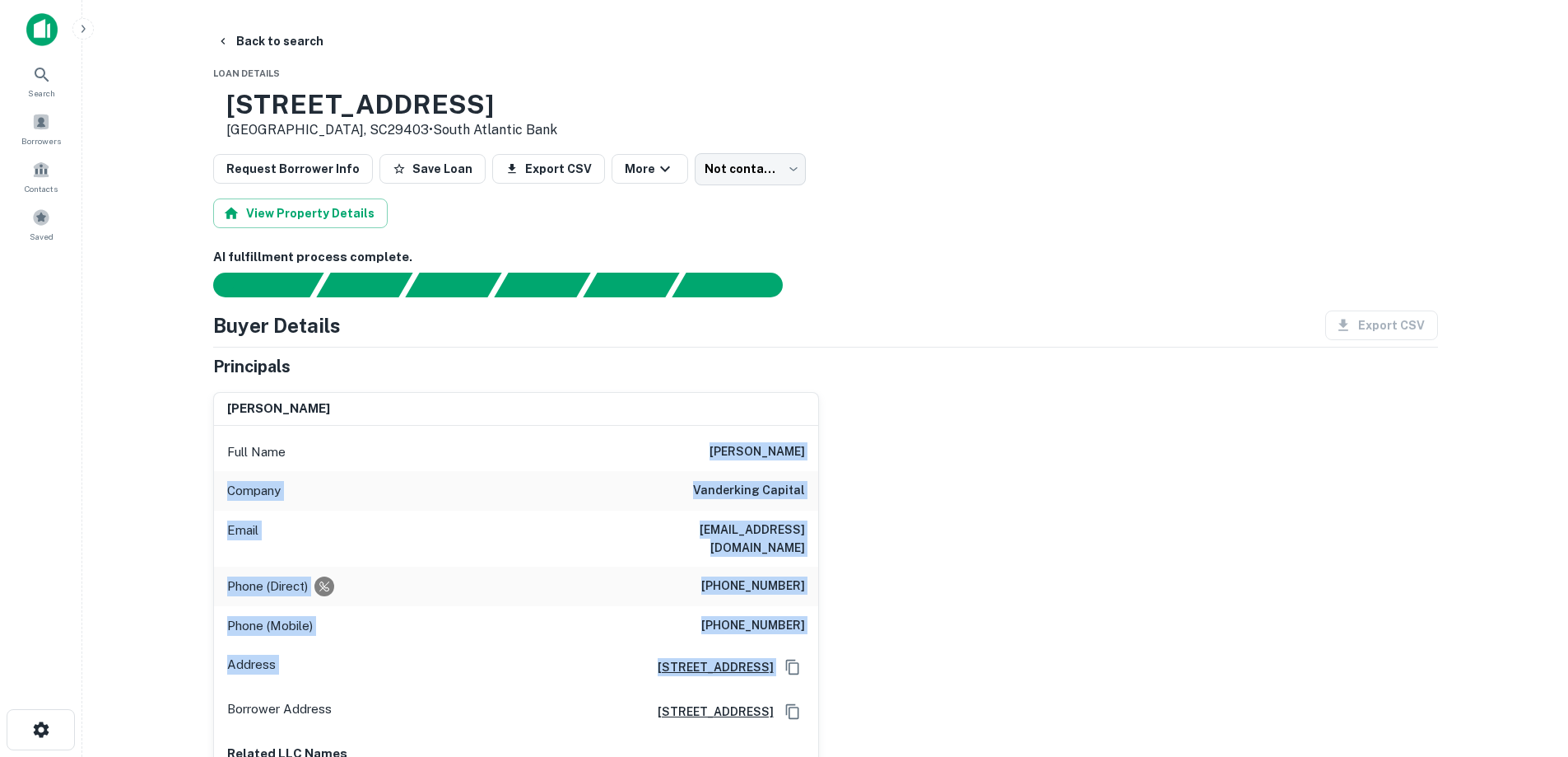
drag, startPoint x: 704, startPoint y: 433, endPoint x: 827, endPoint y: 648, distance: 247.7
click at [827, 648] on div "[PERSON_NAME] Full Name [PERSON_NAME] Company vanderking capital Email [EMAIL_A…" at bounding box center [819, 589] width 1238 height 421
click at [874, 600] on div "[PERSON_NAME] Full Name [PERSON_NAME] Company vanderking capital Email [EMAIL_A…" at bounding box center [819, 589] width 1238 height 421
drag, startPoint x: 892, startPoint y: 570, endPoint x: 712, endPoint y: 445, distance: 219.1
click at [733, 457] on div "[PERSON_NAME] Full Name [PERSON_NAME] Company vanderking capital Email [EMAIL_A…" at bounding box center [819, 589] width 1238 height 421
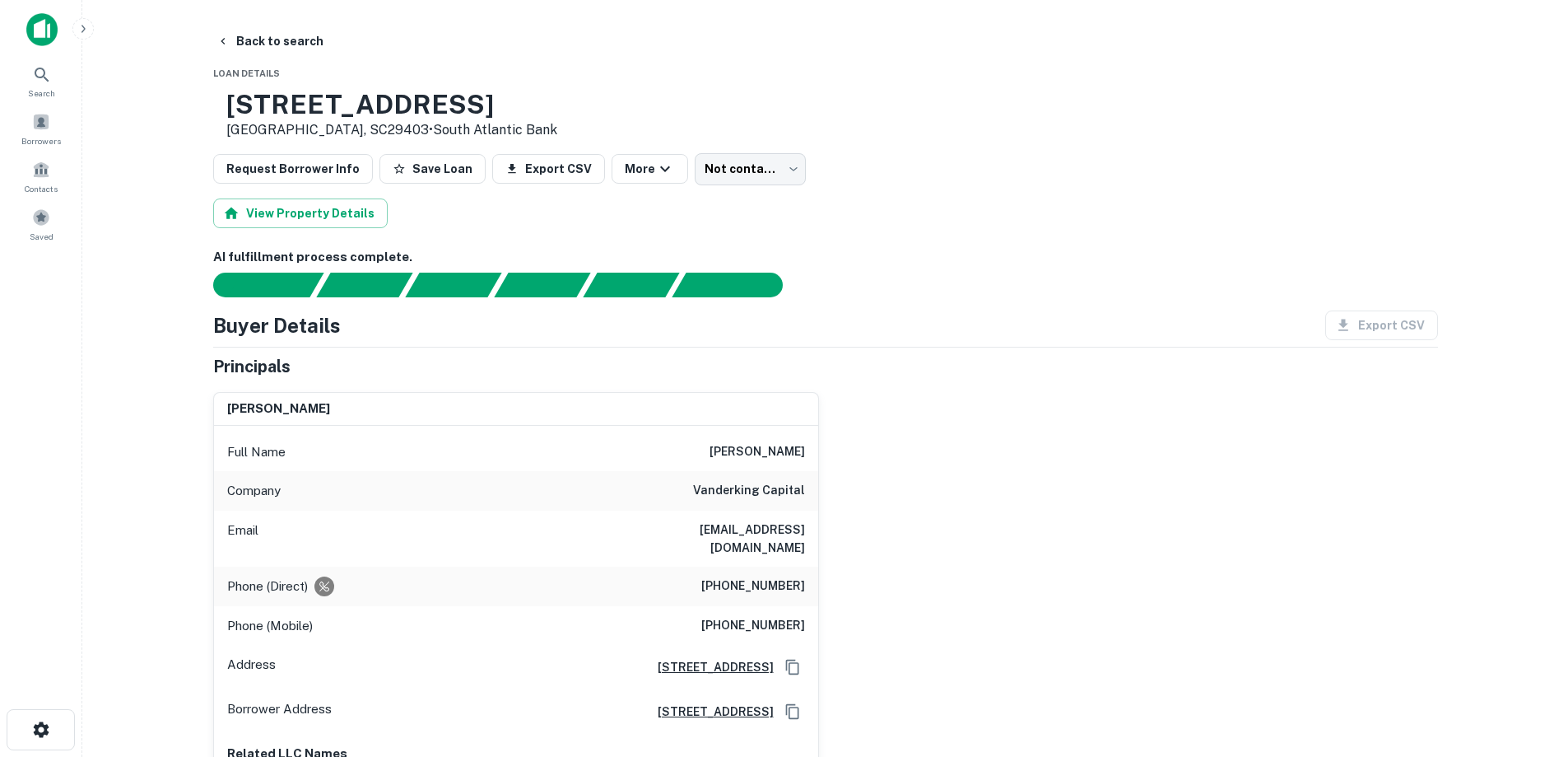
click at [712, 445] on div "Full Name [PERSON_NAME]" at bounding box center [515, 452] width 604 height 39
drag, startPoint x: 712, startPoint y: 445, endPoint x: 770, endPoint y: 471, distance: 63.6
click at [770, 471] on div "Full Name [PERSON_NAME]" at bounding box center [515, 452] width 604 height 39
click at [801, 480] on div "Company vanderking capital" at bounding box center [515, 490] width 604 height 39
click at [805, 488] on div "Company vanderking capital" at bounding box center [515, 490] width 604 height 39
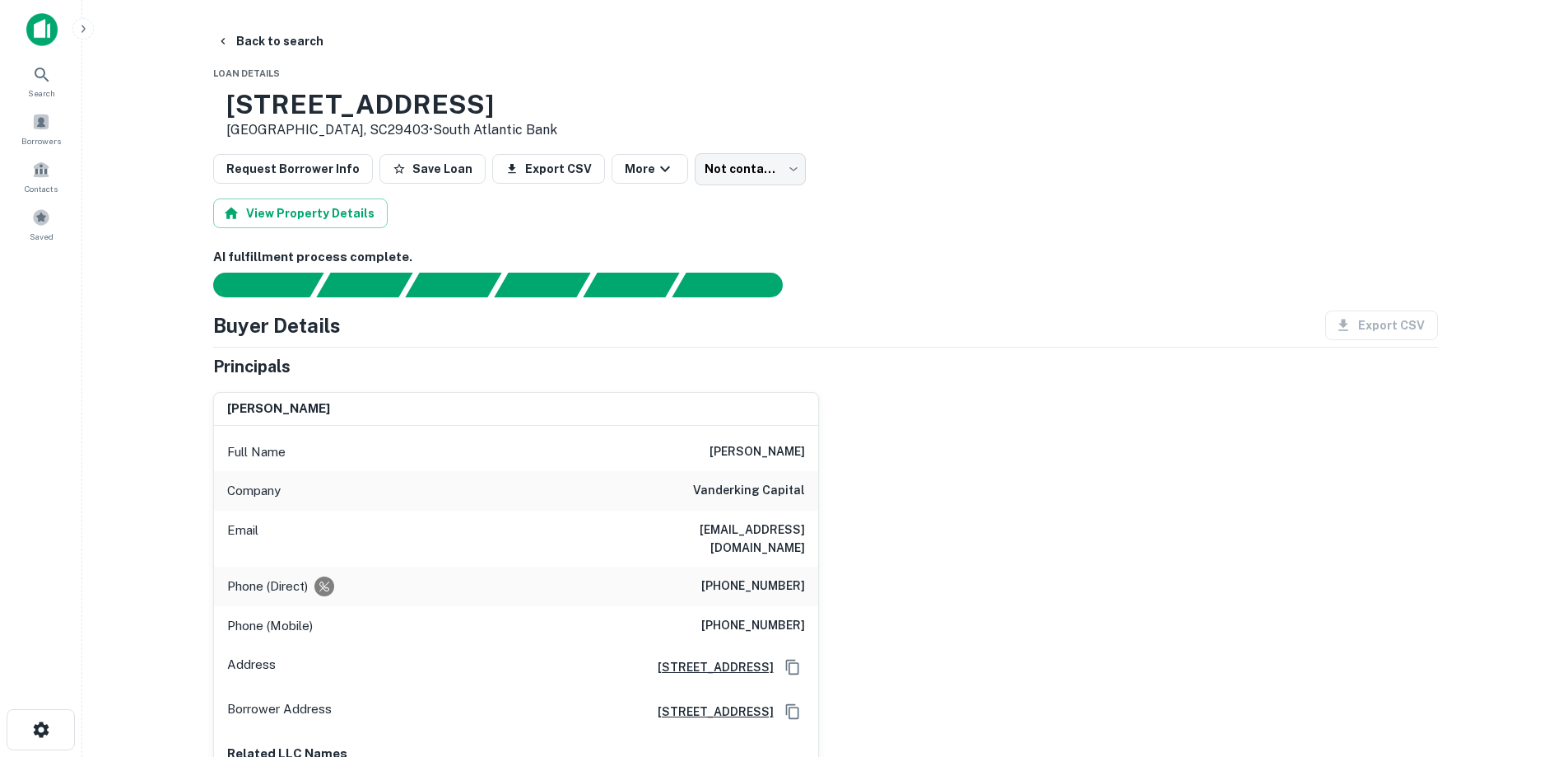
click at [805, 488] on div "Company vanderking capital" at bounding box center [515, 490] width 604 height 39
click at [789, 520] on div "Email [EMAIL_ADDRESS][DOMAIN_NAME]" at bounding box center [515, 538] width 604 height 56
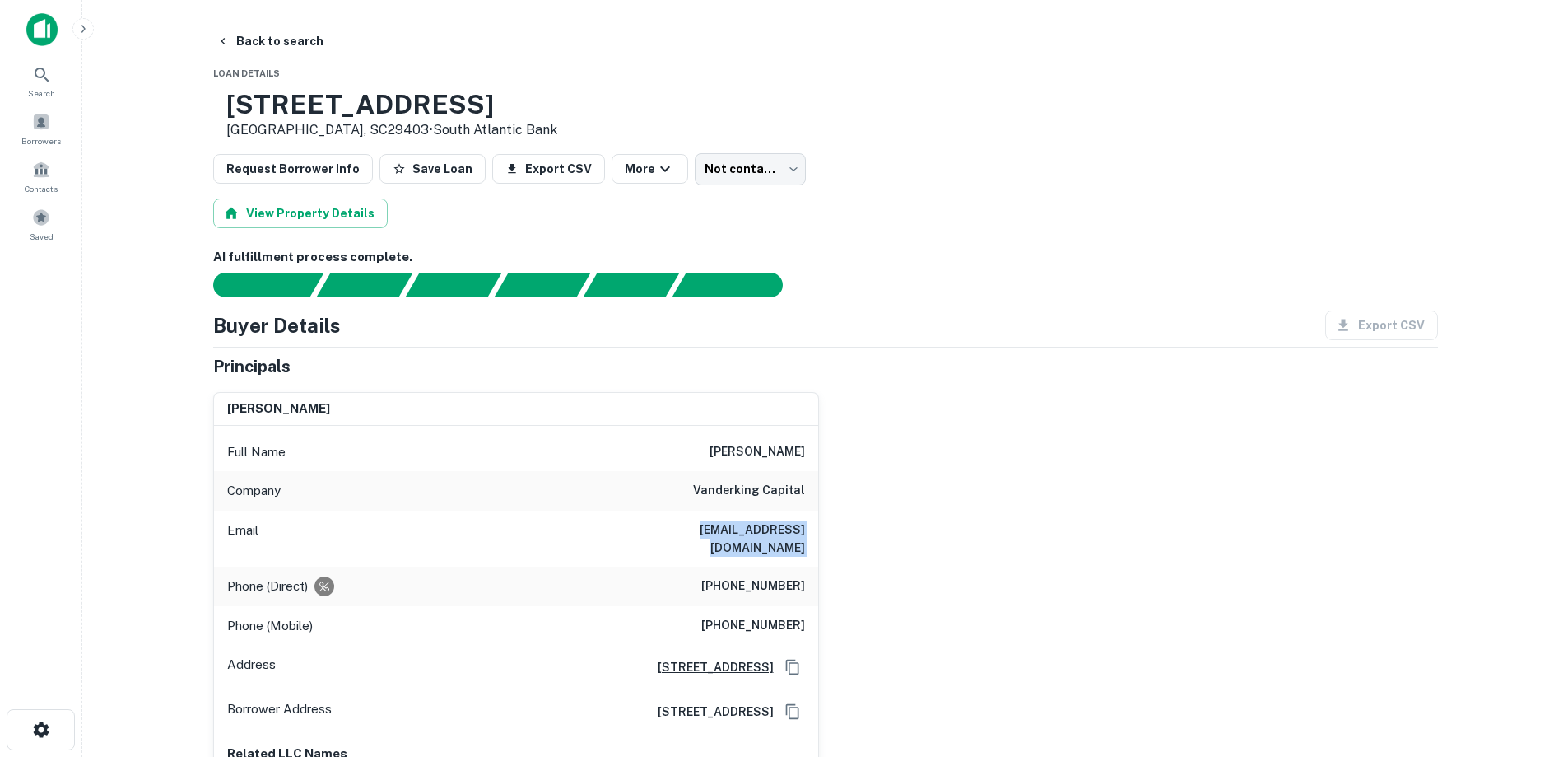
click at [789, 520] on div "Email [EMAIL_ADDRESS][DOMAIN_NAME]" at bounding box center [515, 538] width 604 height 56
click at [781, 483] on h6 "vanderking capital" at bounding box center [749, 491] width 112 height 20
click at [786, 451] on h6 "[PERSON_NAME]" at bounding box center [758, 453] width 96 height 20
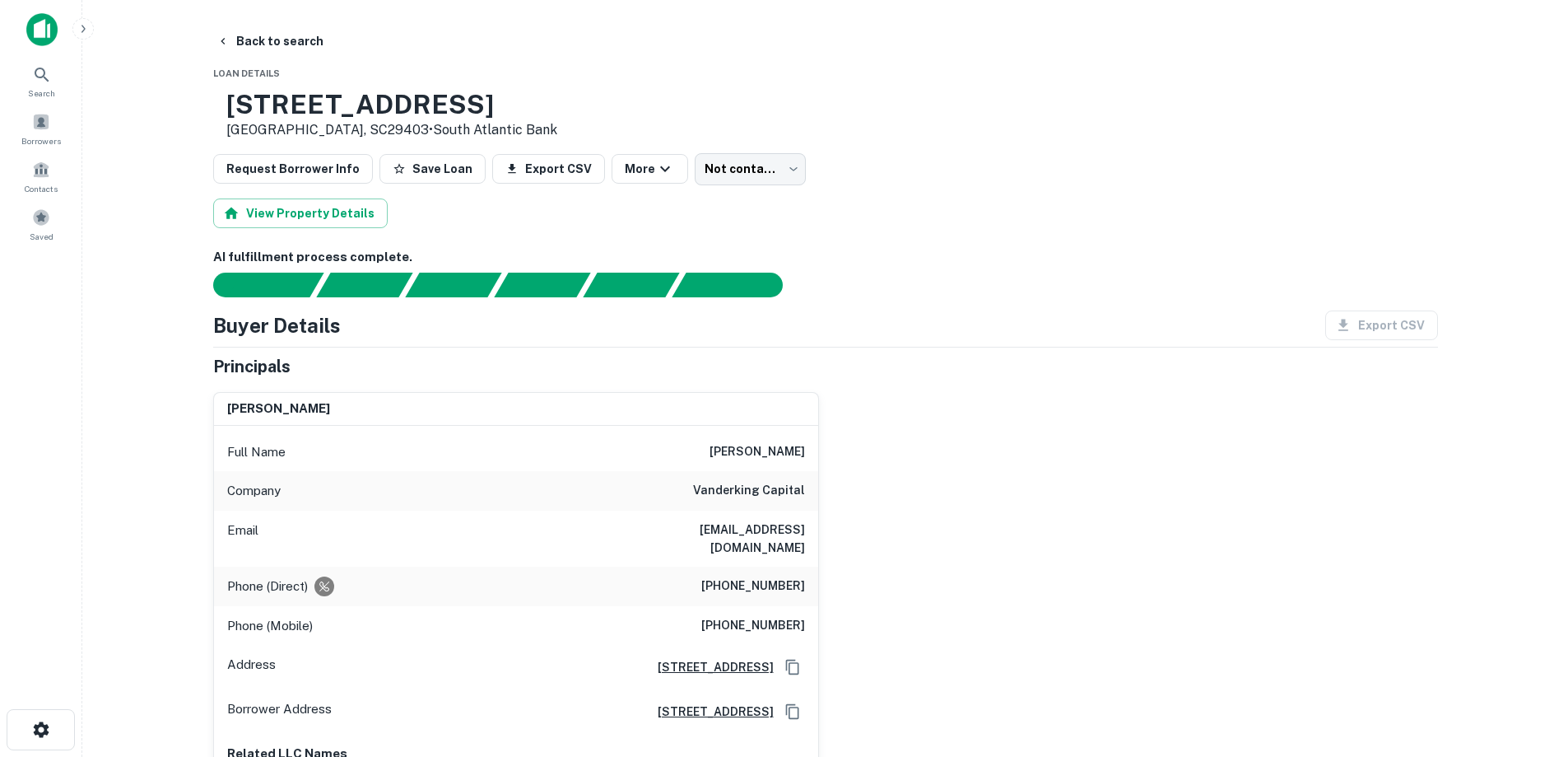
click at [786, 451] on h6 "[PERSON_NAME]" at bounding box center [758, 453] width 96 height 20
click at [787, 488] on h6 "vanderking capital" at bounding box center [749, 491] width 112 height 20
click at [786, 488] on h6 "vanderking capital" at bounding box center [749, 491] width 112 height 20
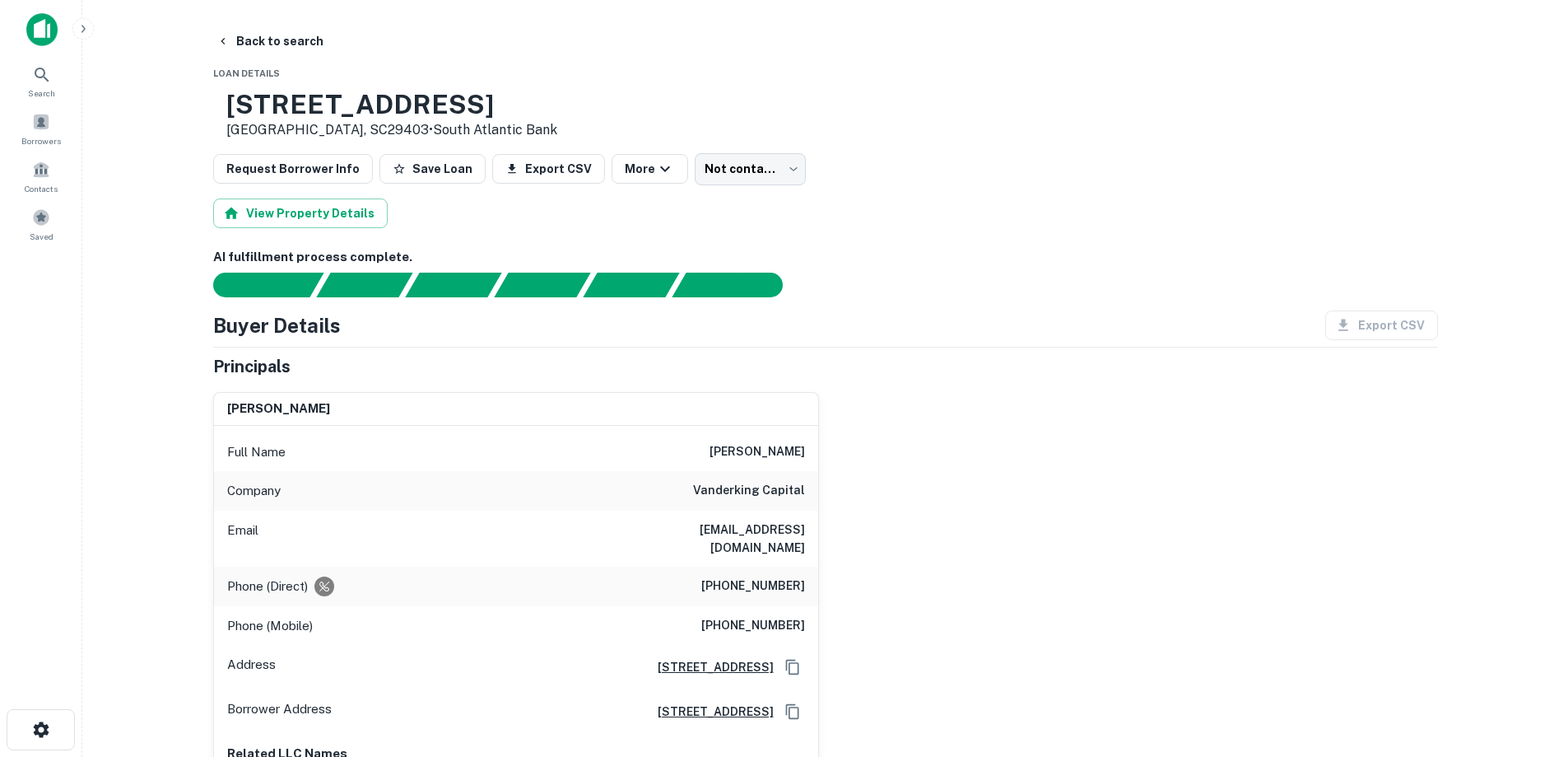
click at [738, 527] on h6 "[EMAIL_ADDRESS][DOMAIN_NAME]" at bounding box center [706, 538] width 197 height 37
click at [738, 526] on h6 "[EMAIL_ADDRESS][DOMAIN_NAME]" at bounding box center [706, 538] width 197 height 37
click at [738, 525] on h6 "[EMAIL_ADDRESS][DOMAIN_NAME]" at bounding box center [706, 538] width 197 height 37
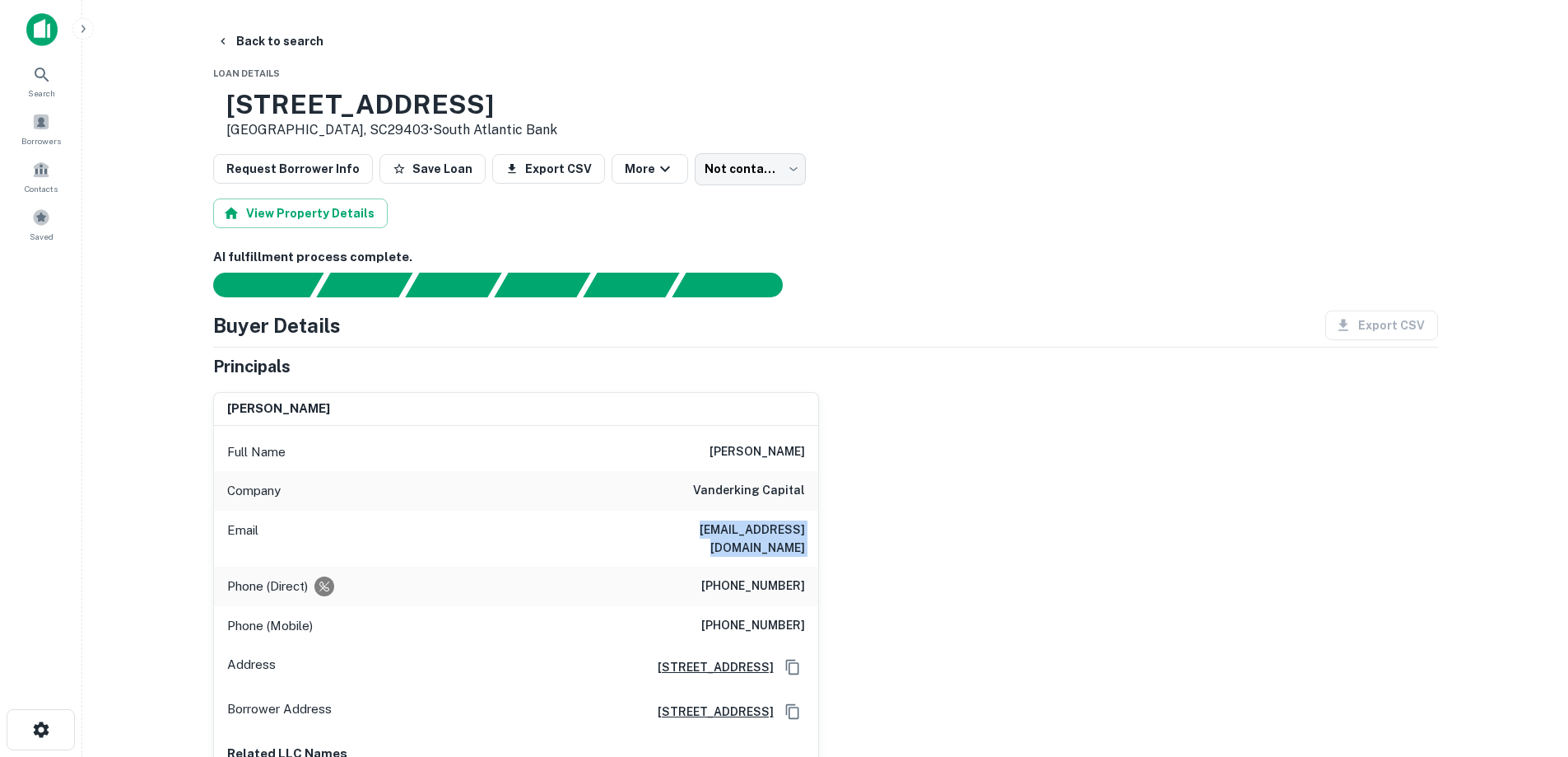
click at [745, 515] on div "Email [EMAIL_ADDRESS][DOMAIN_NAME]" at bounding box center [515, 538] width 604 height 56
click at [752, 616] on h6 "[PHONE_NUMBER]" at bounding box center [754, 626] width 104 height 20
copy h6 "[PHONE_NUMBER]"
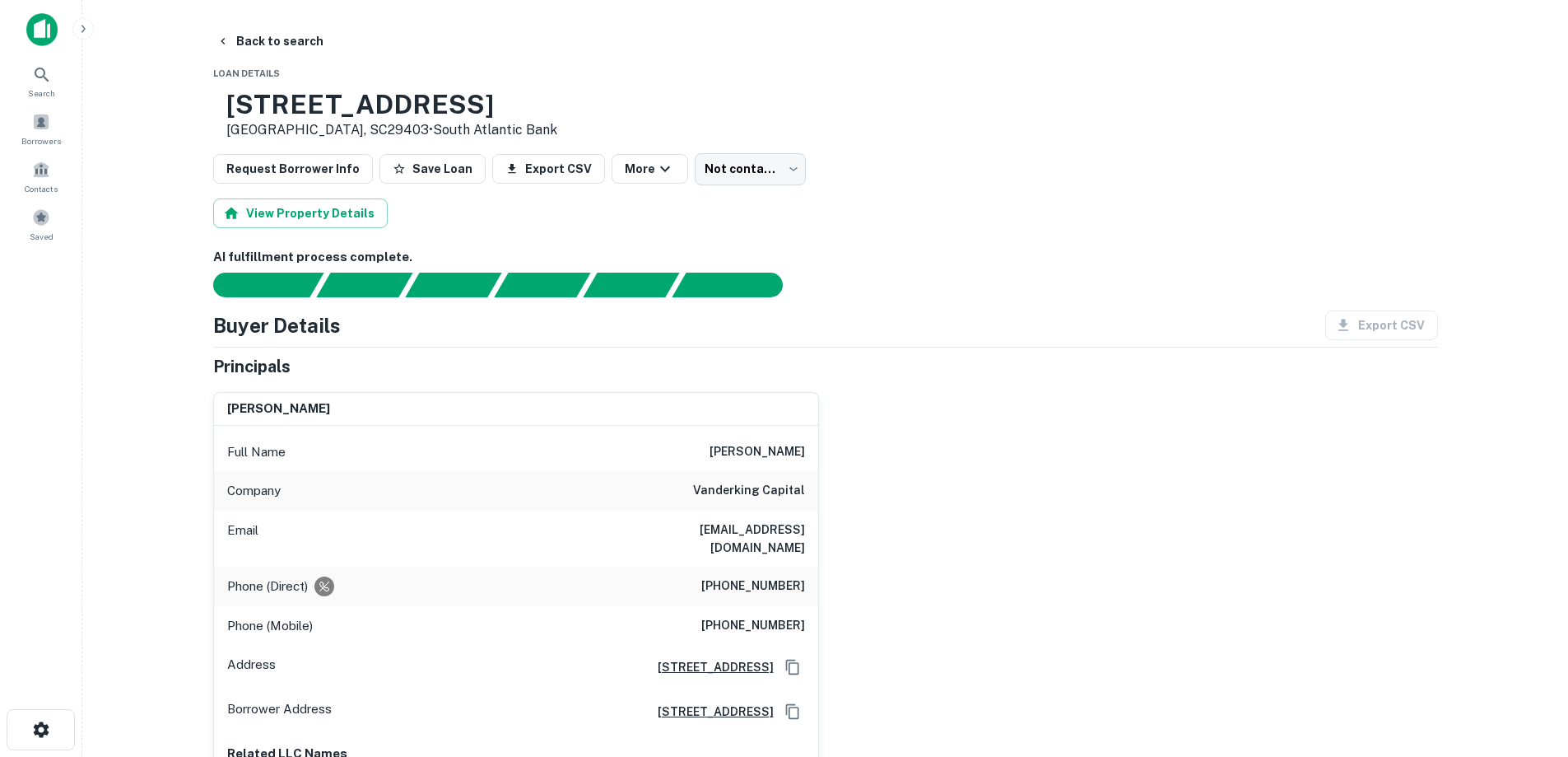
click at [483, 472] on div "Company vanderking capital" at bounding box center [515, 490] width 604 height 39
click at [484, 478] on div "Company vanderking capital" at bounding box center [515, 490] width 604 height 39
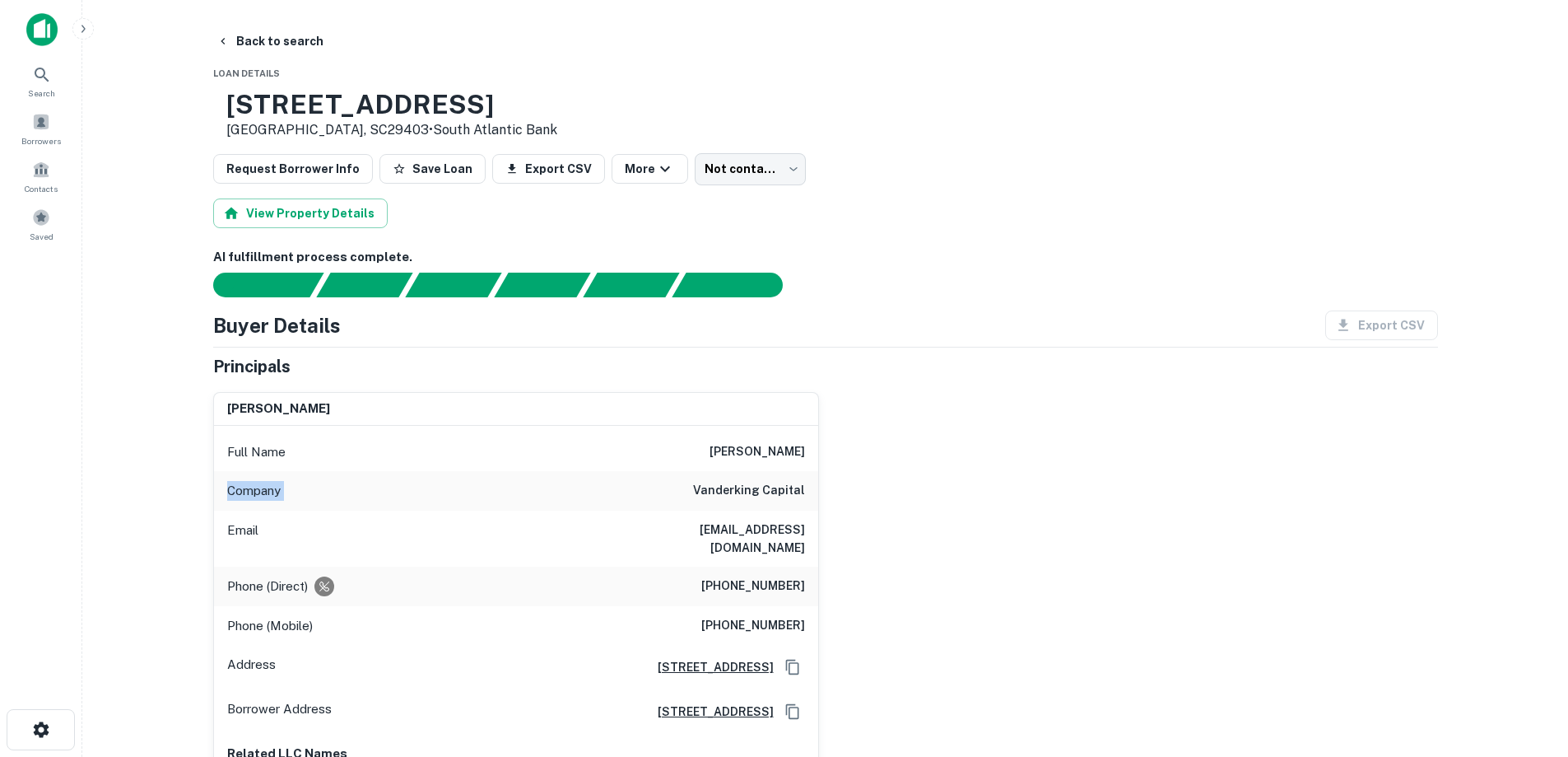
click at [658, 475] on div "Company vanderking capital" at bounding box center [515, 490] width 604 height 39
click at [682, 520] on div "Email [EMAIL_ADDRESS][DOMAIN_NAME]" at bounding box center [515, 538] width 604 height 56
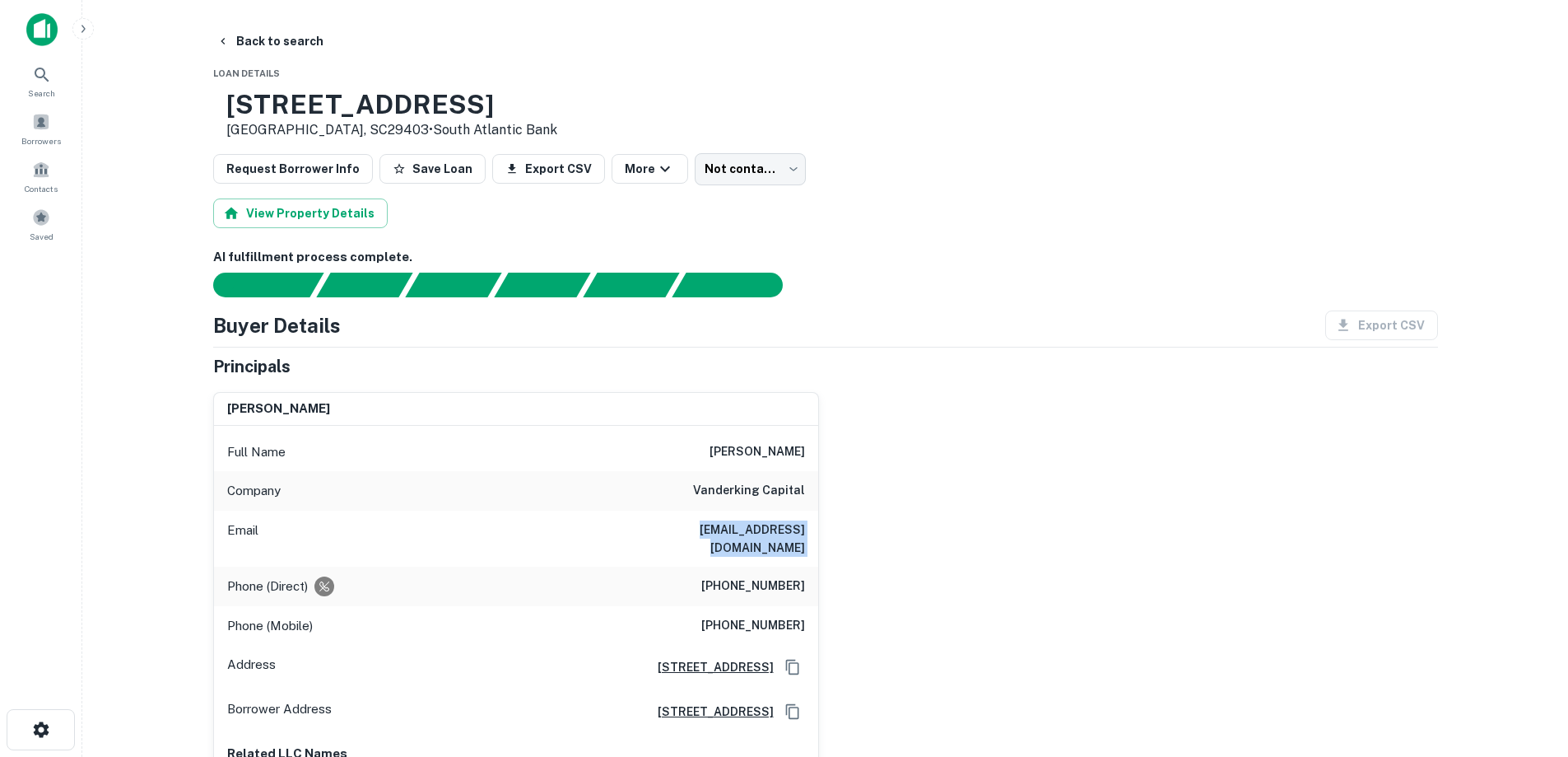
click at [682, 520] on div "Email [EMAIL_ADDRESS][DOMAIN_NAME]" at bounding box center [515, 538] width 604 height 56
click at [757, 513] on div "Email [EMAIL_ADDRESS][DOMAIN_NAME]" at bounding box center [515, 538] width 604 height 56
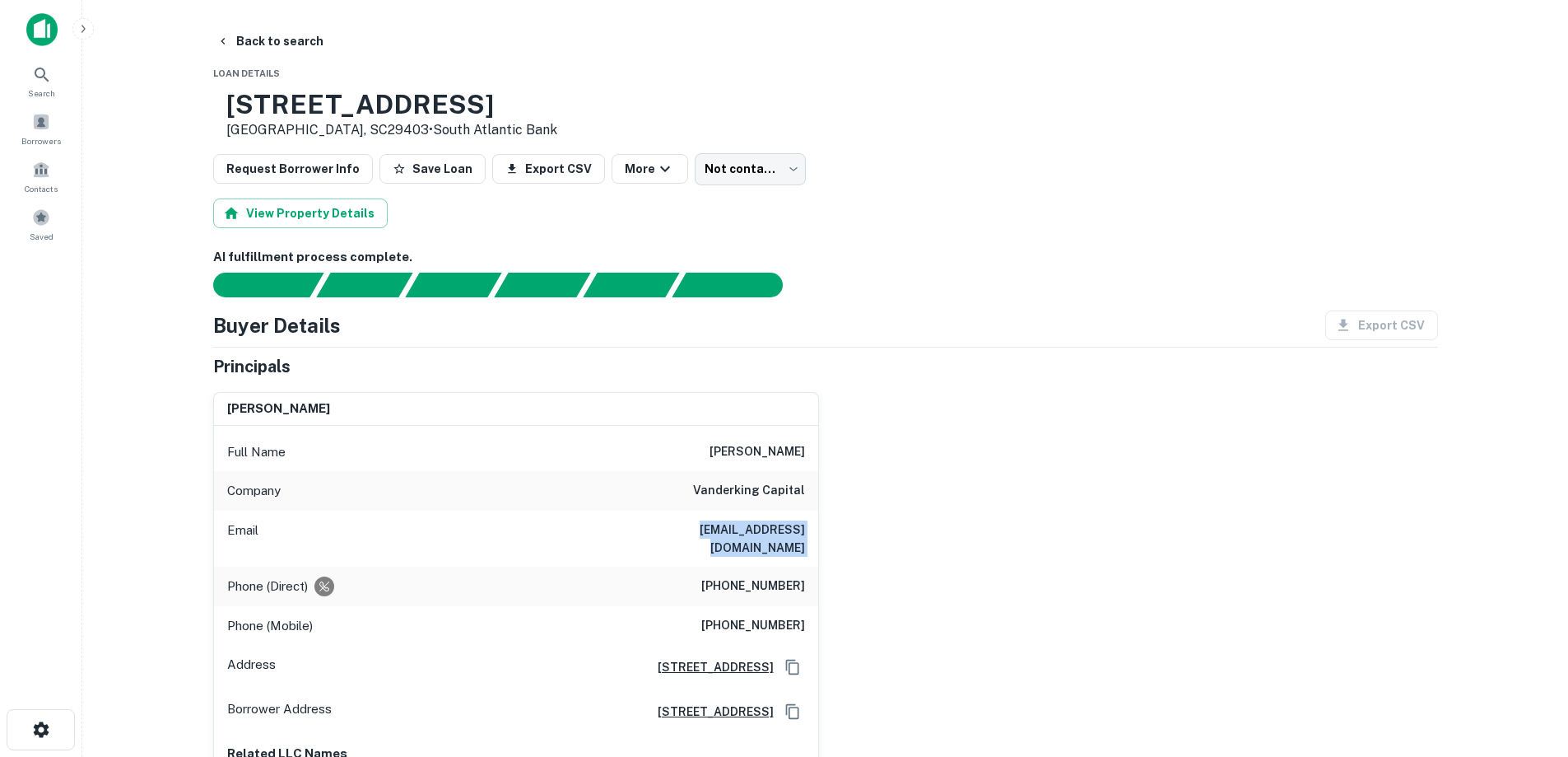
click at [759, 523] on h6 "[EMAIL_ADDRESS][DOMAIN_NAME]" at bounding box center [706, 538] width 197 height 37
click at [759, 518] on div "Email [EMAIL_ADDRESS][DOMAIN_NAME]" at bounding box center [515, 538] width 604 height 56
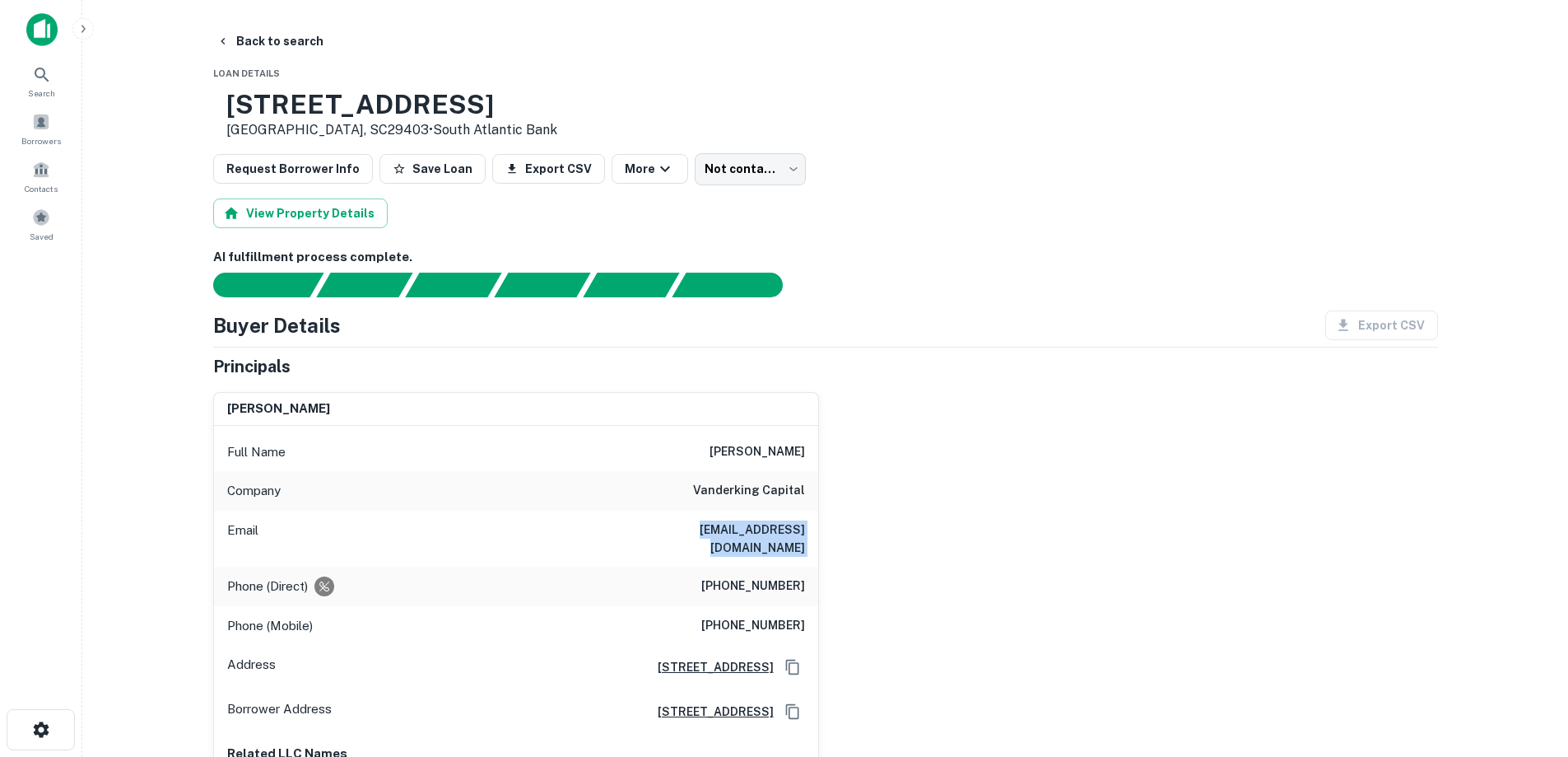
click at [759, 518] on div "Email [EMAIL_ADDRESS][DOMAIN_NAME]" at bounding box center [515, 538] width 604 height 56
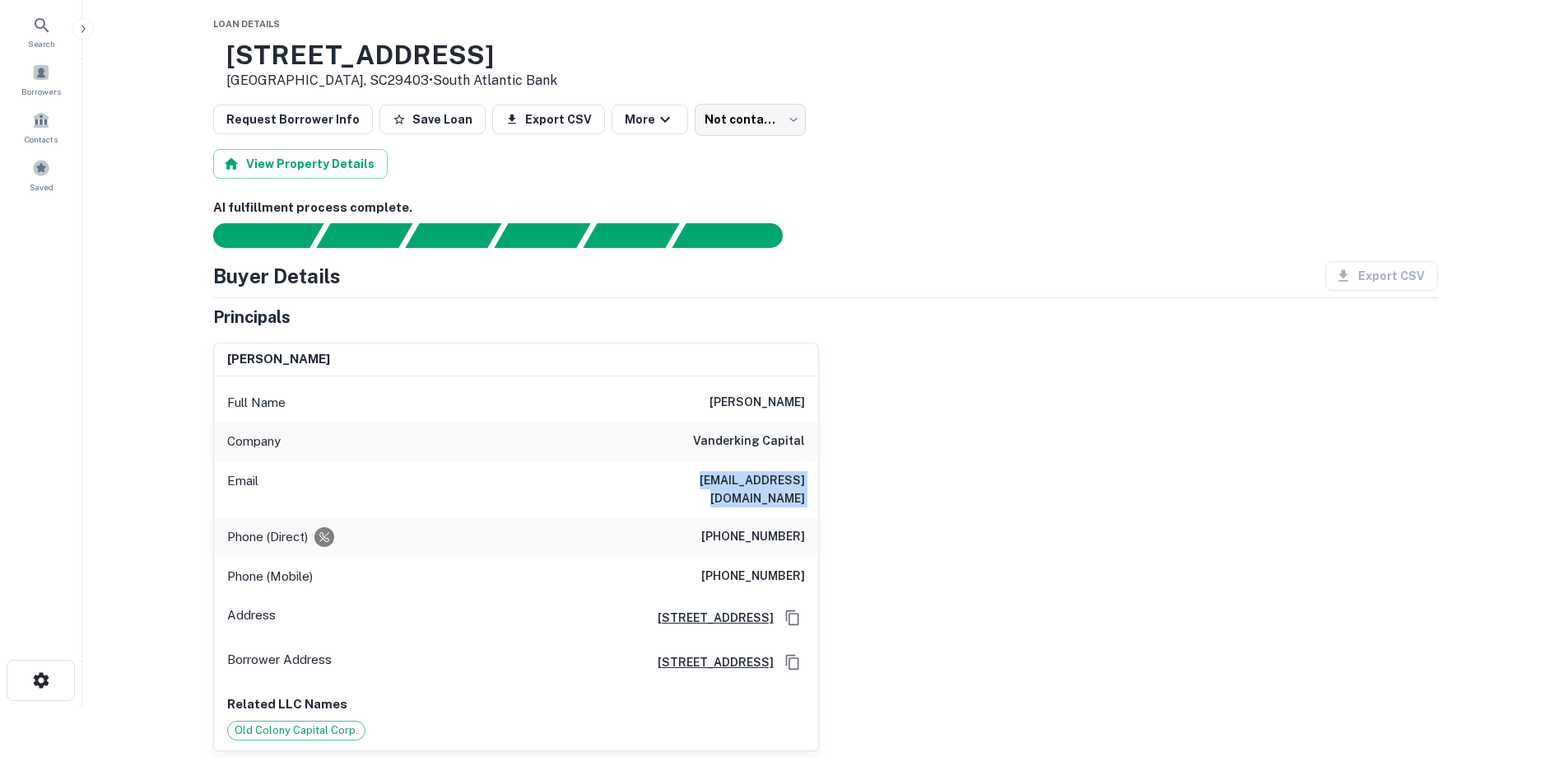
scroll to position [82, 0]
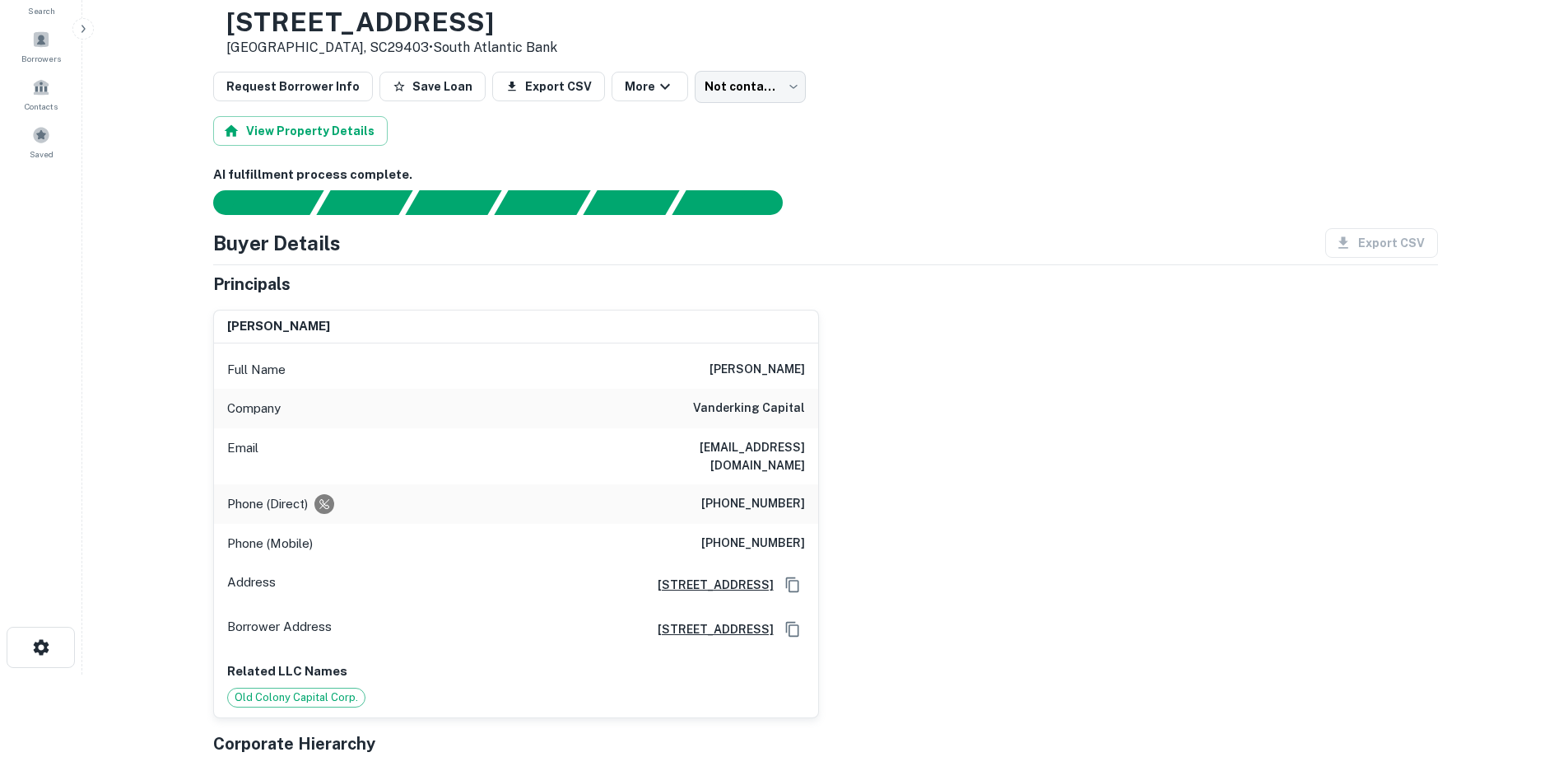
click at [726, 485] on div "Phone (Direct) [PHONE_NUMBER]" at bounding box center [515, 504] width 604 height 39
